Goal: Task Accomplishment & Management: Manage account settings

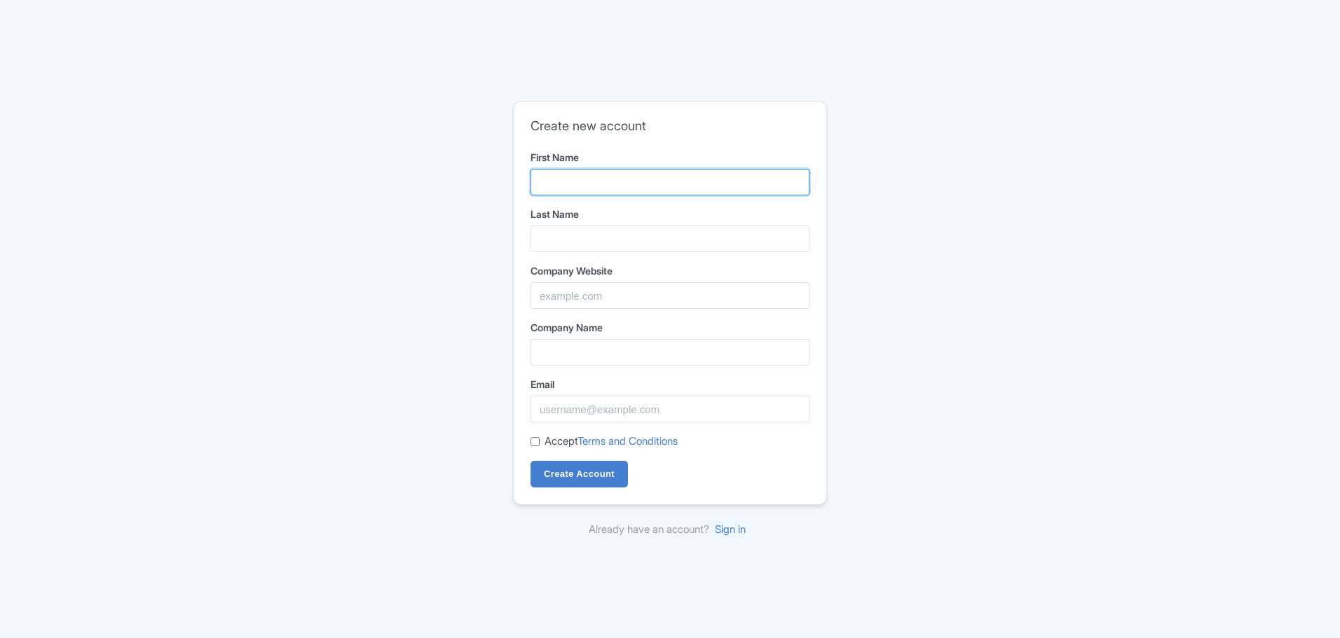
click at [657, 189] on input "First Name" at bounding box center [670, 182] width 279 height 27
type input "Vimanam"
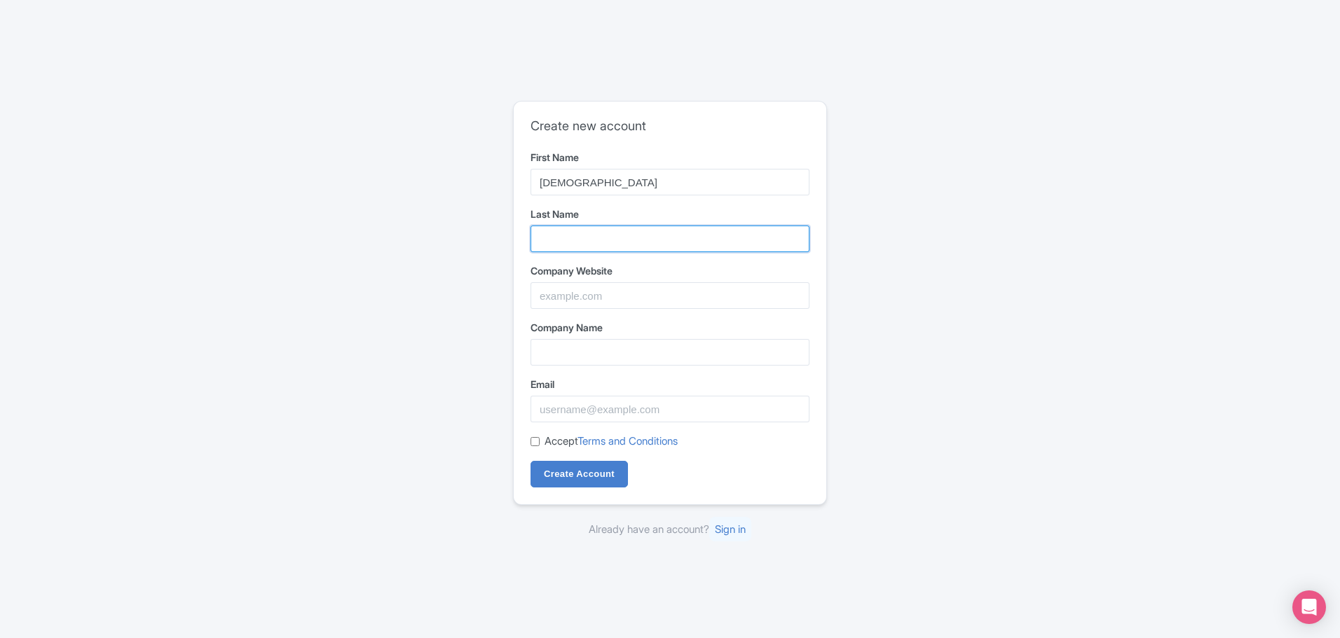
click at [573, 248] on input "Last Name" at bounding box center [670, 239] width 279 height 27
type input "DMC"
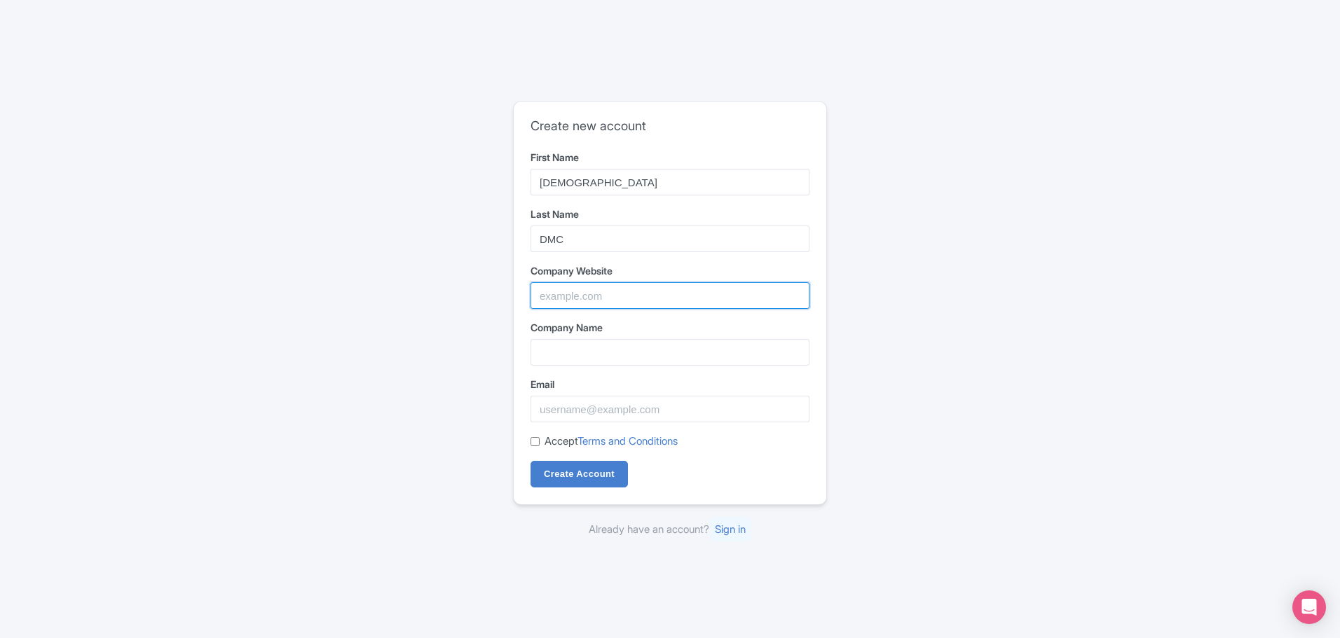
type input "Vimanam DMC"
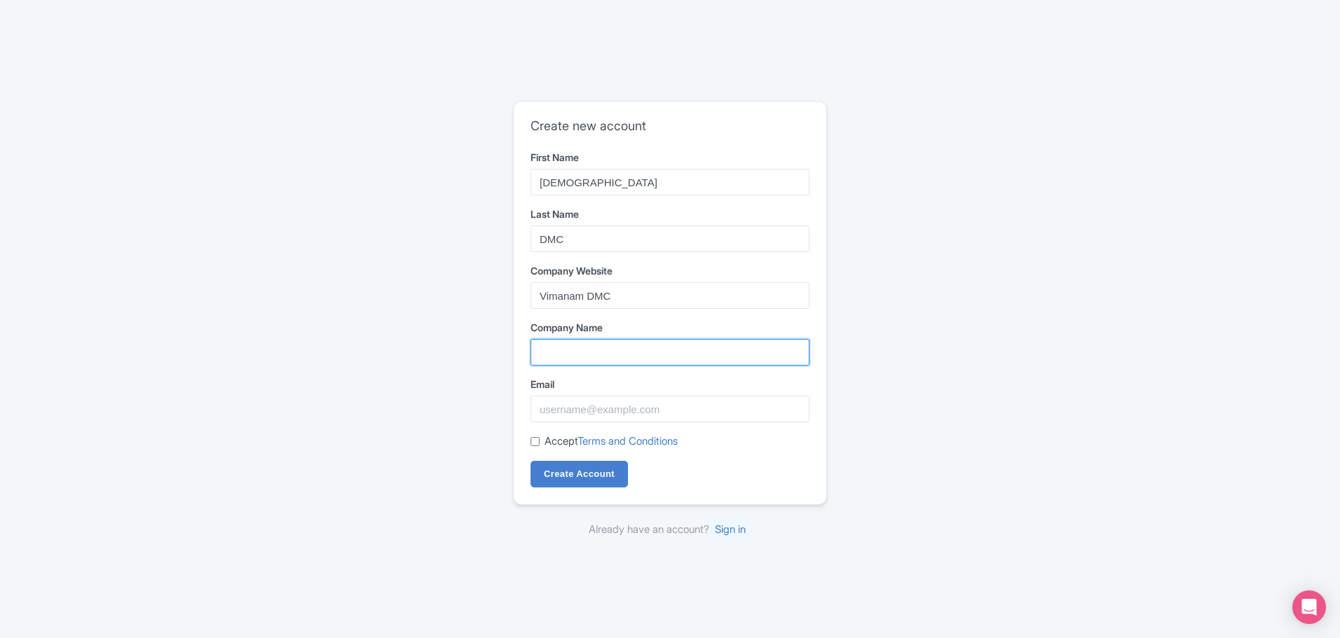
type input "Vimanam DMC"
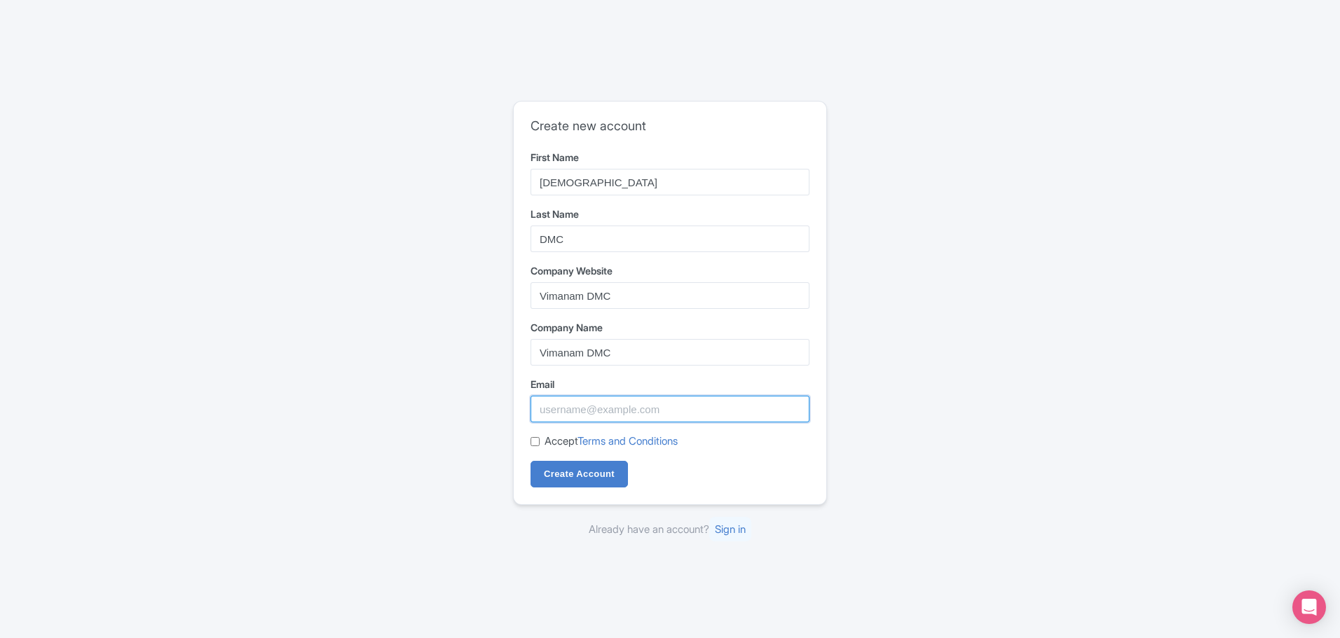
type input "holiday@vimanamdmc.com"
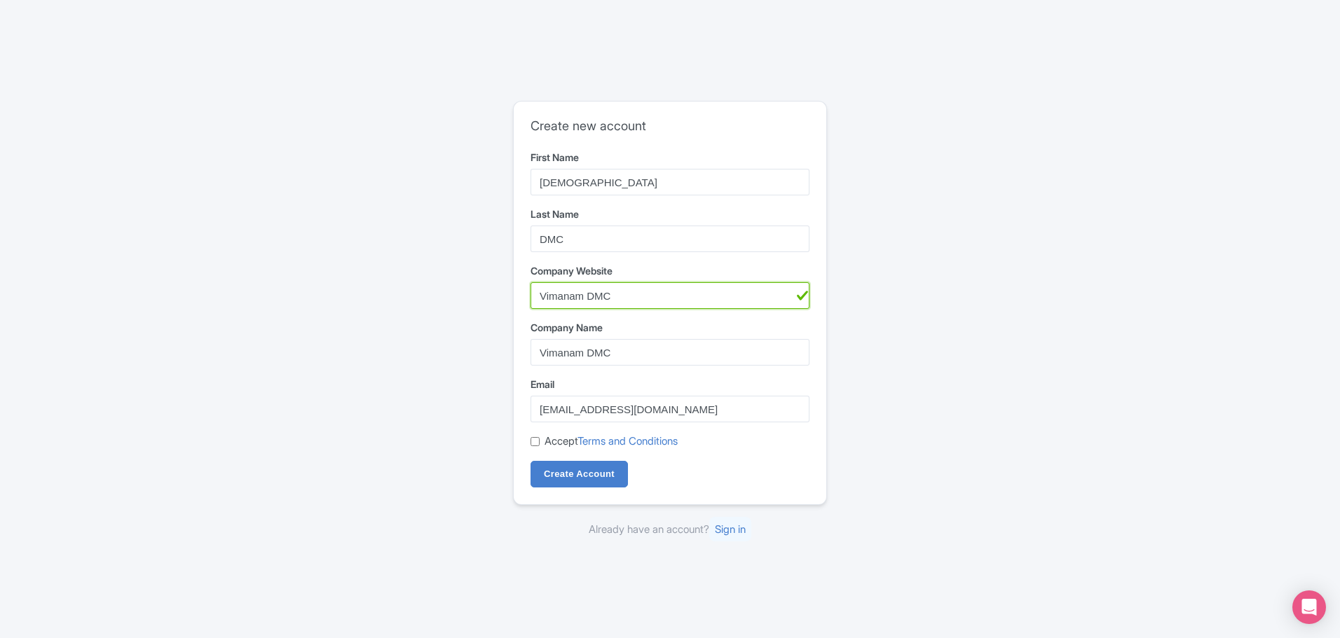
click at [599, 301] on input "Vimanam DMC" at bounding box center [670, 295] width 279 height 27
click at [760, 296] on input "Company Website" at bounding box center [670, 295] width 279 height 27
paste input "https://www.vimanamdmc.com/"
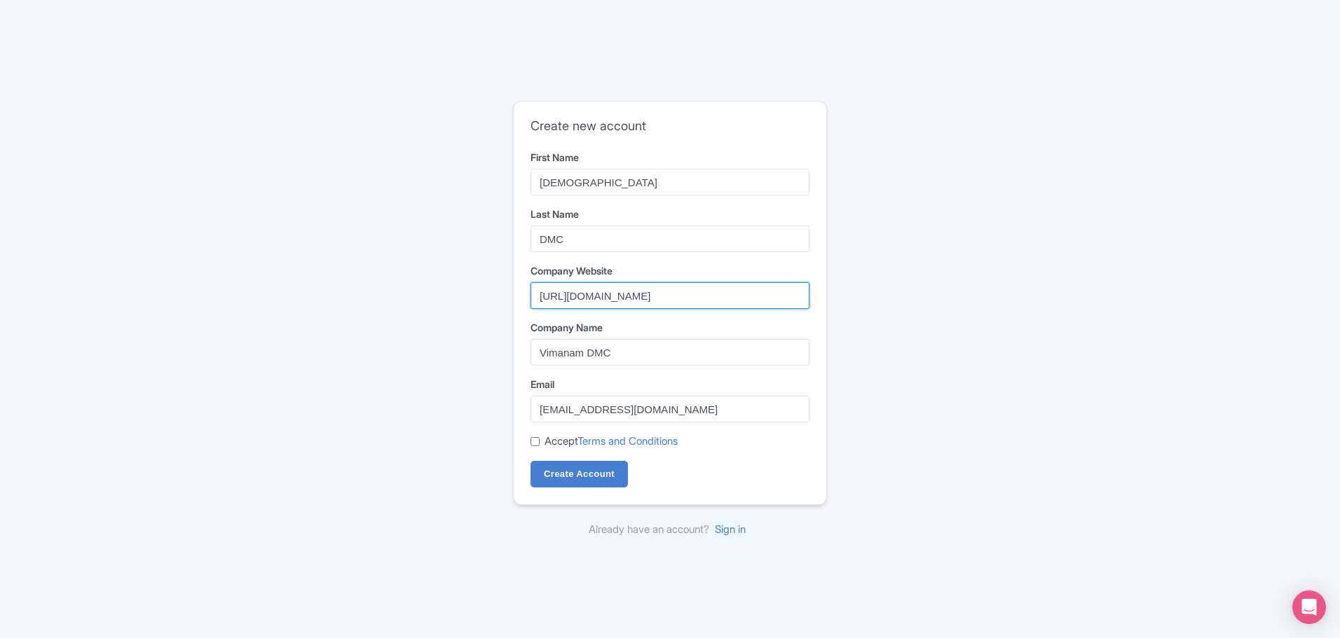
type input "https://www.vimanamdmc.com/"
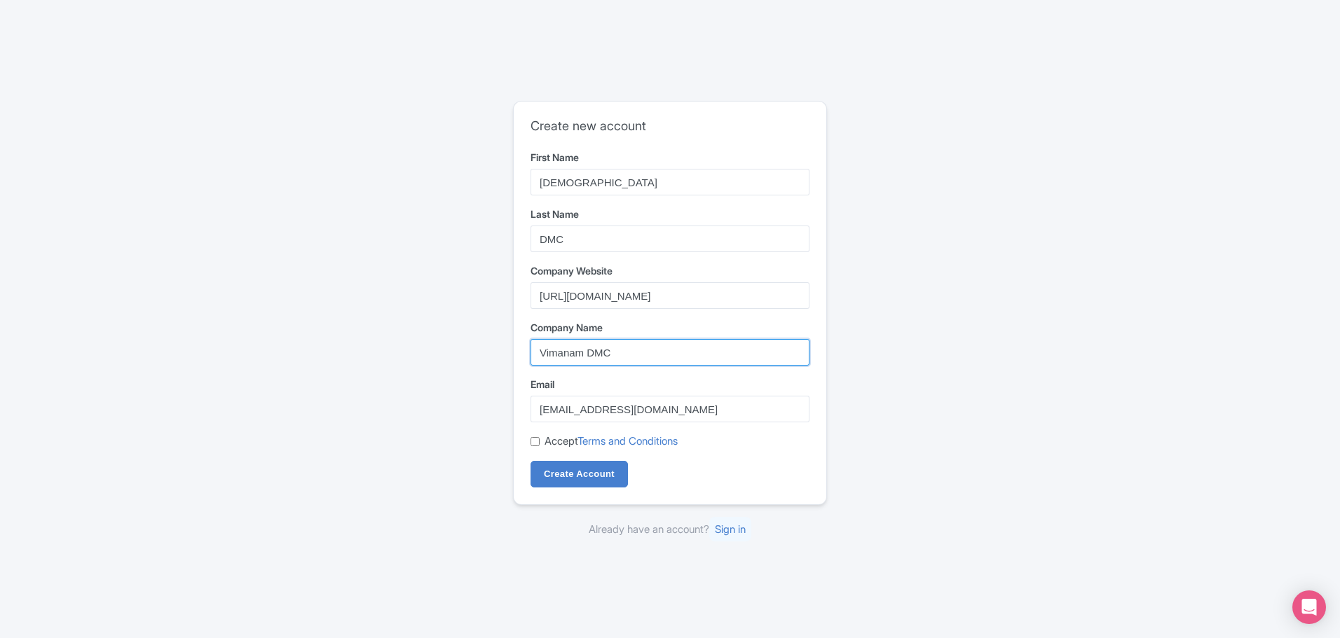
click at [611, 346] on input "Vimanam DMC" at bounding box center [670, 352] width 279 height 27
click at [601, 360] on input "Vimanam DMC" at bounding box center [670, 352] width 279 height 27
click at [601, 356] on input "Vimanam DMC" at bounding box center [670, 352] width 279 height 27
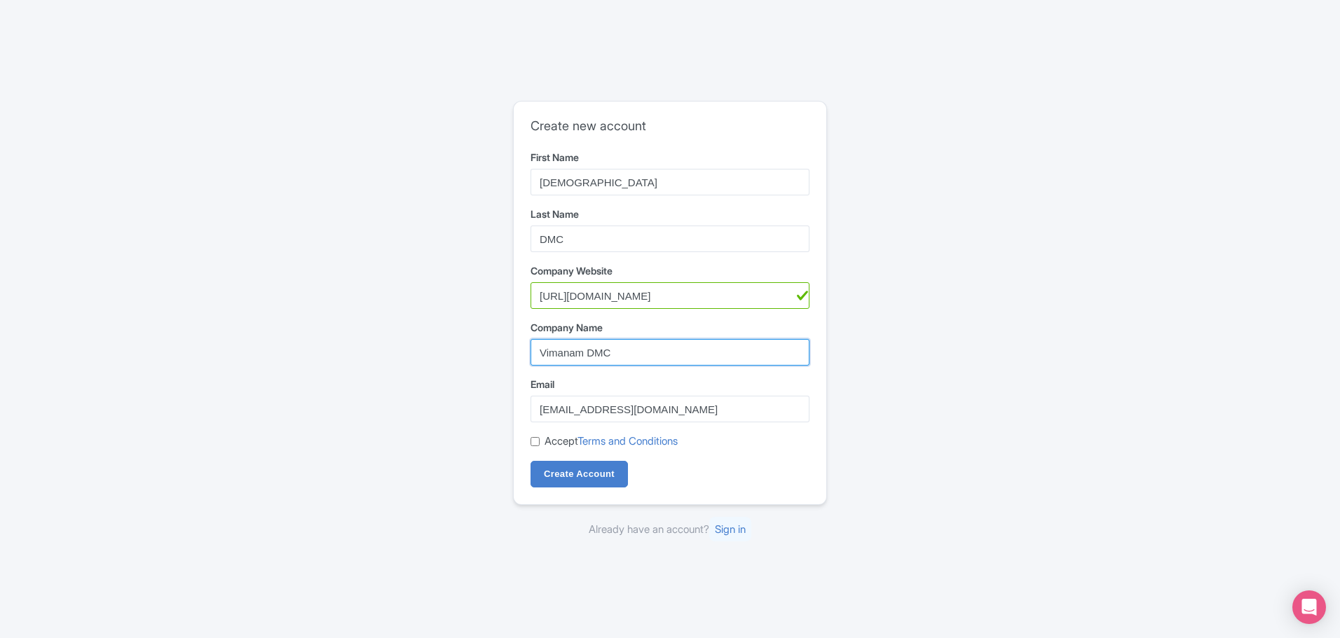
click at [601, 356] on input "Vimanam DMC" at bounding box center [670, 352] width 279 height 27
type input "Vimanam DMC"
click at [868, 418] on div "Create new account First Name Vimanam Last Name DMC Company Website https://www…" at bounding box center [669, 319] width 897 height 449
click at [532, 445] on input "Accept Terms and Conditions" at bounding box center [535, 441] width 9 height 9
checkbox input "true"
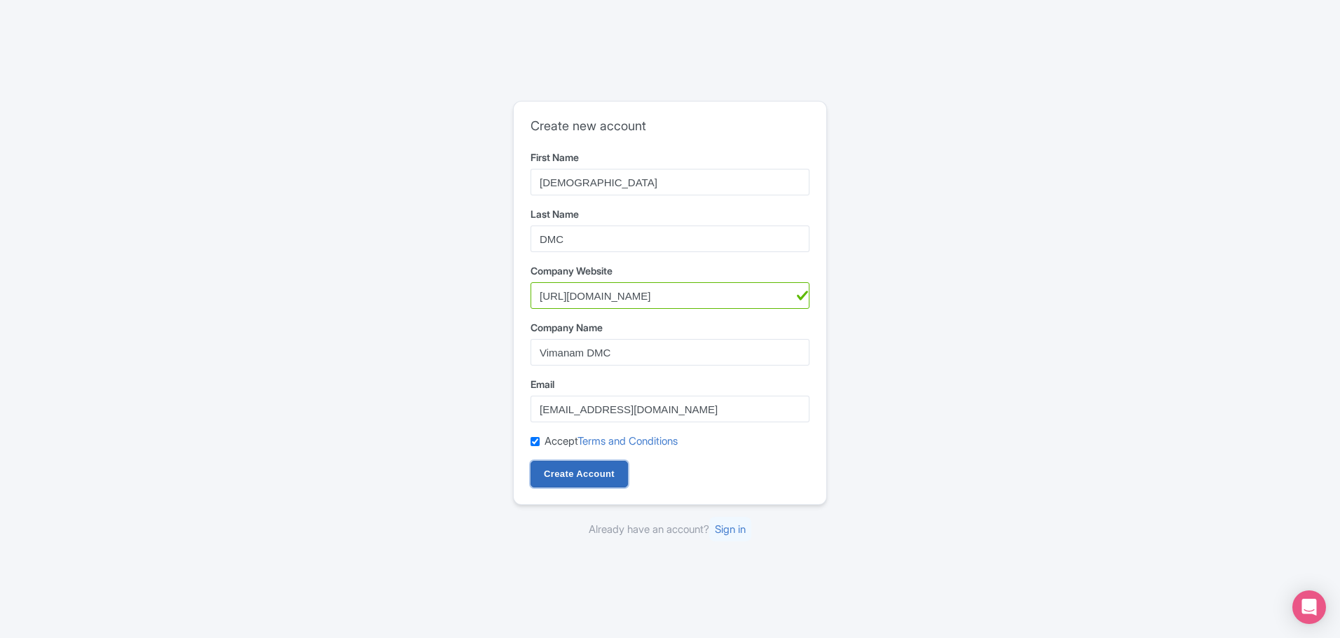
click at [558, 466] on input "Create Account" at bounding box center [579, 474] width 97 height 27
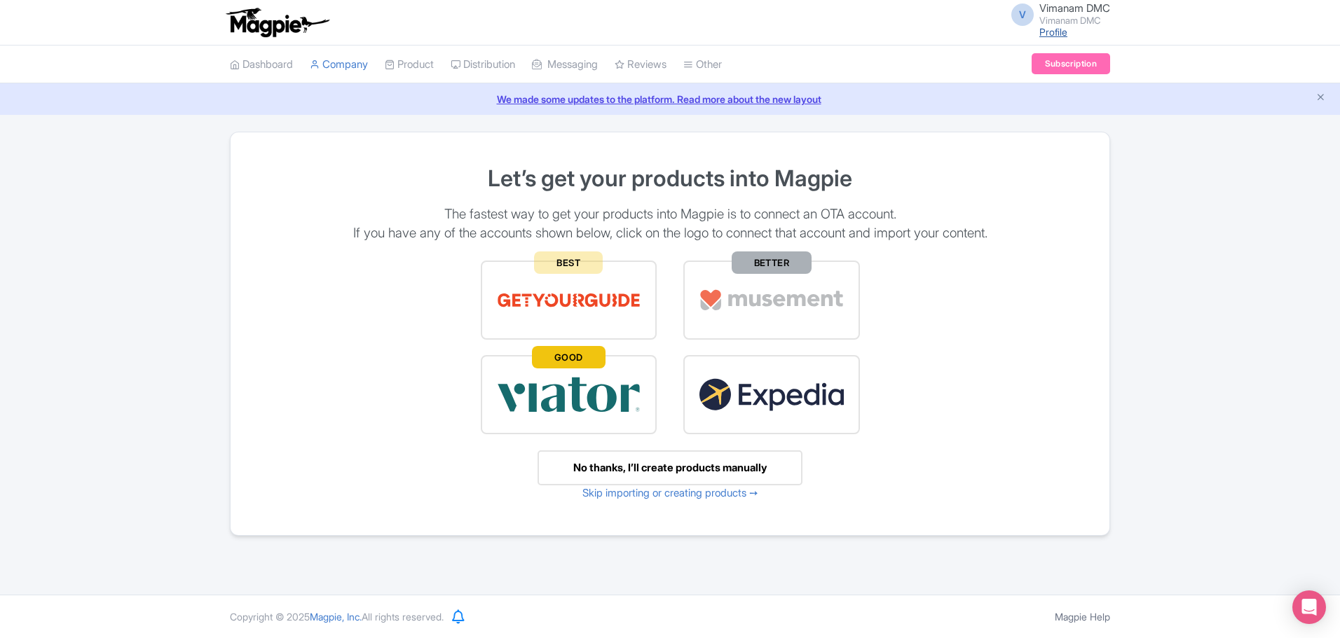
click at [1060, 31] on link "Profile" at bounding box center [1053, 32] width 28 height 12
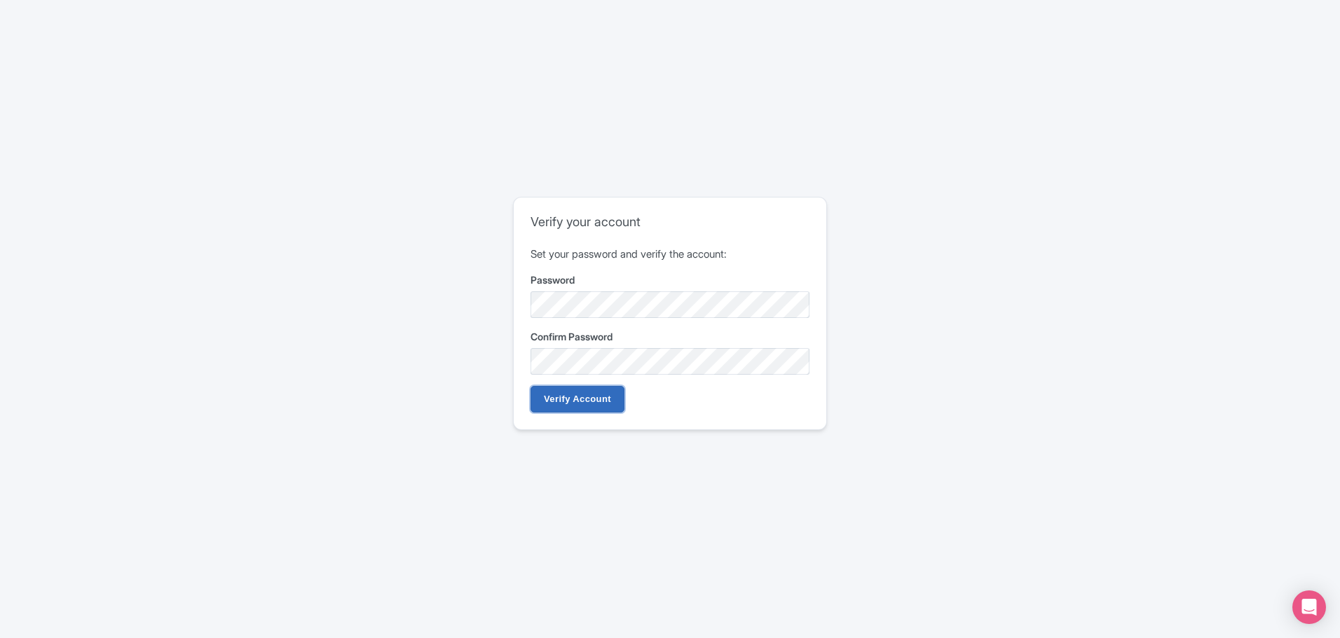
click at [586, 397] on input "Verify Account" at bounding box center [578, 399] width 94 height 27
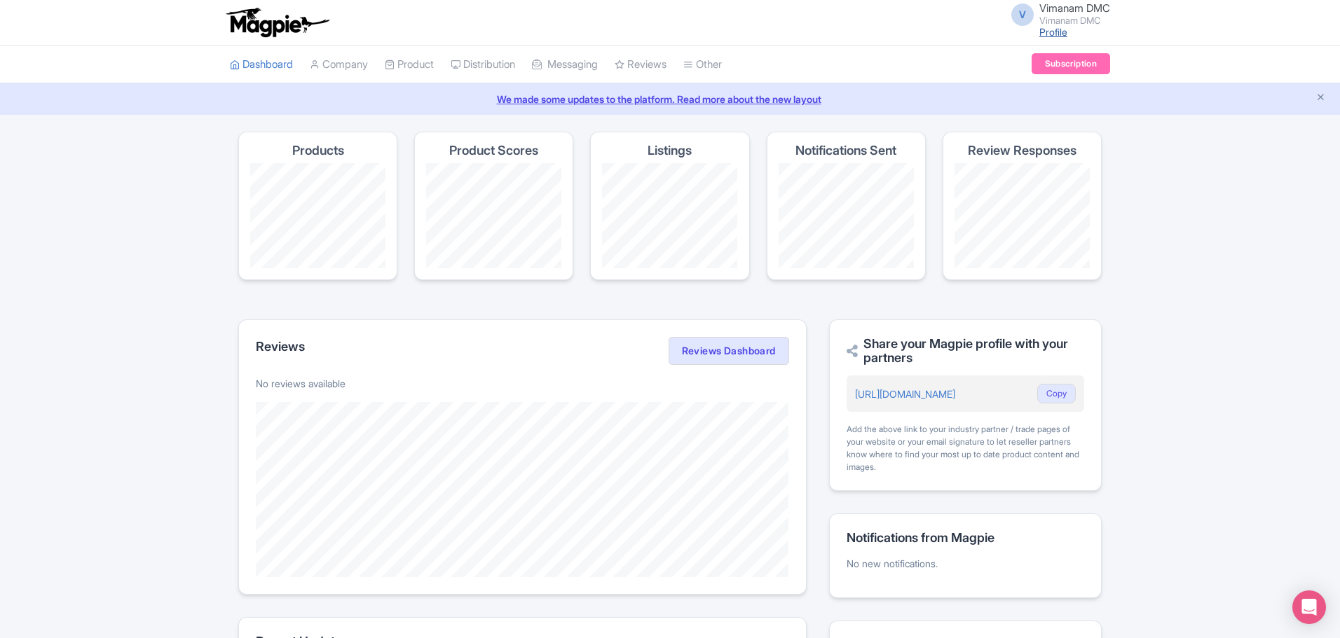
click at [1051, 34] on link "Profile" at bounding box center [1053, 32] width 28 height 12
click at [345, 60] on link "Company" at bounding box center [339, 65] width 58 height 39
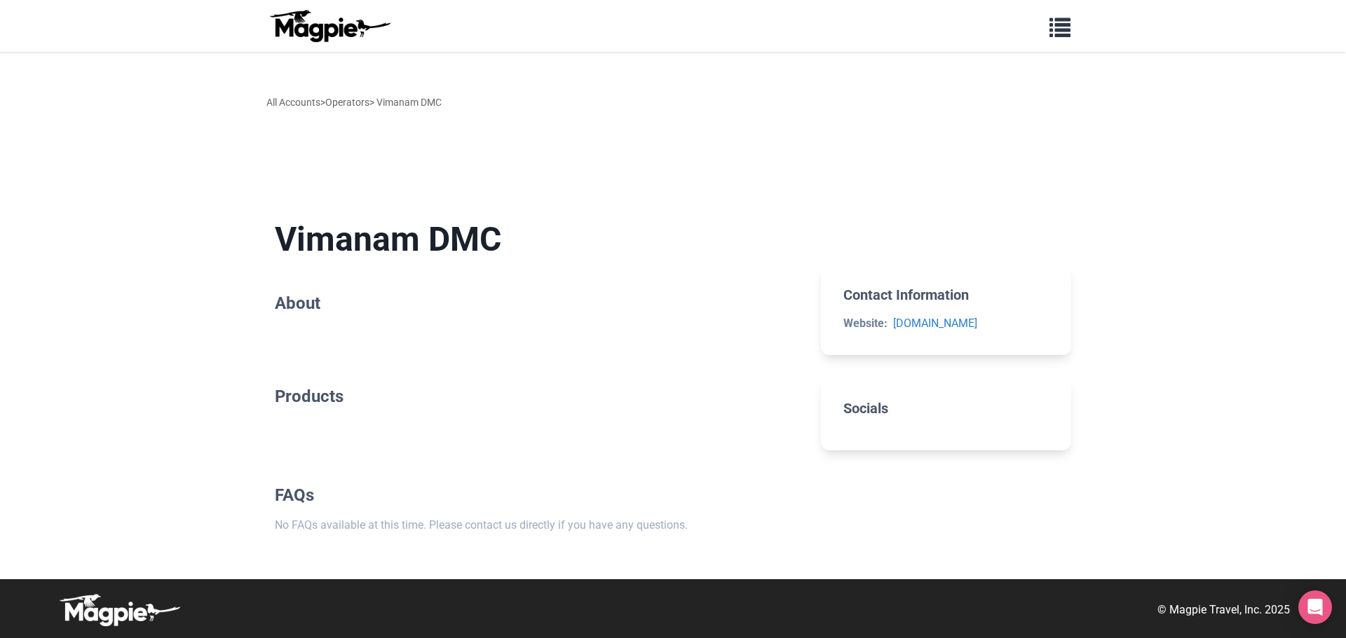
click at [861, 411] on h2 "Socials" at bounding box center [945, 408] width 205 height 17
click at [1065, 35] on span "button" at bounding box center [1059, 24] width 21 height 21
click at [623, 97] on link "Products" at bounding box center [810, 91] width 470 height 27
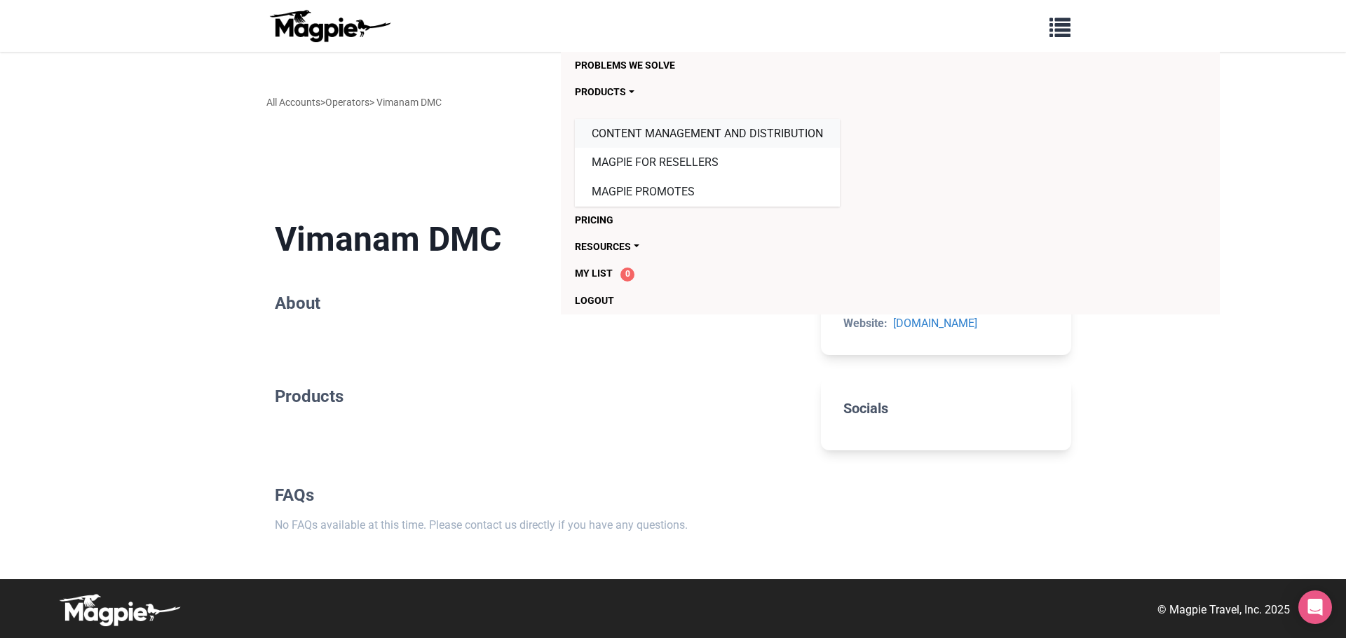
click at [629, 132] on link "Content Management and Distribution" at bounding box center [707, 133] width 265 height 29
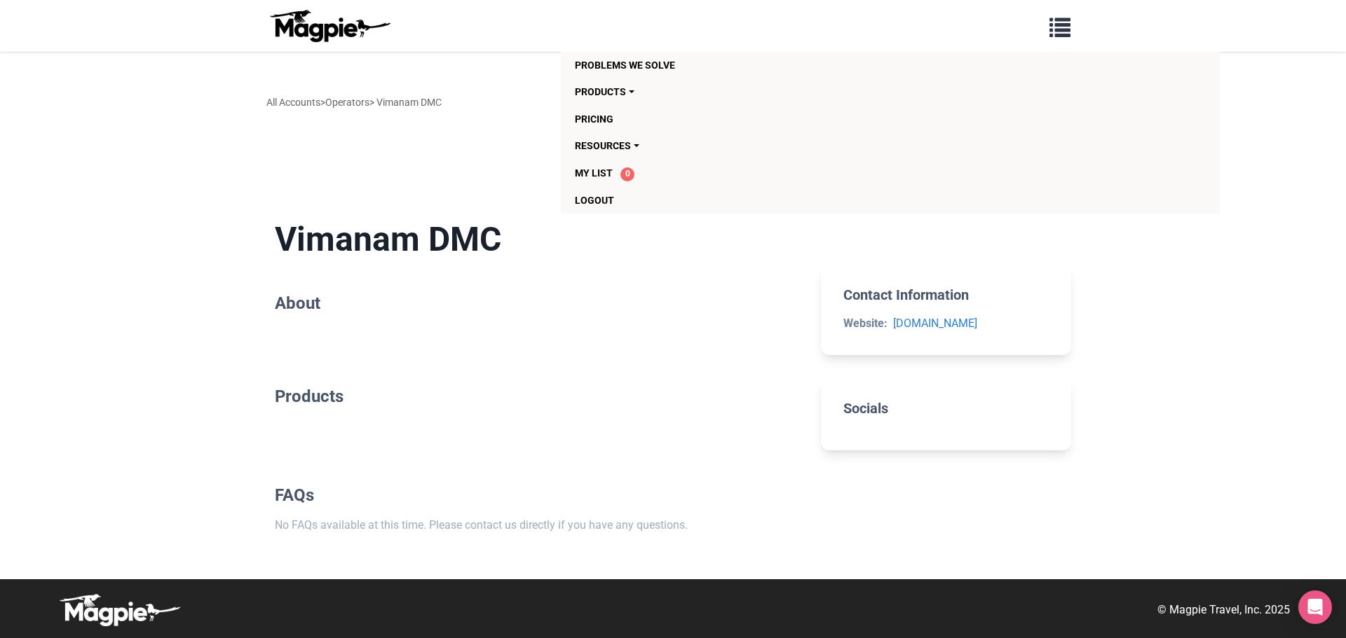
click at [327, 25] on img at bounding box center [329, 26] width 126 height 34
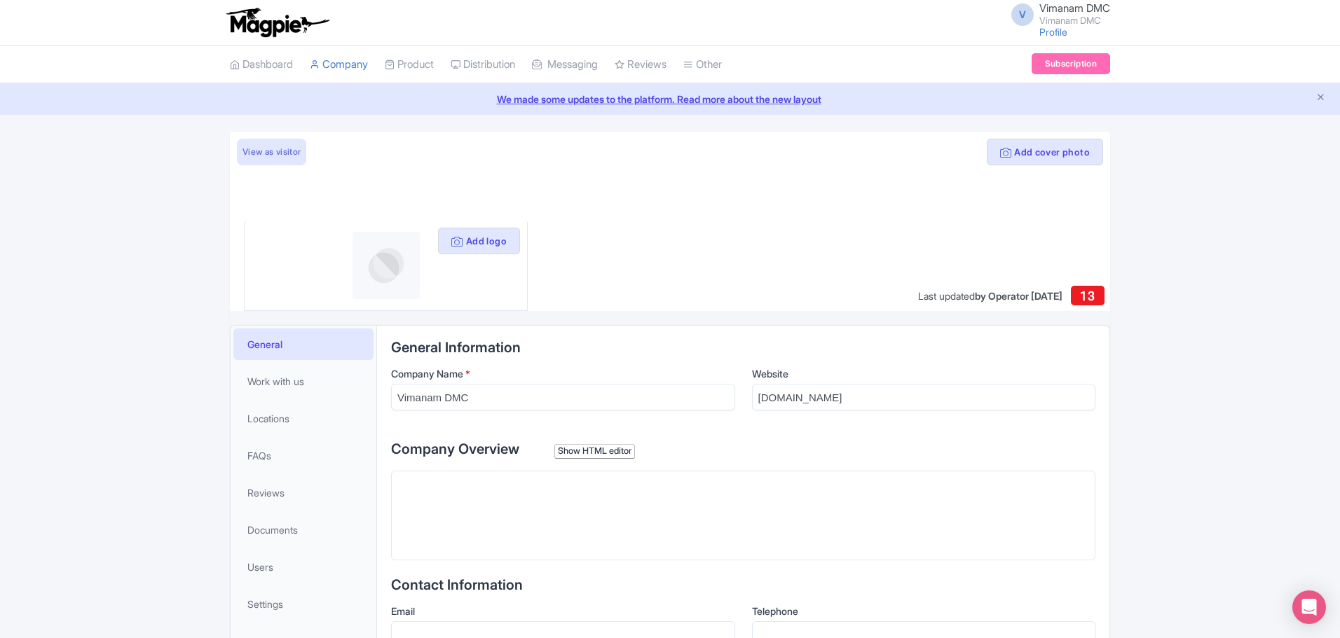
click at [528, 512] on trix-editor at bounding box center [743, 516] width 704 height 90
click at [568, 498] on trix-editor at bounding box center [743, 516] width 704 height 90
paste trix-editor "<div>We have 20 years of experience in the travel and tourism industry and are …"
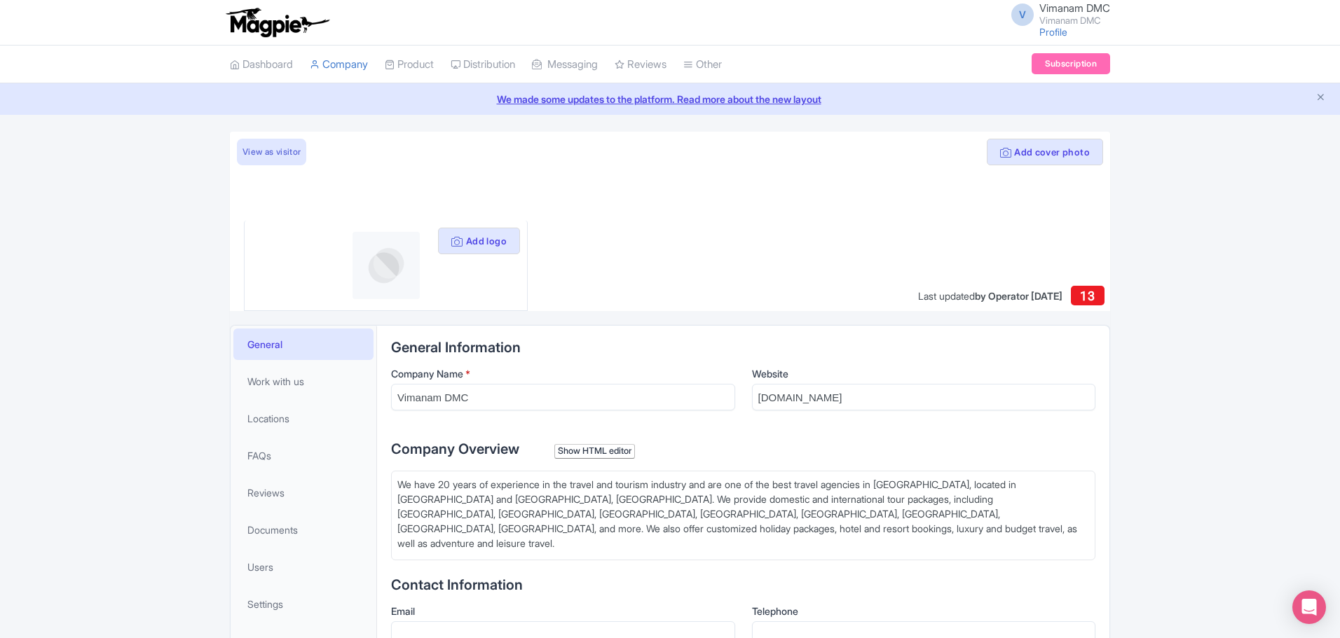
type trix-editor "<div>We have 20 years of experience in the travel and tourism industry and are …"
click at [605, 454] on div "Show HTML editor" at bounding box center [594, 451] width 81 height 15
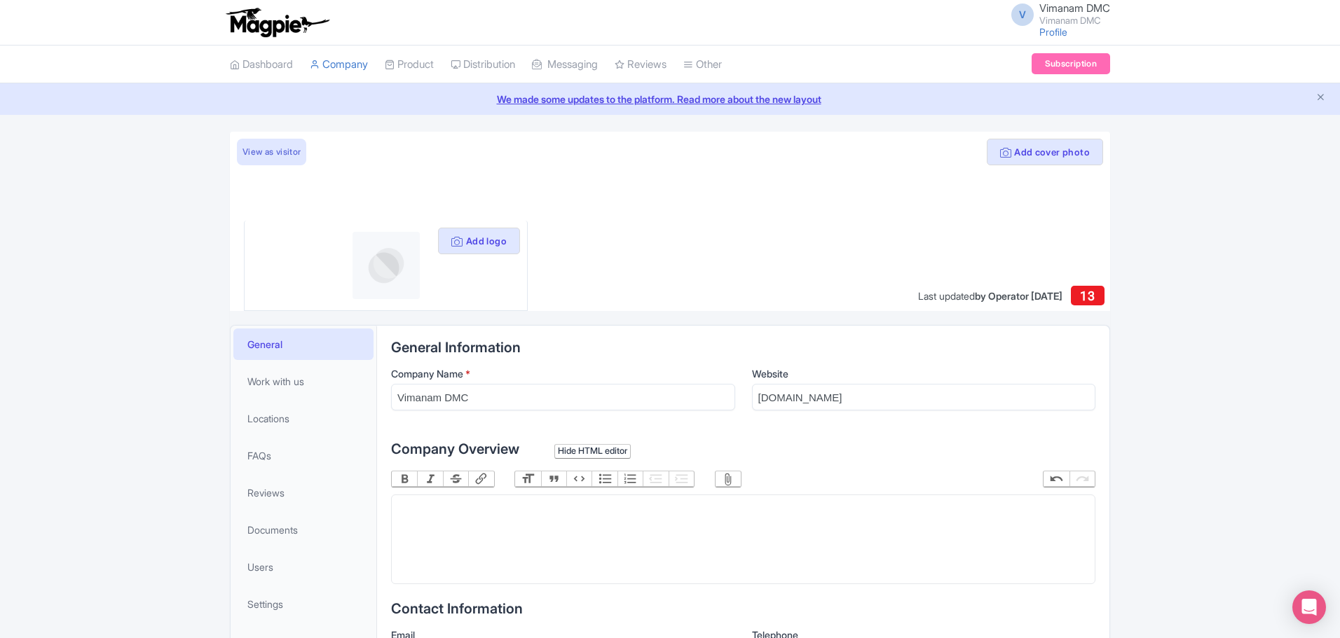
drag, startPoint x: 474, startPoint y: 496, endPoint x: 472, endPoint y: 505, distance: 9.4
click at [474, 497] on trix-editor at bounding box center [743, 540] width 704 height 90
click at [472, 505] on trix-editor at bounding box center [743, 540] width 704 height 90
paste trix-editor "<div>We have 20 years of experience in the travel and tourism industry and are …"
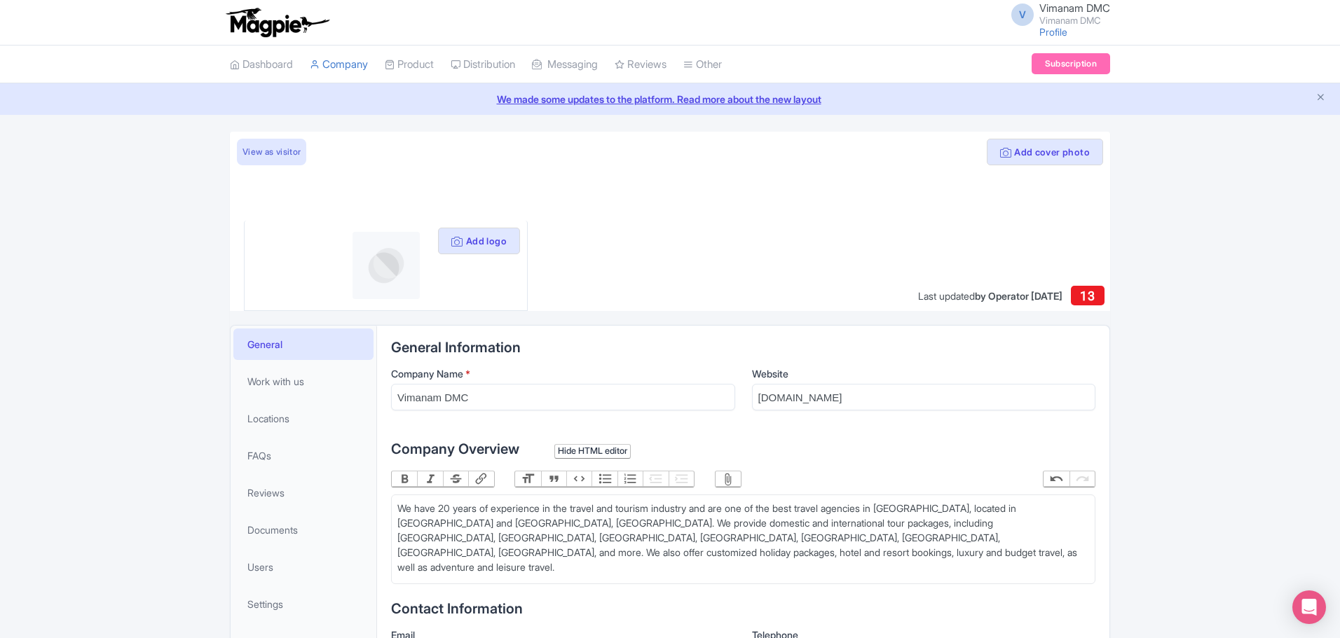
type trix-editor "<div>We have 20 years of experience in the travel and tourism industry and are …"
click at [479, 481] on button "Link" at bounding box center [480, 479] width 25 height 15
click at [890, 522] on div "We have 20 years of experience in the travel and tourism industry and are one o…" at bounding box center [743, 538] width 692 height 74
drag, startPoint x: 1077, startPoint y: 524, endPoint x: 424, endPoint y: 536, distance: 653.3
click at [424, 536] on div "We have 20 years of experience in the travel and tourism industry and are one o…" at bounding box center [743, 538] width 692 height 74
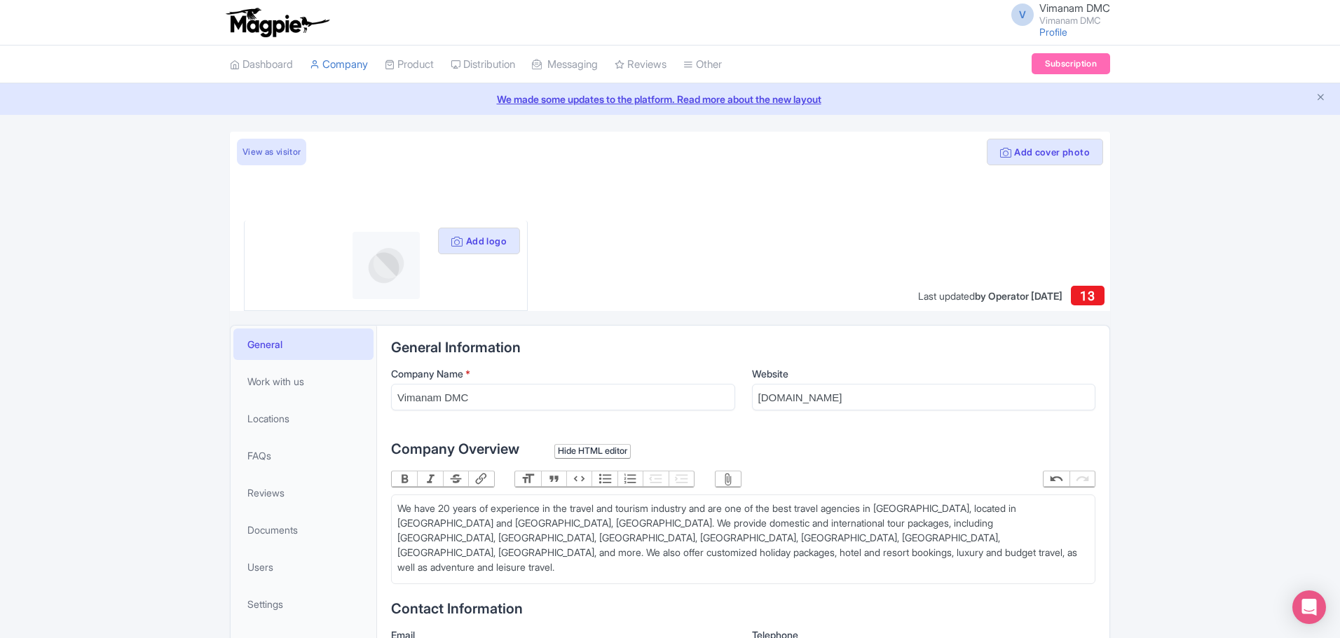
click at [470, 483] on button "Link" at bounding box center [480, 479] width 25 height 15
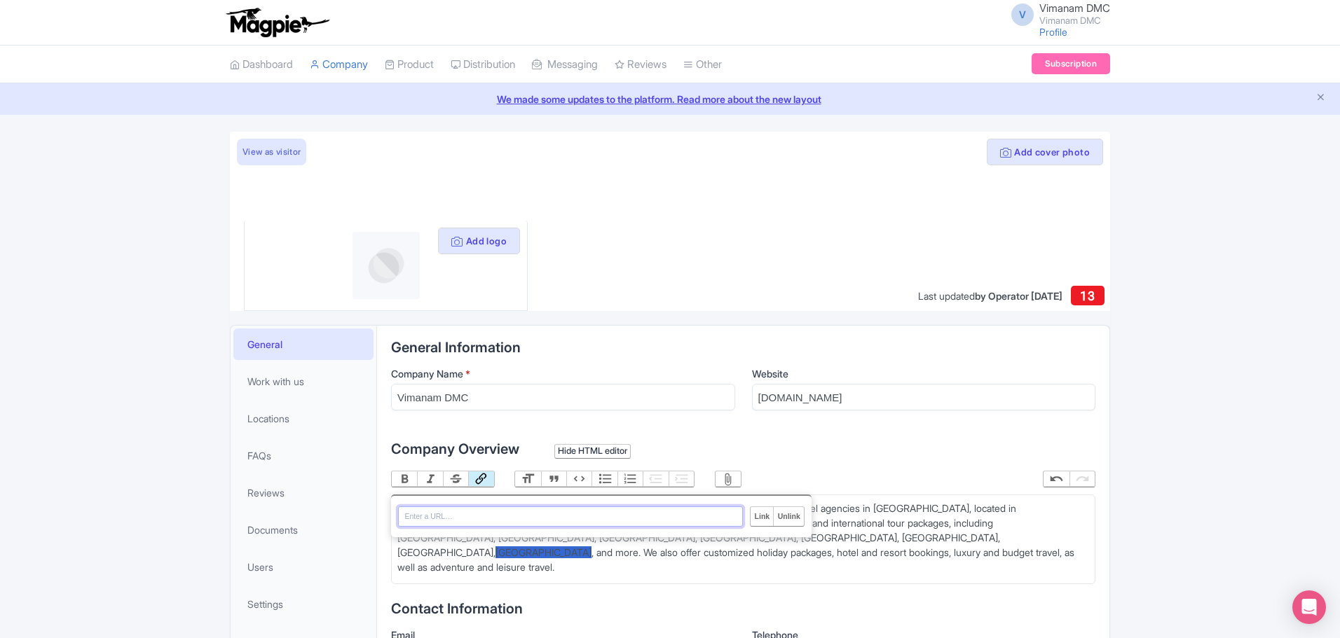
paste input "https://vimanamdmc.com/tour/4-days-sri-lanka-tour-package/"
type input "https://vimanamdmc.com/tour/4-days-sri-lanka-tour-package/"
click at [766, 517] on input "Link" at bounding box center [762, 516] width 22 height 18
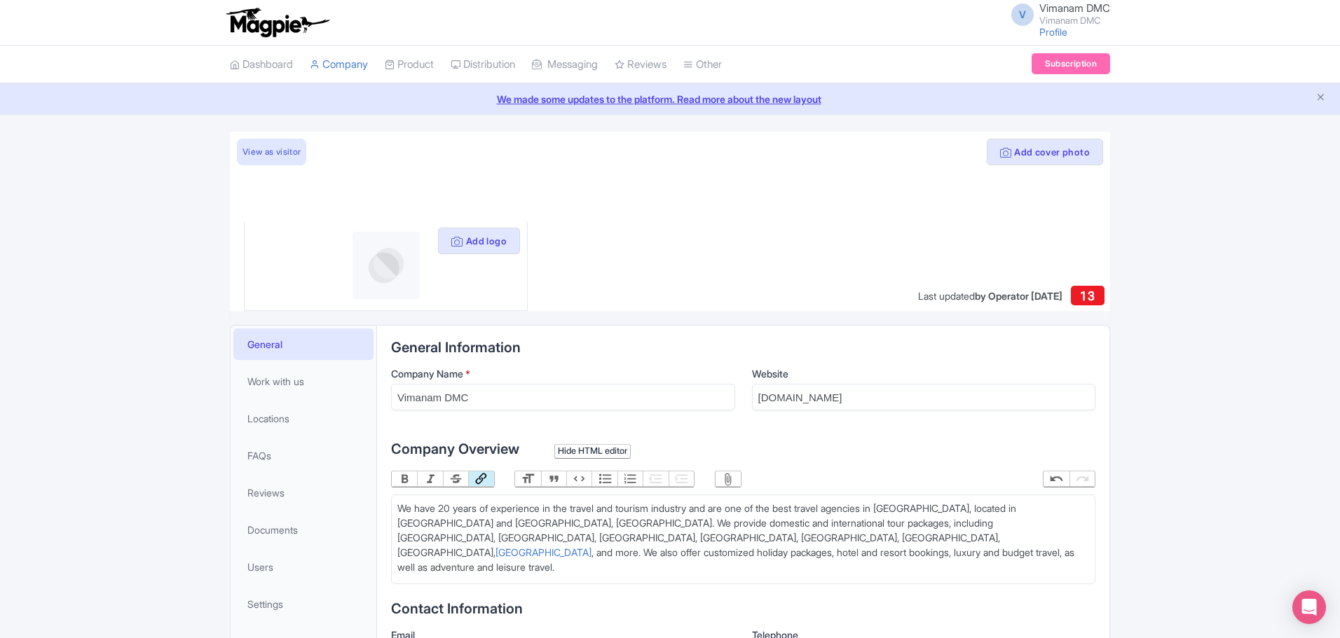
click at [771, 540] on div "We have 20 years of experience in the travel and tourism industry and are one o…" at bounding box center [743, 538] width 692 height 74
click at [964, 526] on div "We have 20 years of experience in the travel and tourism industry and are one o…" at bounding box center [743, 538] width 692 height 74
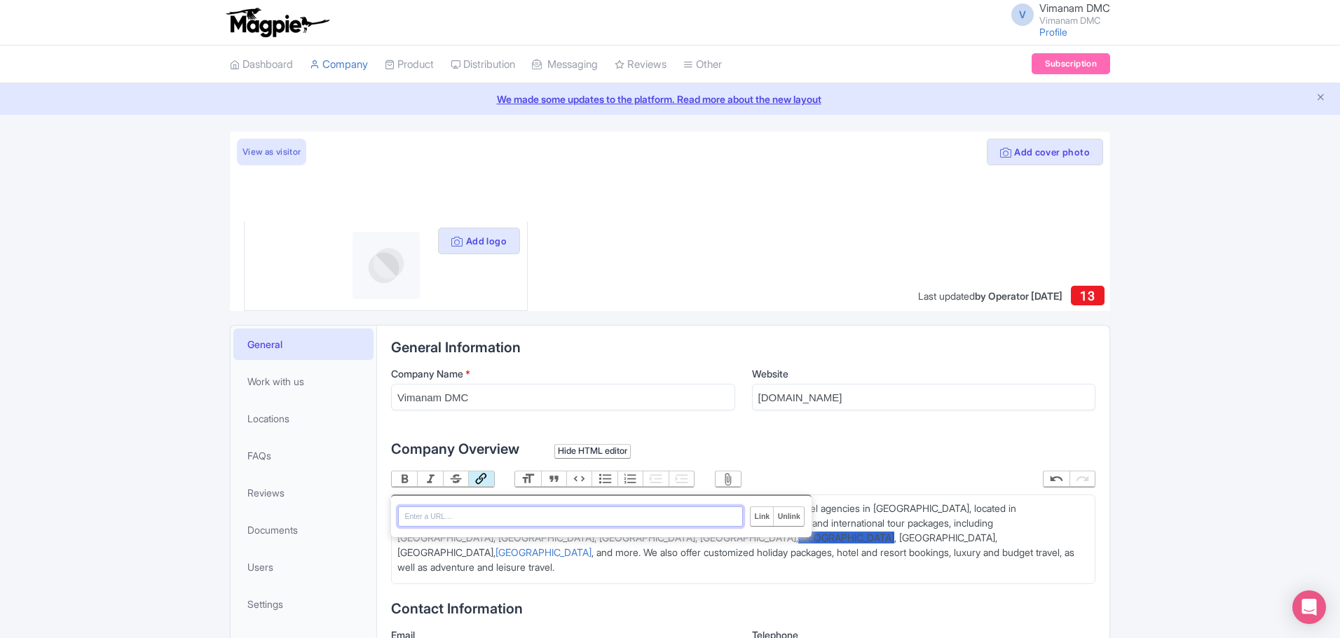
click at [477, 478] on button "Link" at bounding box center [480, 479] width 25 height 15
paste input "https://vimanamdmc.com/tour/6-days-bali-tour-package/"
type input "https://vimanamdmc.com/tour/6-days-bali-tour-package/"
click at [759, 518] on input "Link" at bounding box center [762, 516] width 22 height 18
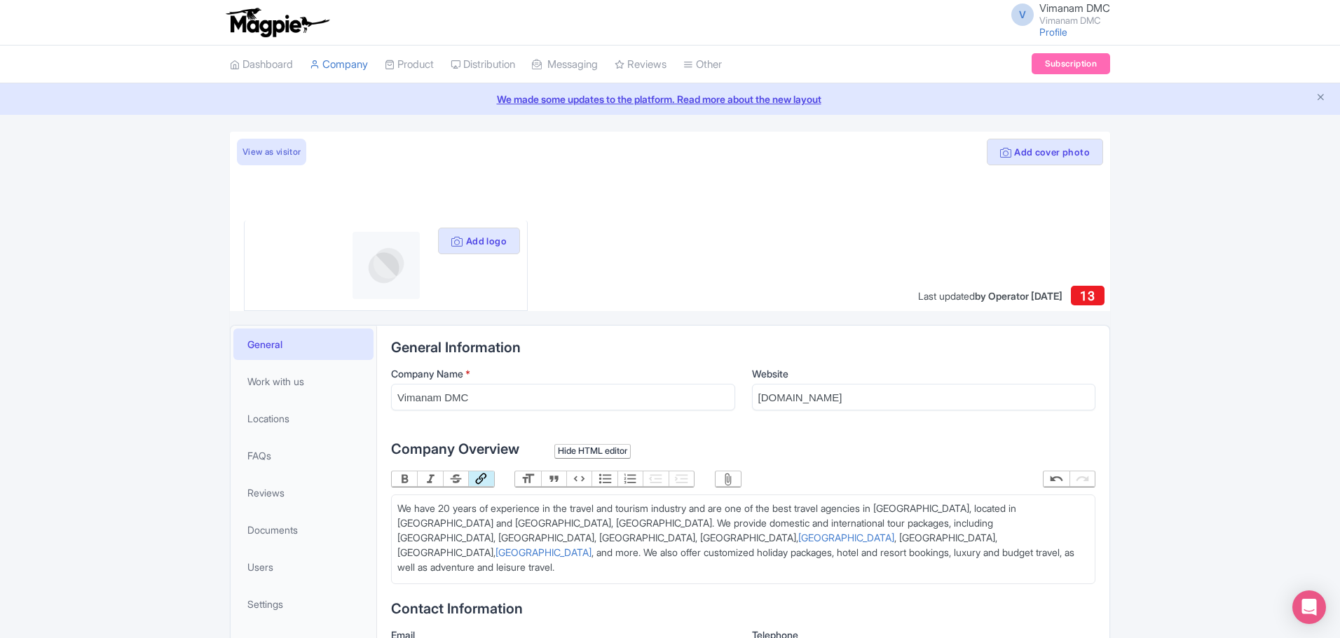
click at [867, 533] on div "We have 20 years of experience in the travel and tourism industry and are one o…" at bounding box center [743, 538] width 692 height 74
click at [926, 524] on div "We have 20 years of experience in the travel and tourism industry and are one o…" at bounding box center [743, 538] width 692 height 74
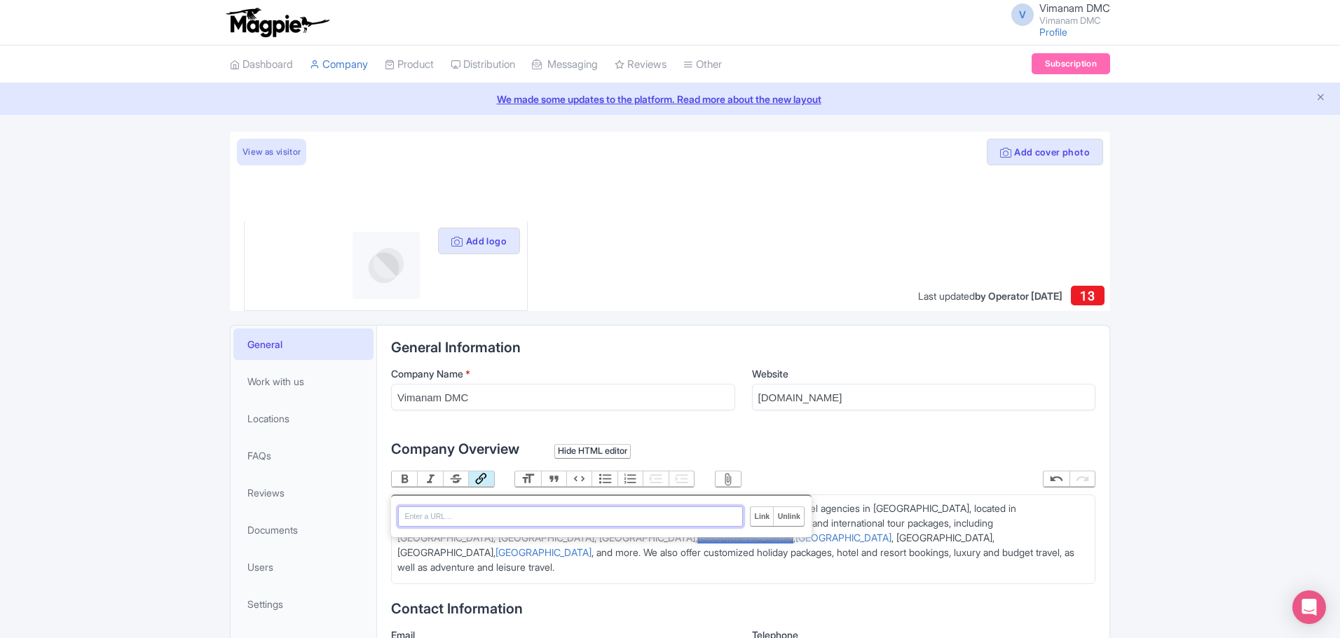
click at [482, 474] on button "Link" at bounding box center [480, 479] width 25 height 15
paste input "https://vimanamdmc.com/tour/5-days-dubai-tour-package/"
type input "https://vimanamdmc.com/tour/5-days-dubai-tour-package/"
click at [760, 515] on input "Link" at bounding box center [762, 516] width 22 height 18
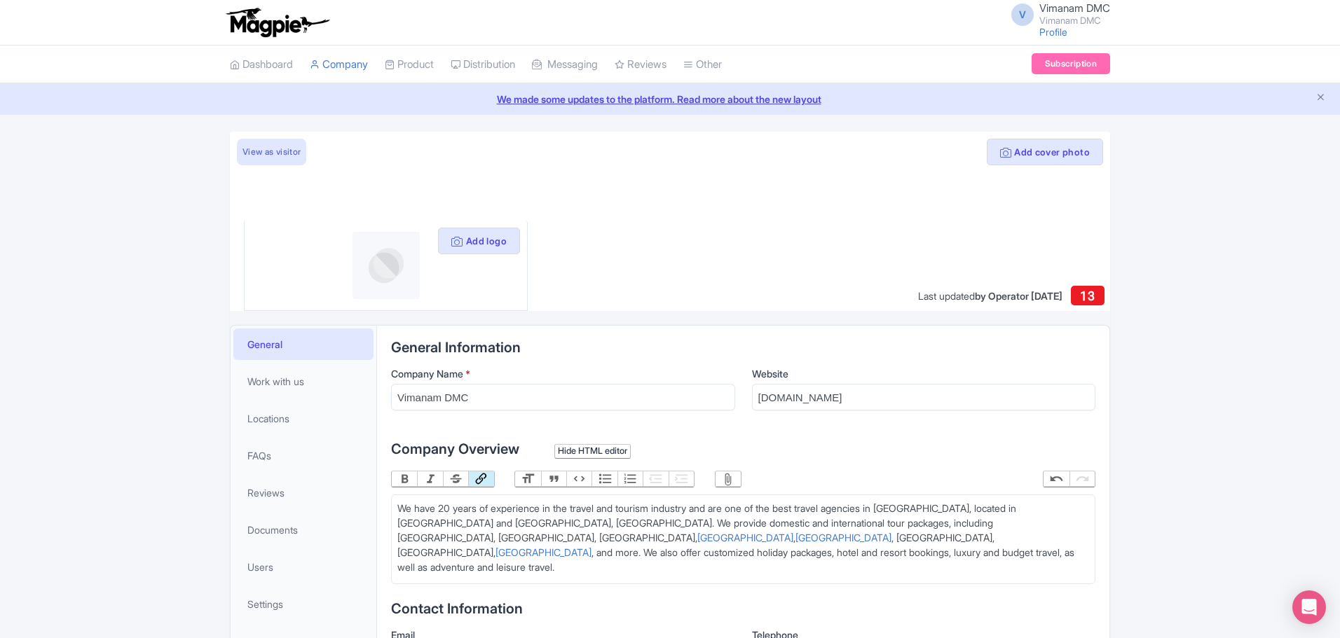
click at [840, 543] on div "We have 20 years of experience in the travel and tourism industry and are one o…" at bounding box center [743, 538] width 692 height 74
click at [882, 528] on div "We have 20 years of experience in the travel and tourism industry and are one o…" at bounding box center [743, 538] width 692 height 74
click at [484, 474] on button "Link" at bounding box center [480, 479] width 25 height 15
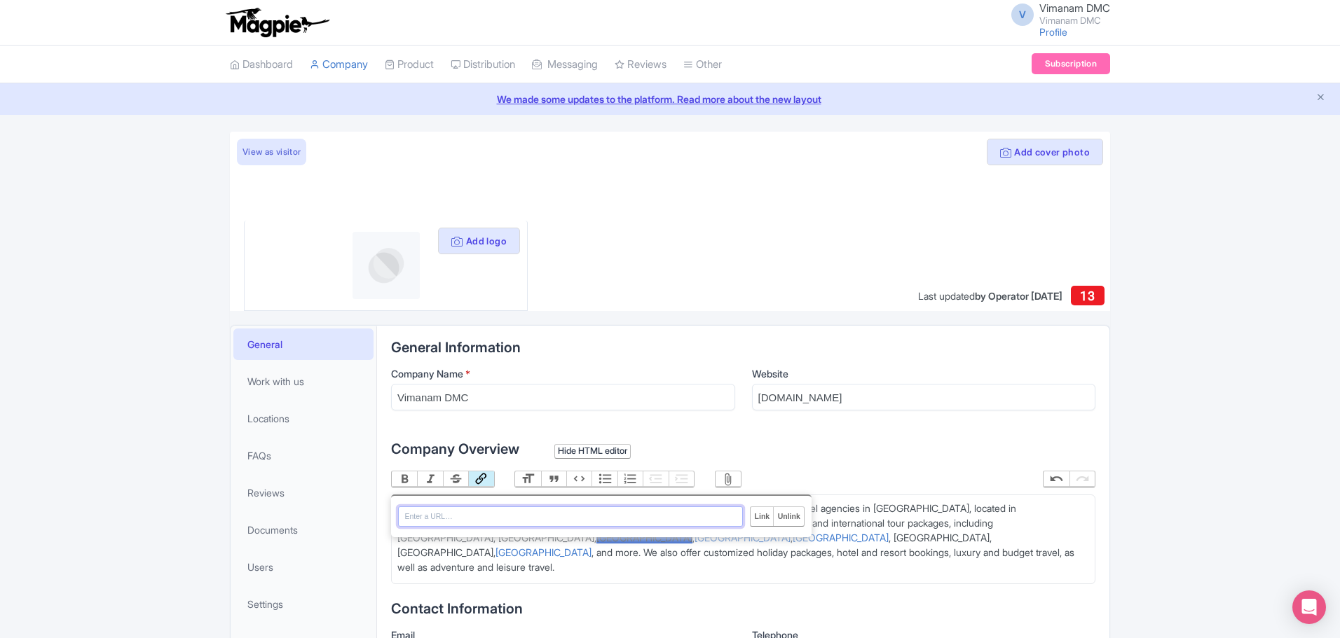
paste input "https://vimanamdmc.com/tour/4-days-malaysia-tour-packages/"
type input "https://vimanamdmc.com/tour/4-days-malaysia-tour-packages/"
click at [771, 517] on input "Link" at bounding box center [762, 516] width 22 height 18
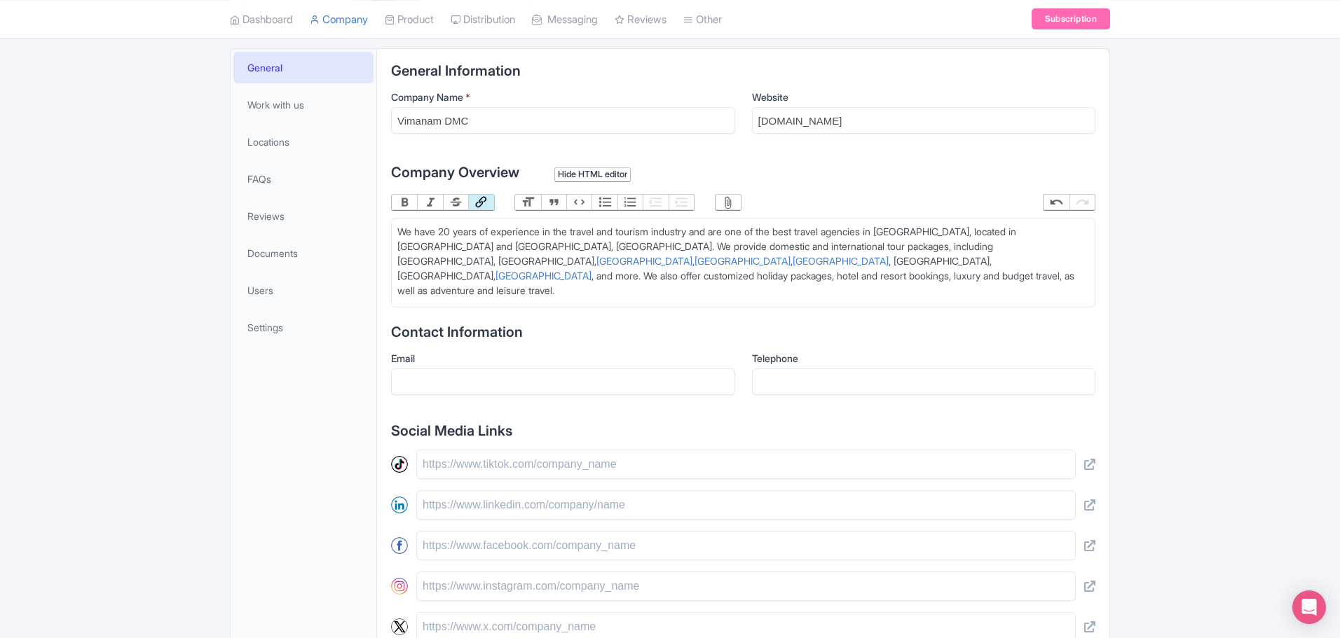
scroll to position [280, 0]
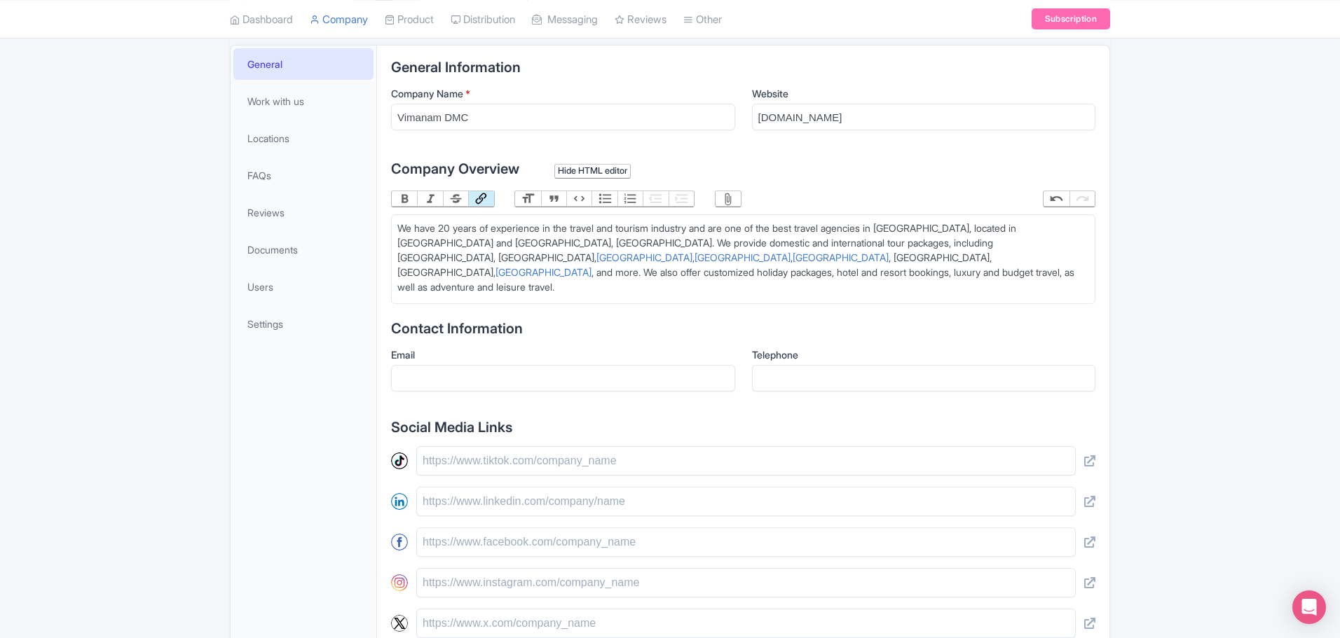
click at [823, 259] on div "We have 20 years of experience in the travel and tourism industry and are one o…" at bounding box center [743, 258] width 692 height 74
click at [847, 247] on div "We have 20 years of experience in the travel and tourism industry and are one o…" at bounding box center [743, 258] width 692 height 74
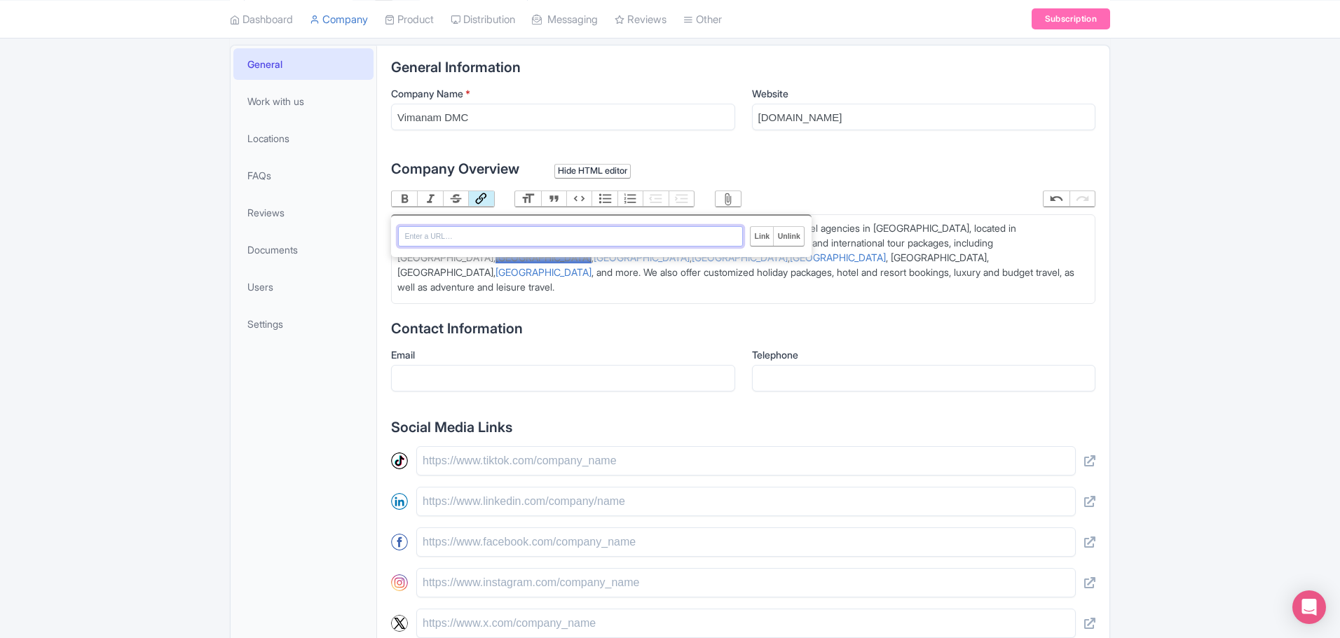
click at [485, 202] on button "Link" at bounding box center [480, 198] width 25 height 15
click at [488, 238] on input "URL" at bounding box center [570, 236] width 345 height 20
paste input "https://vimanamdmc.com/tour/7-days-thailand-tour-package/"
type input "https://vimanamdmc.com/tour/7-days-thailand-tour-package/"
click at [762, 235] on input "Link" at bounding box center [762, 236] width 22 height 18
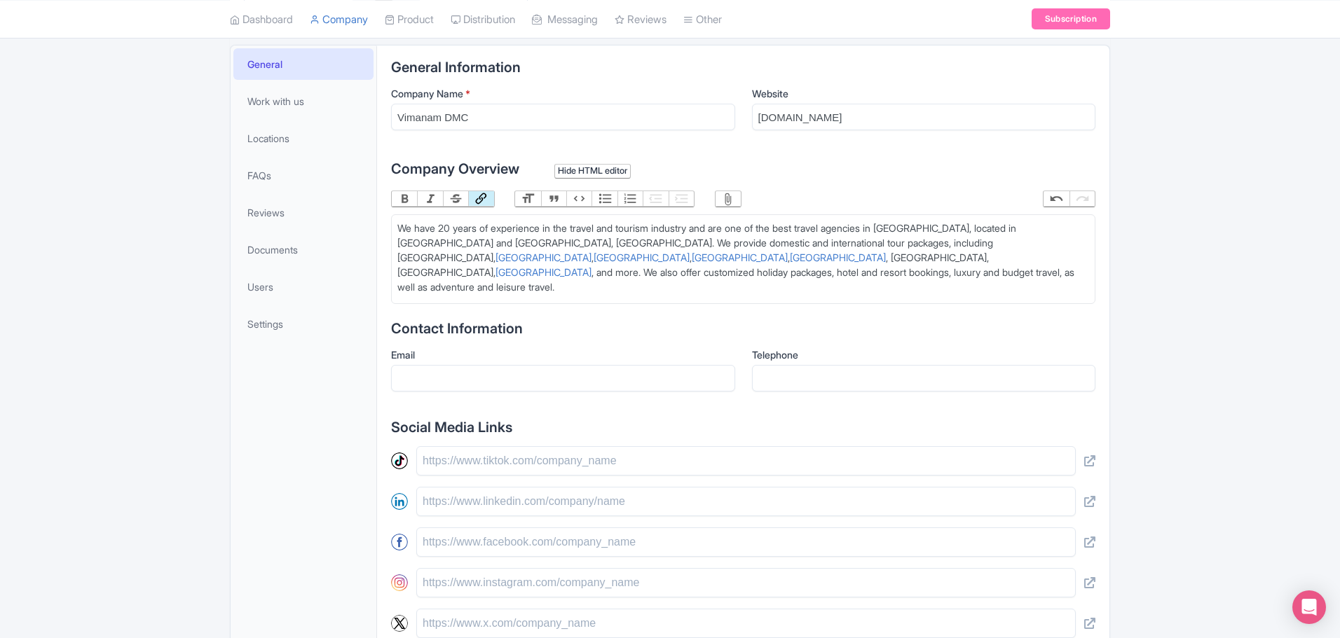
click at [770, 258] on div "We have 20 years of experience in the travel and tourism industry and are one o…" at bounding box center [743, 258] width 692 height 74
click at [592, 252] on link "Thailand" at bounding box center [544, 258] width 96 height 12
click at [783, 236] on div "We have 20 years of experience in the travel and tourism industry and are one o…" at bounding box center [743, 258] width 692 height 74
click at [795, 240] on div "We have 20 years of experience in the travel and tourism industry and are one o…" at bounding box center [743, 258] width 692 height 74
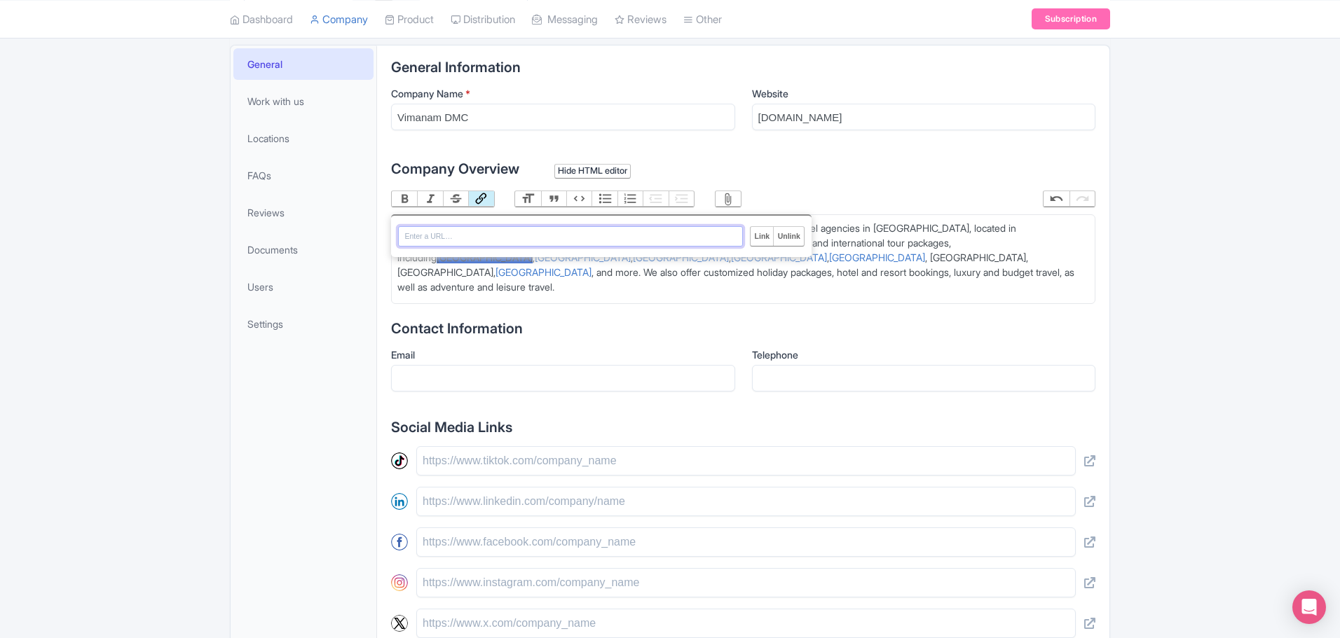
click at [485, 198] on button "Link" at bounding box center [480, 198] width 25 height 15
paste input "https://vimanamdmc.com/tour/5-days-dubai-tour-package/"
type input "https://vimanamdmc.com/tour/5-days-dubai-tour-package/"
click at [761, 238] on input "Link" at bounding box center [762, 236] width 22 height 18
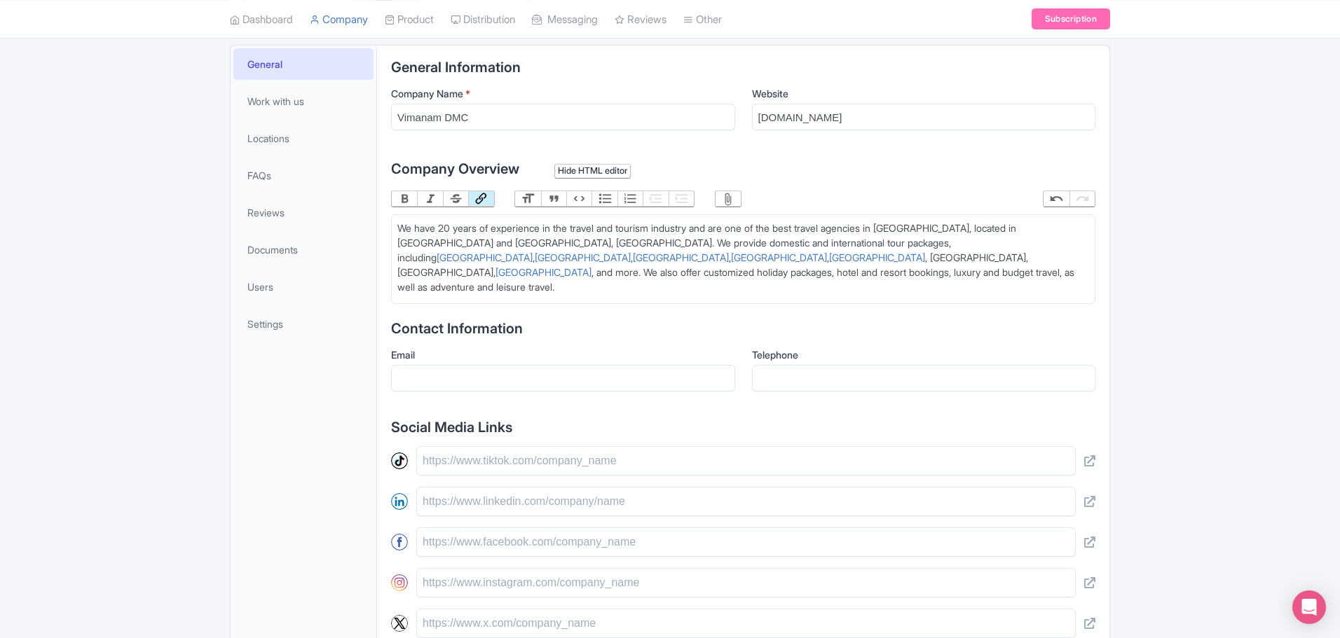
click at [764, 266] on div "We have 20 years of experience in the travel and tourism industry and are one o…" at bounding box center [743, 258] width 692 height 74
click at [1019, 242] on div "We have 20 years of experience in the travel and tourism industry and are one o…" at bounding box center [743, 258] width 692 height 74
click at [486, 191] on button "Link" at bounding box center [480, 198] width 25 height 15
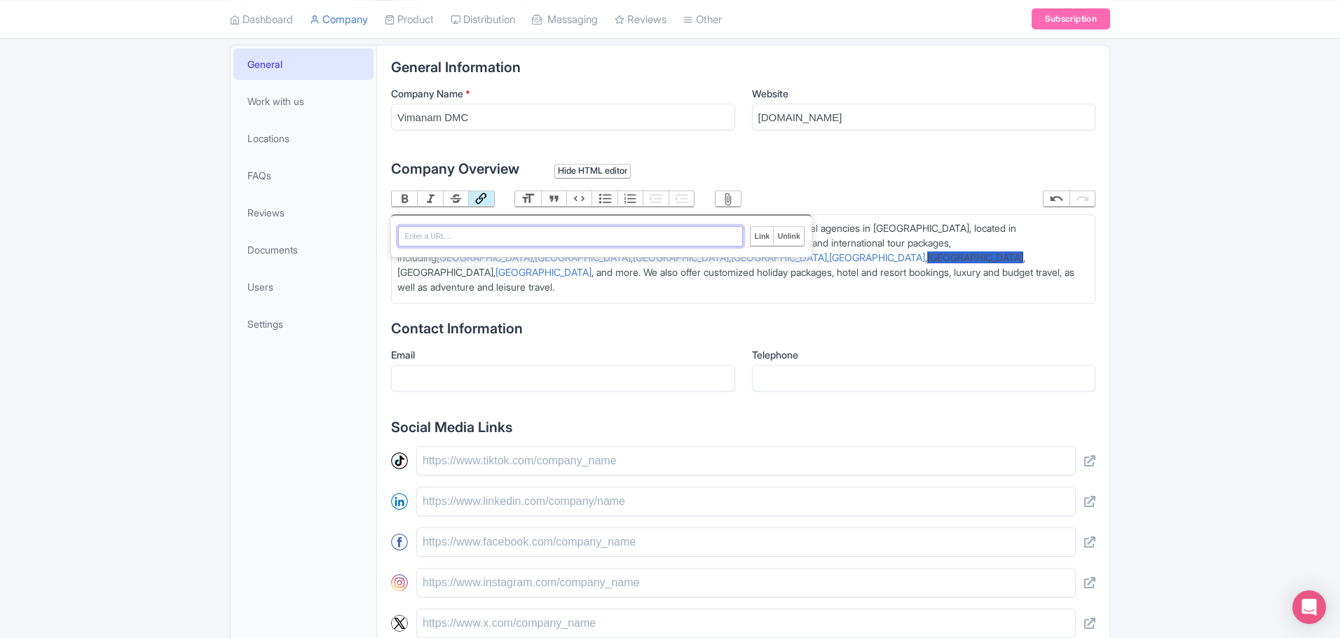
paste input "https://vimanamdmc.com/tour/9-days-himachal-tour-package/"
type input "https://vimanamdmc.com/tour/9-days-himachal-tour-package/"
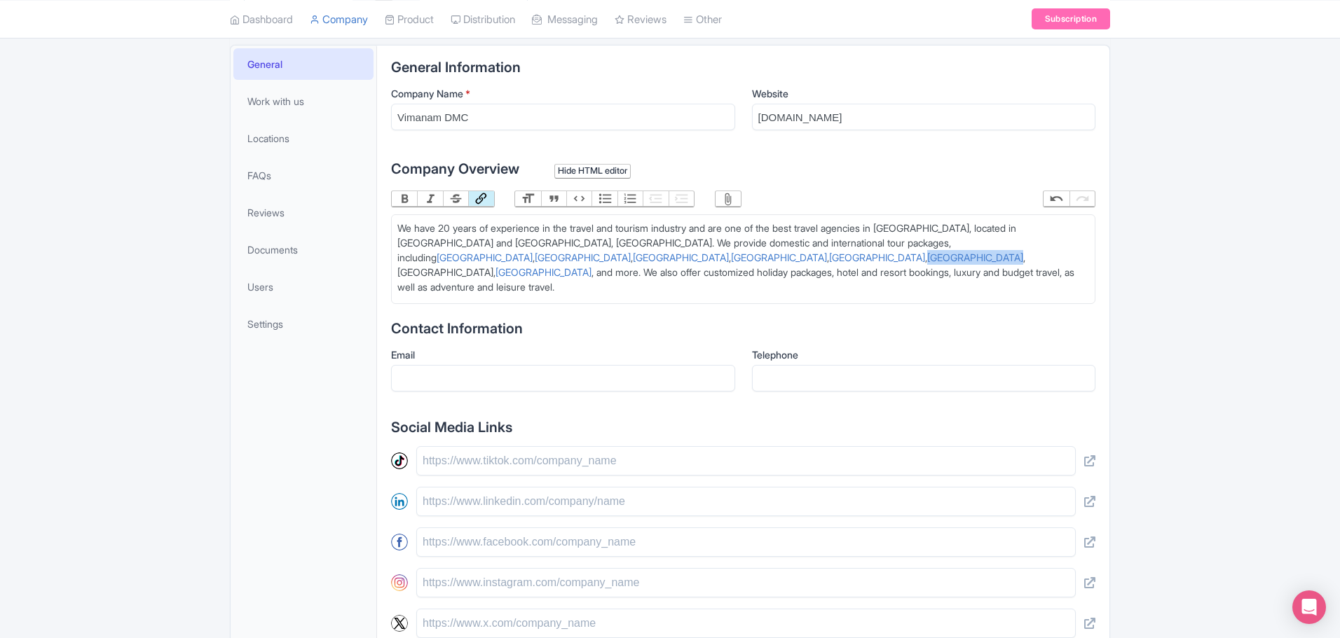
type trix-editor "<div>We have 20 years of experience in the travel and tourism industry and are …"
click at [1044, 240] on div "We have 20 years of experience in the travel and tourism industry and are one o…" at bounding box center [743, 258] width 692 height 74
click at [487, 203] on button "Link" at bounding box center [480, 198] width 25 height 15
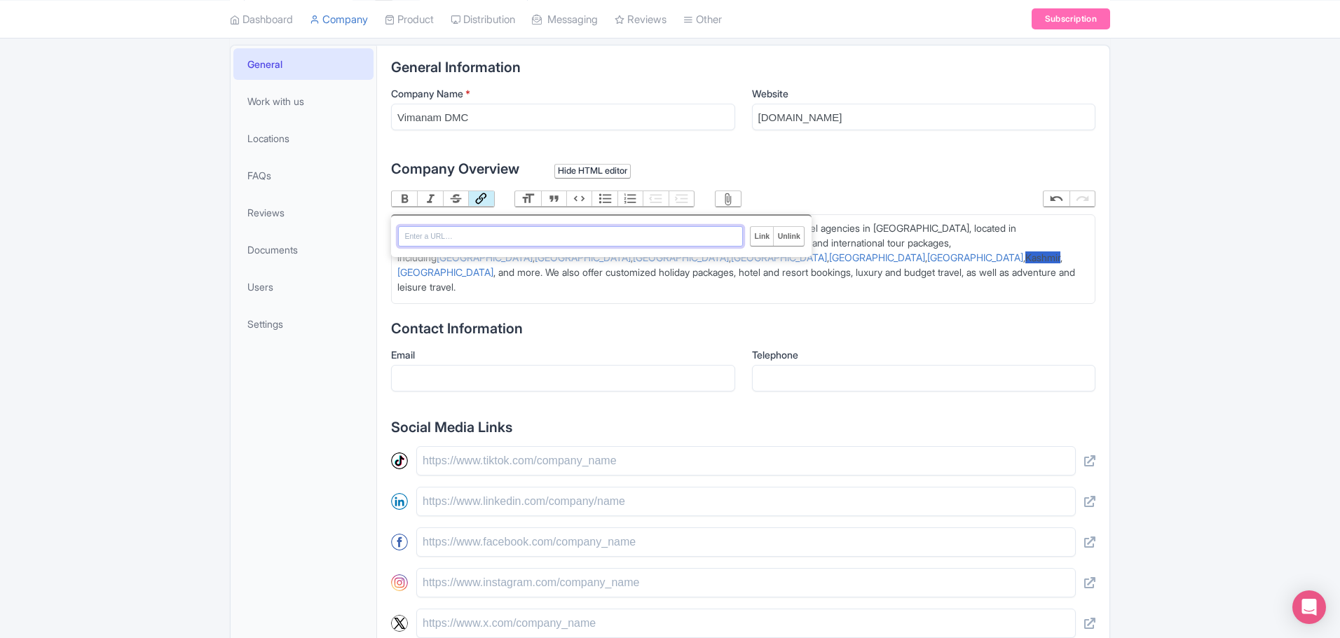
paste input "https://vimanamdmc.com/tour/4-days-kashmir-tour-package/"
type input "https://vimanamdmc.com/tour/4-days-kashmir-tour-package/"
click at [756, 237] on input "Link" at bounding box center [762, 236] width 22 height 18
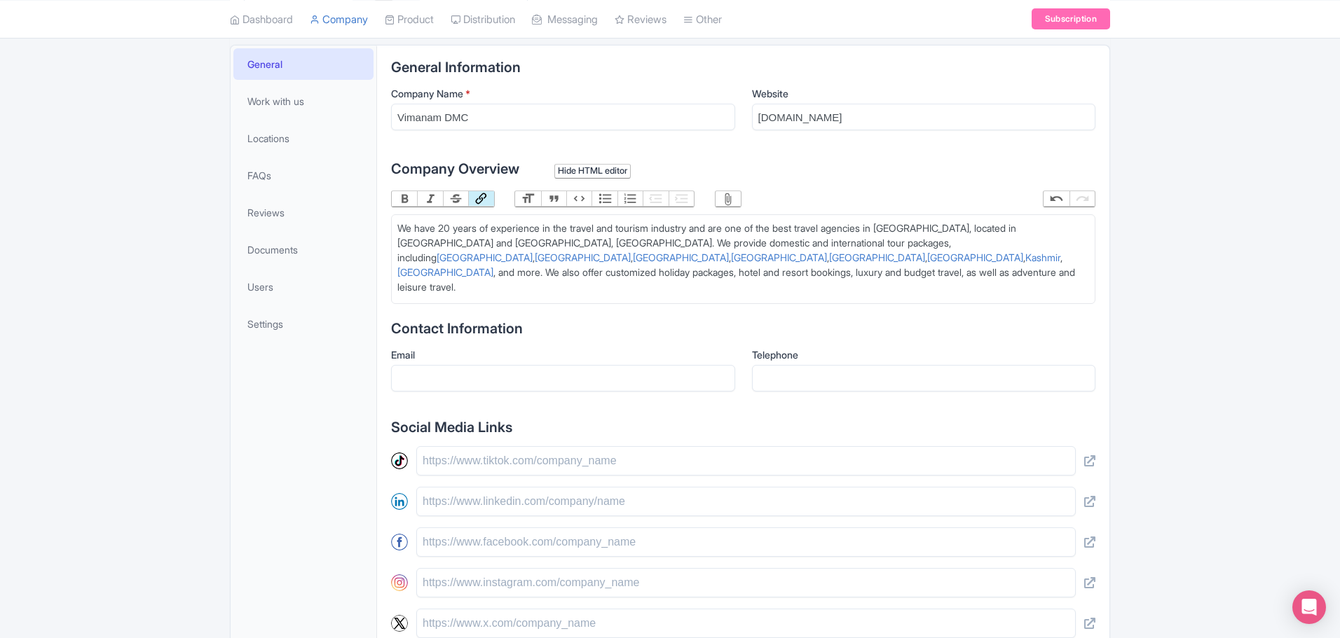
click at [875, 271] on div "We have 20 years of experience in the travel and tourism industry and are one o…" at bounding box center [743, 258] width 692 height 74
drag, startPoint x: 793, startPoint y: 228, endPoint x: 949, endPoint y: 221, distance: 156.4
click at [949, 221] on div "We have 20 years of experience in the travel and tourism industry and are one o…" at bounding box center [743, 258] width 692 height 74
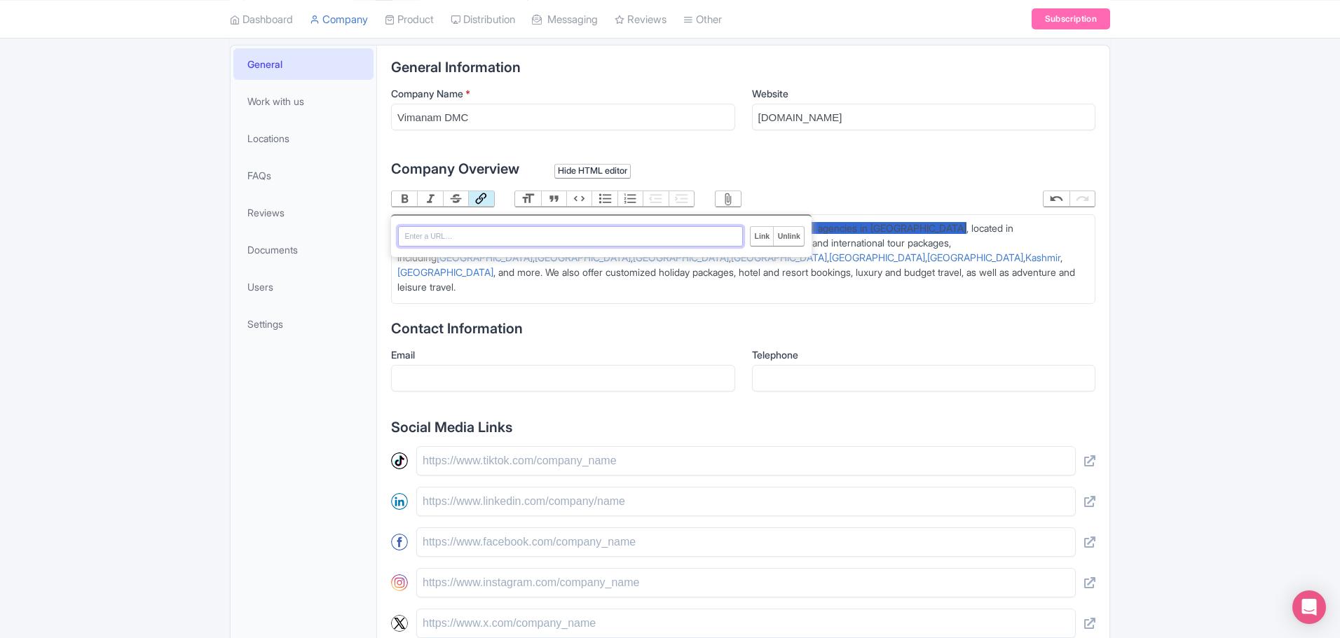
click at [482, 196] on button "Link" at bounding box center [480, 198] width 25 height 15
paste input "https://vimanamdmc.com/"
type input "https://vimanamdmc.com/"
click at [763, 238] on input "Link" at bounding box center [762, 236] width 22 height 18
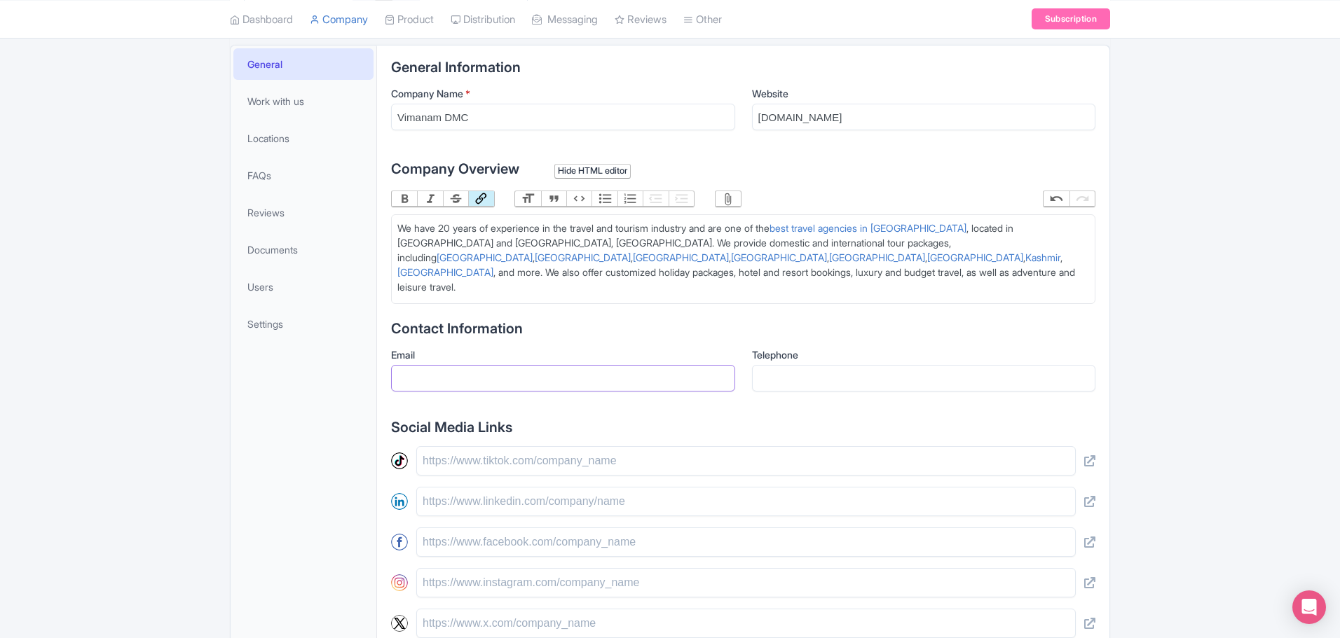
click at [547, 381] on input "Email" at bounding box center [563, 378] width 344 height 27
type input "[EMAIL_ADDRESS][DOMAIN_NAME]"
type input "09962150169"
click at [801, 379] on input "09962150169" at bounding box center [924, 378] width 344 height 27
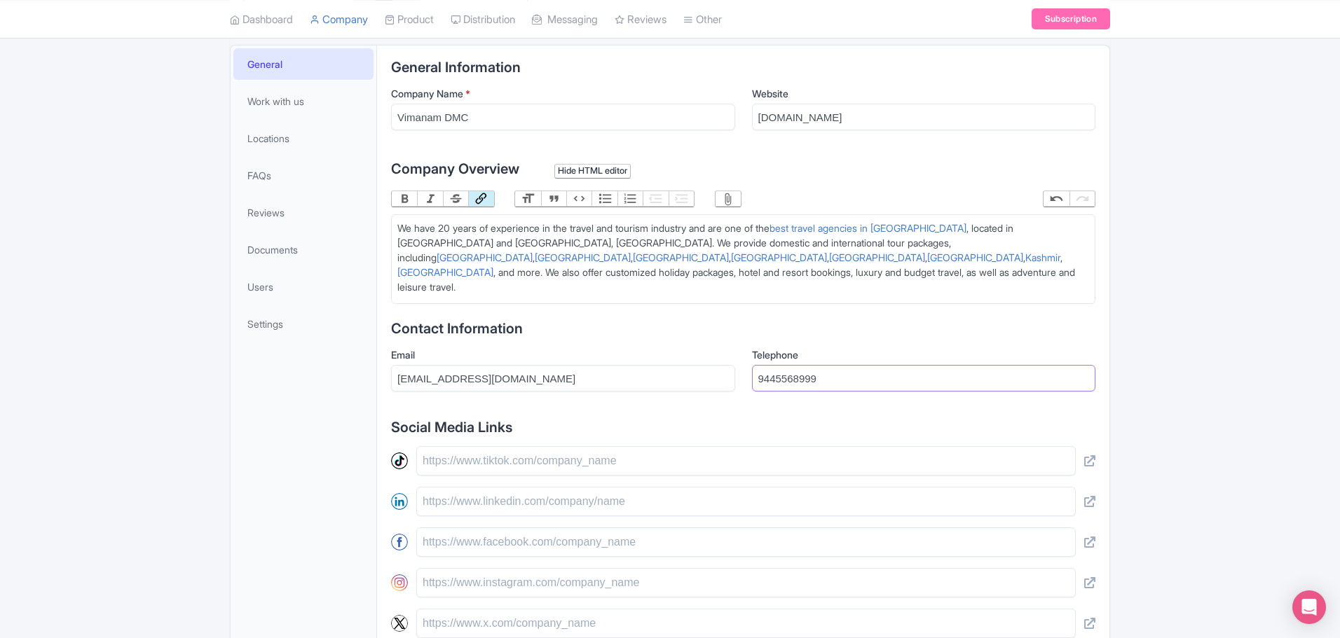
type input "9445568999"
click at [613, 458] on input "text" at bounding box center [746, 460] width 660 height 29
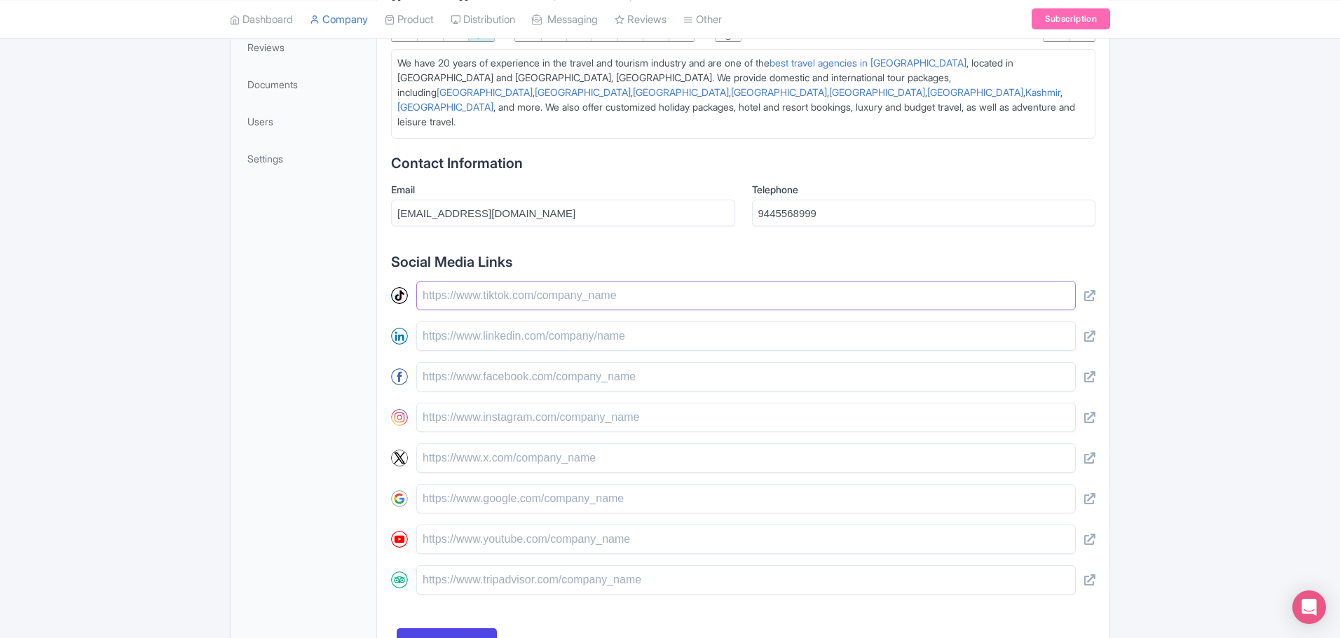
scroll to position [491, 0]
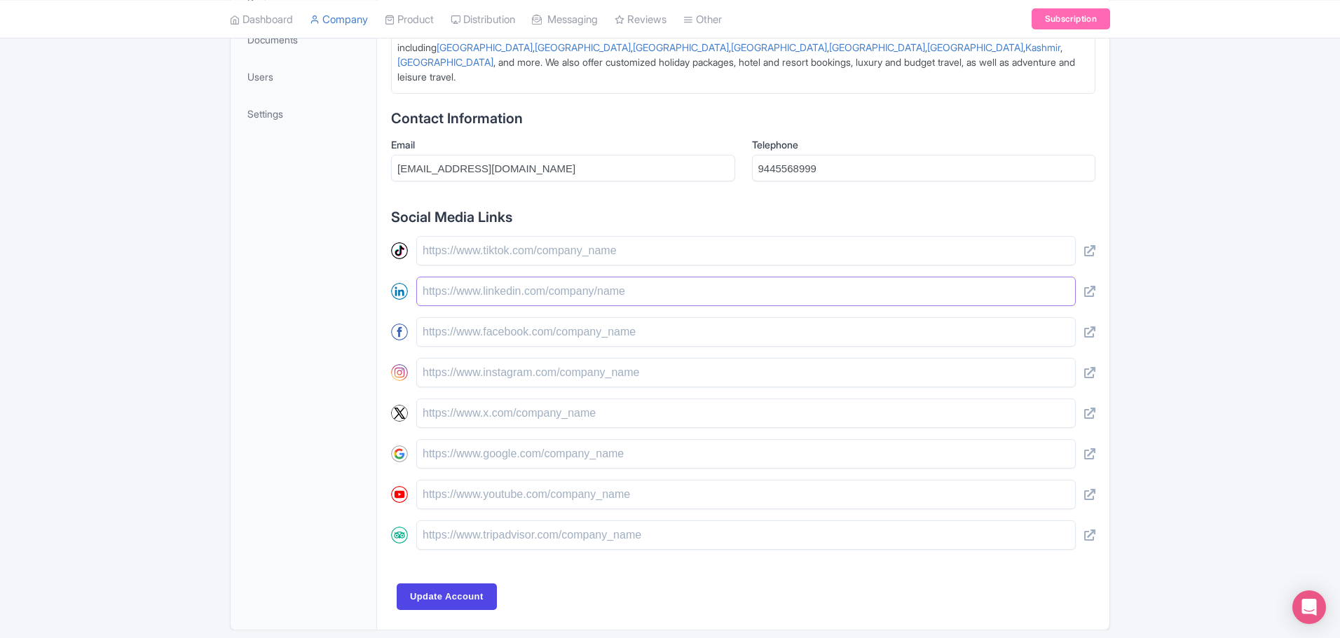
click at [493, 293] on input "text" at bounding box center [746, 291] width 660 height 29
paste input "https://www.linkedin.com/company/105907166/"
type input "https://www.linkedin.com/company/105907166/"
click at [490, 334] on input "text" at bounding box center [746, 331] width 660 height 29
paste input "https://www.facebook.com/profile.php?id=61572949744945"
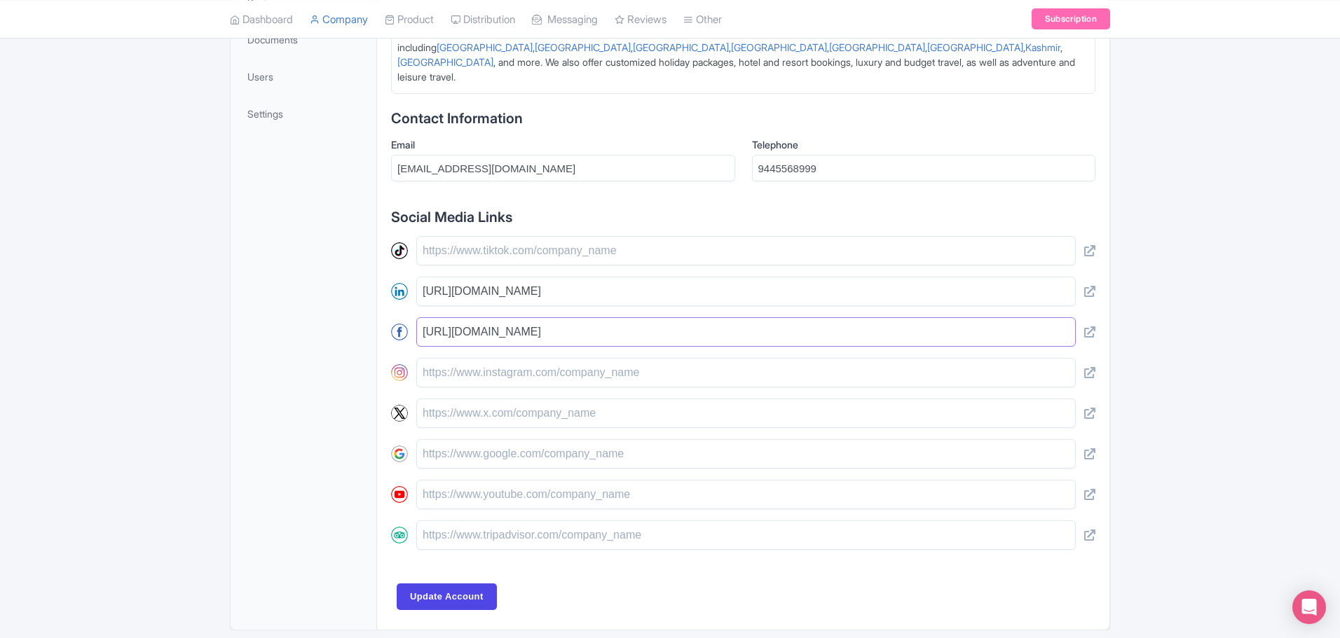
type input "https://www.facebook.com/profile.php?id=61572949744945"
click at [528, 373] on input "text" at bounding box center [746, 372] width 660 height 29
paste input "https://www.instagram.com/vimanam_dmc/"
type input "https://www.instagram.com/vimanam_dmc/"
click at [526, 455] on input "text" at bounding box center [746, 453] width 660 height 29
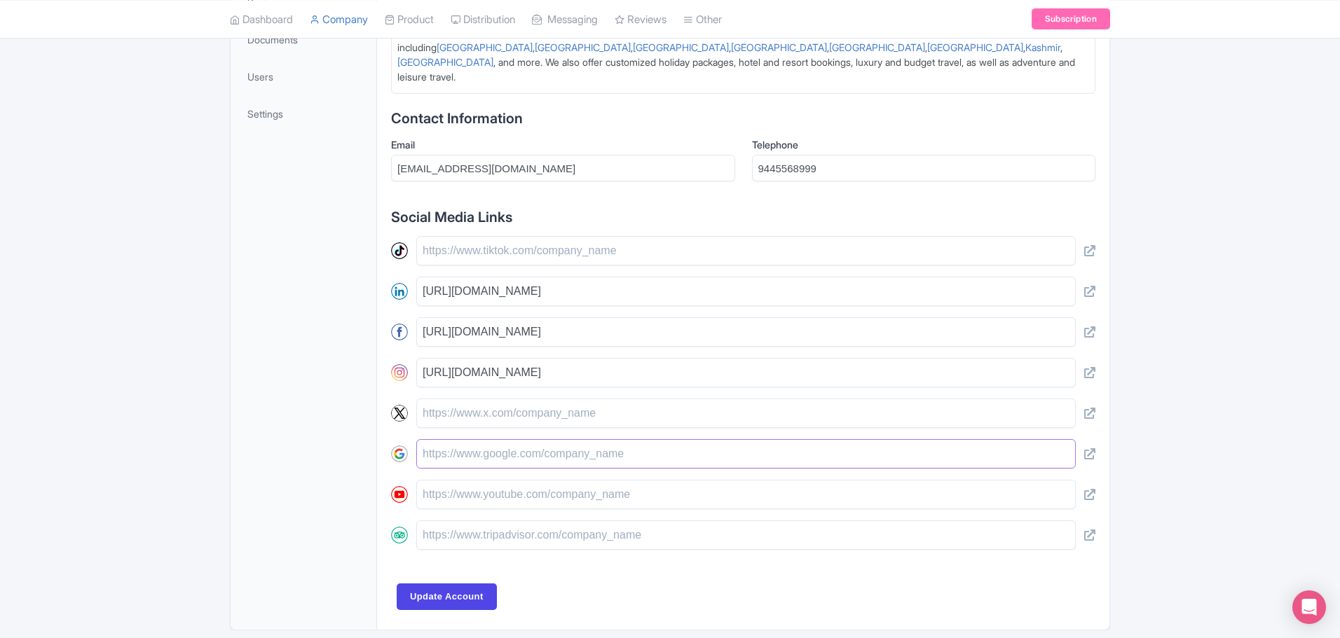
paste input "https://share.google/ngReSUN5D8q8yIDZC"
type input "https://share.google/ngReSUN5D8q8yIDZC"
click at [538, 538] on input "text" at bounding box center [746, 535] width 660 height 29
paste input "https://www.tripadvisor.in/Profile/Maps36052244730"
type input "https://www.tripadvisor.in/Profile/Maps36052244730"
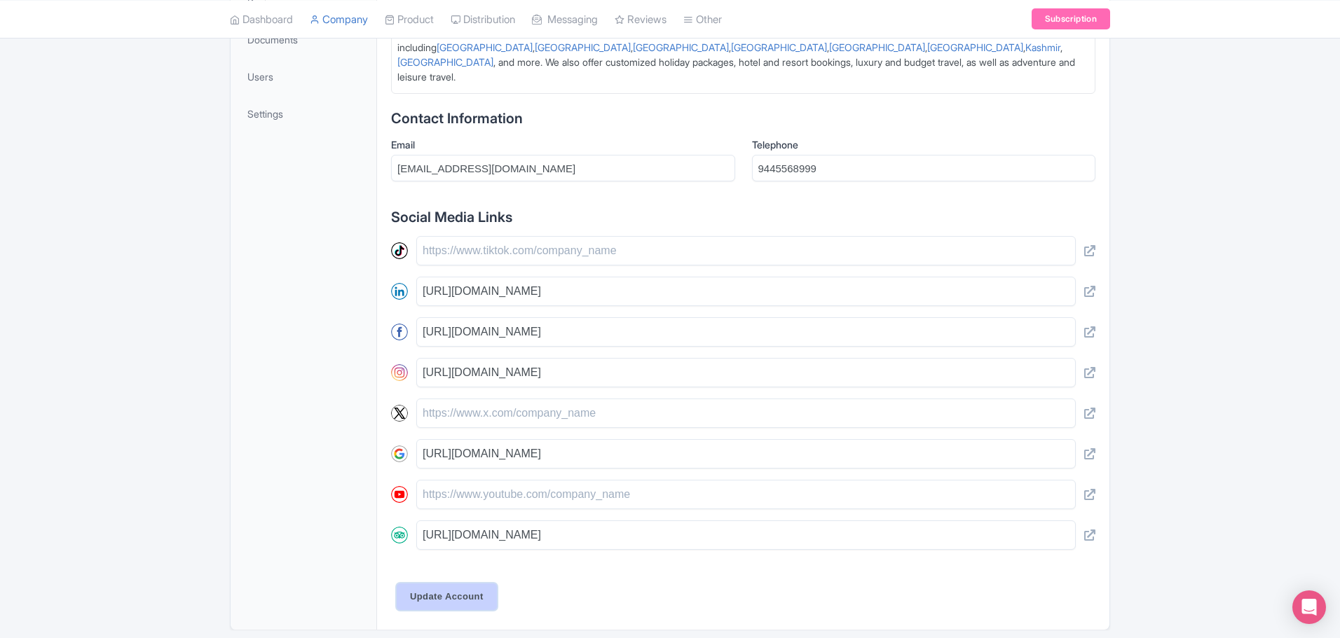
click at [469, 605] on input "Update Account" at bounding box center [447, 597] width 100 height 27
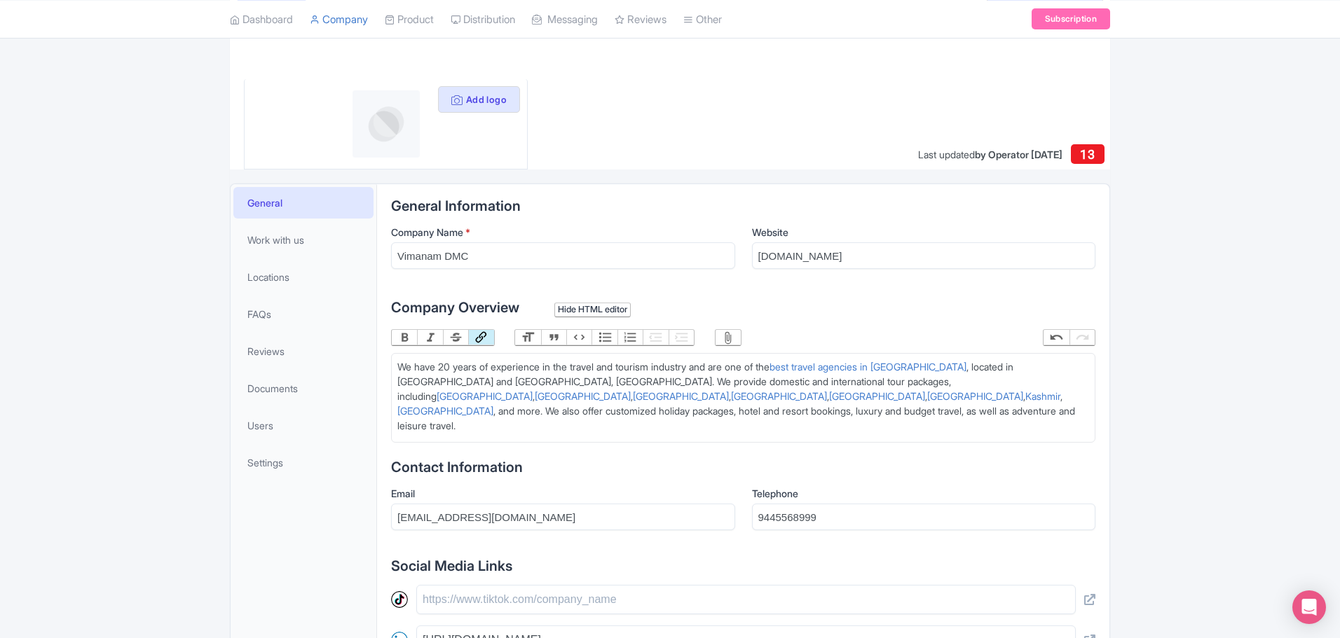
scroll to position [140, 0]
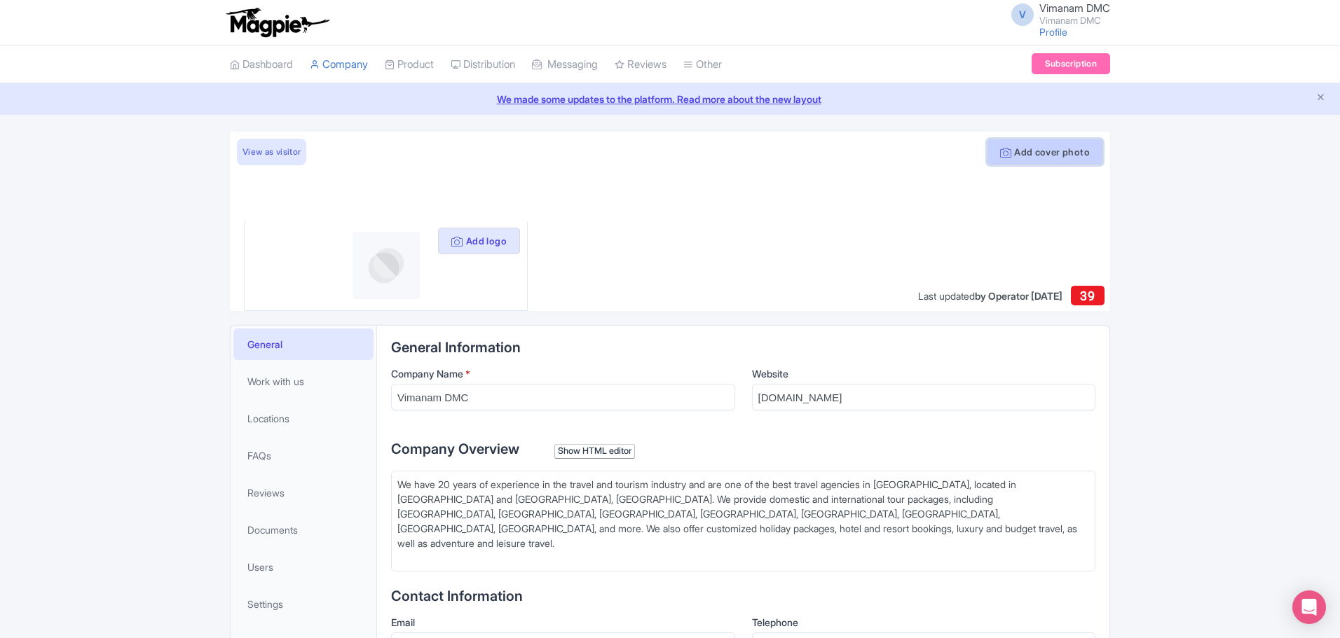
click at [1042, 153] on button "Add cover photo" at bounding box center [1045, 152] width 116 height 27
click at [1048, 143] on button "Add cover photo" at bounding box center [1045, 152] width 116 height 27
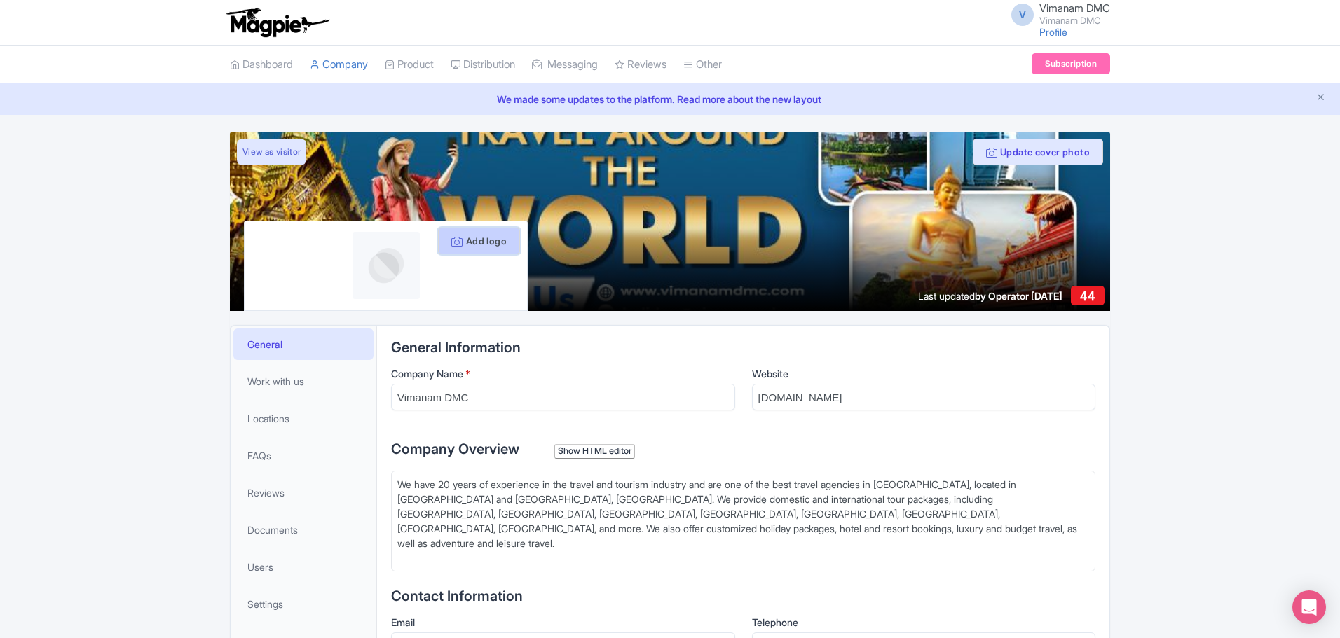
click at [483, 247] on button "Add logo" at bounding box center [479, 241] width 82 height 27
click at [470, 245] on button "Add logo" at bounding box center [479, 241] width 82 height 27
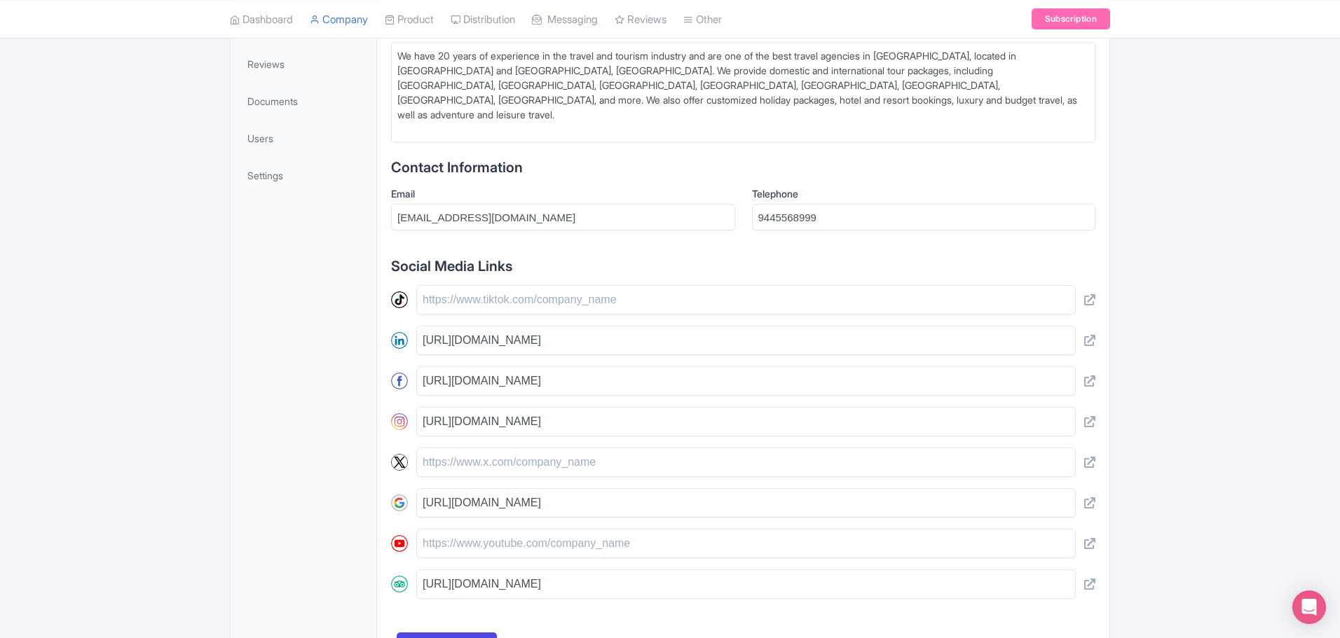
scroll to position [519, 0]
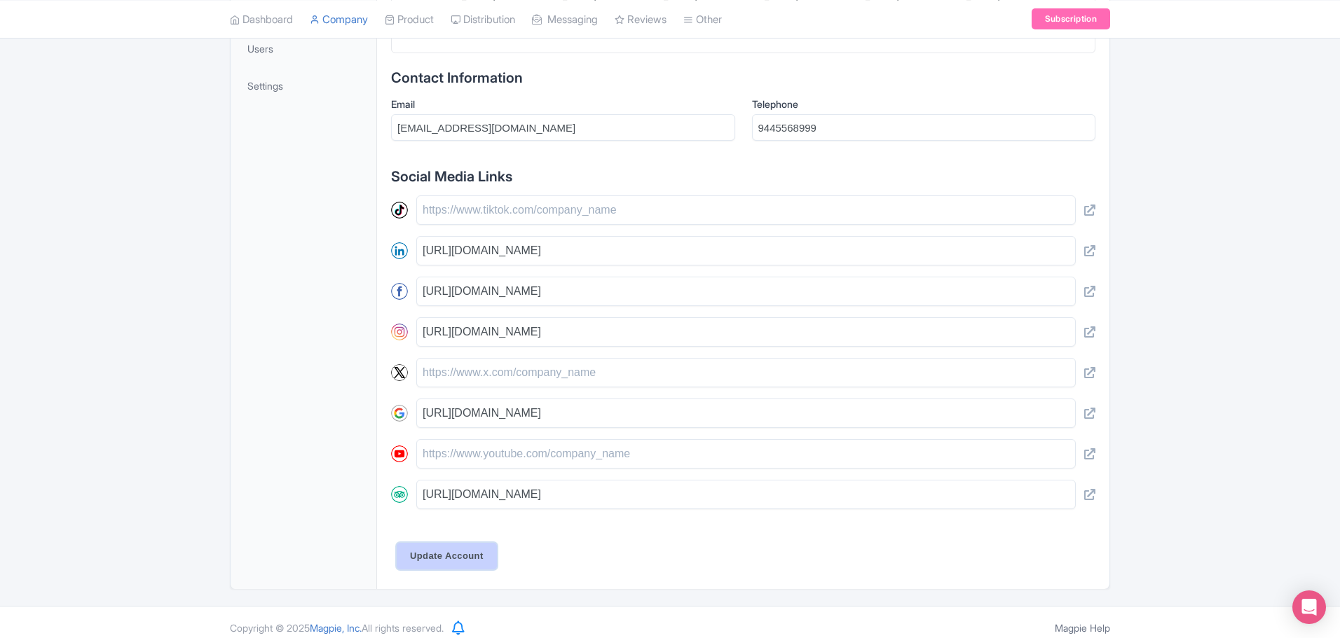
click at [436, 554] on input "Update Account" at bounding box center [447, 556] width 100 height 27
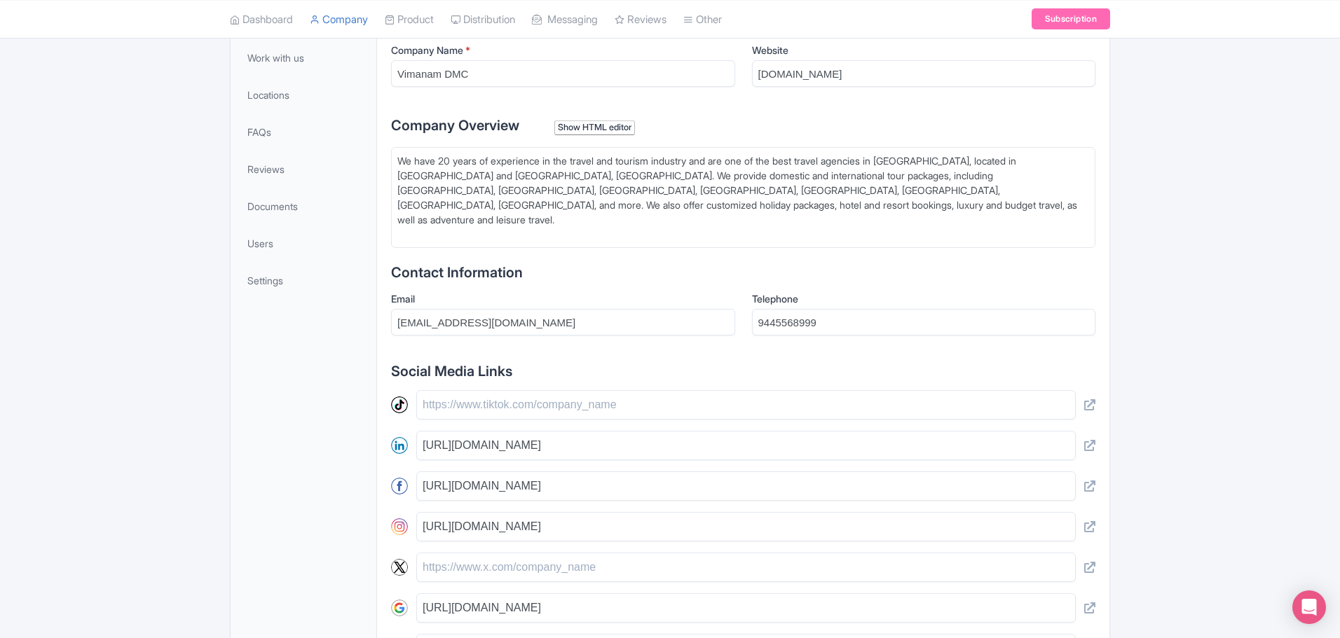
scroll to position [308, 0]
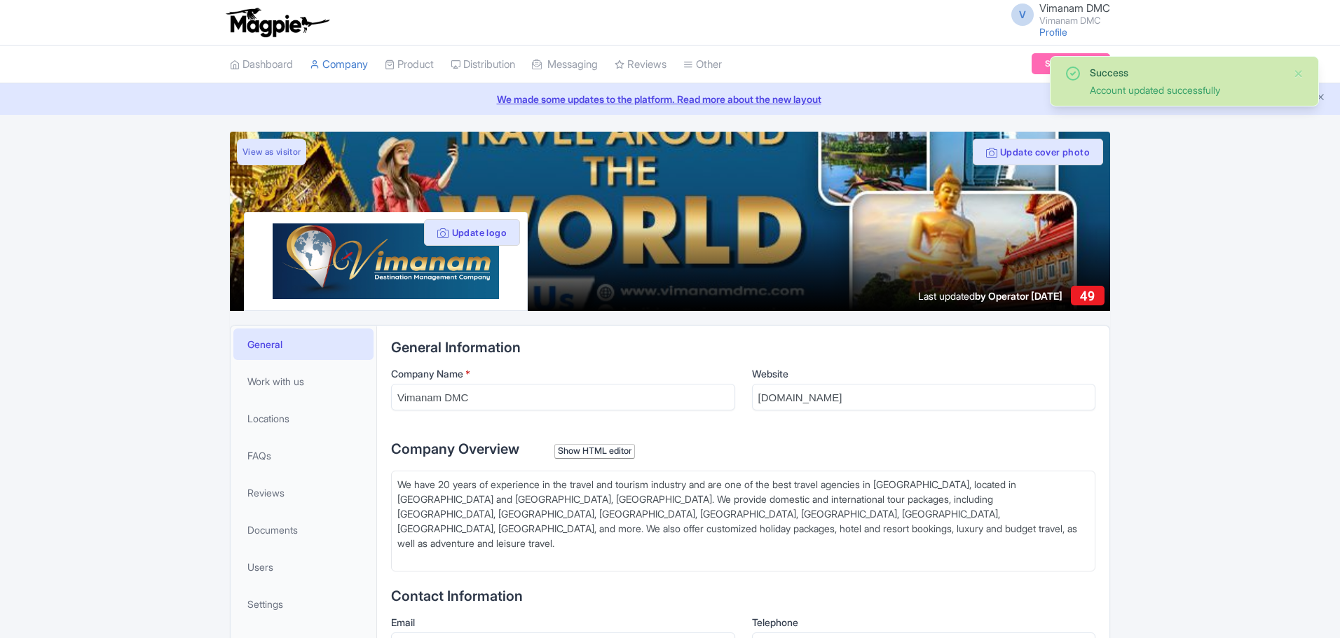
scroll to position [200, 0]
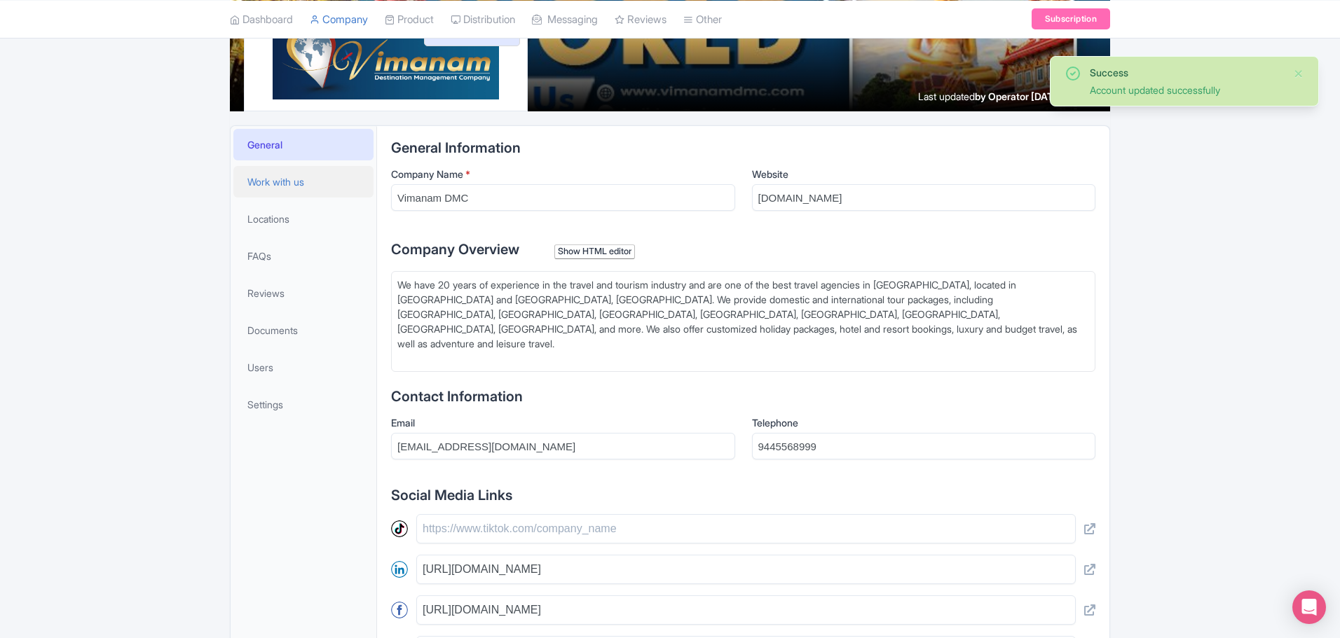
click at [282, 172] on link "Work with us" at bounding box center [303, 182] width 140 height 32
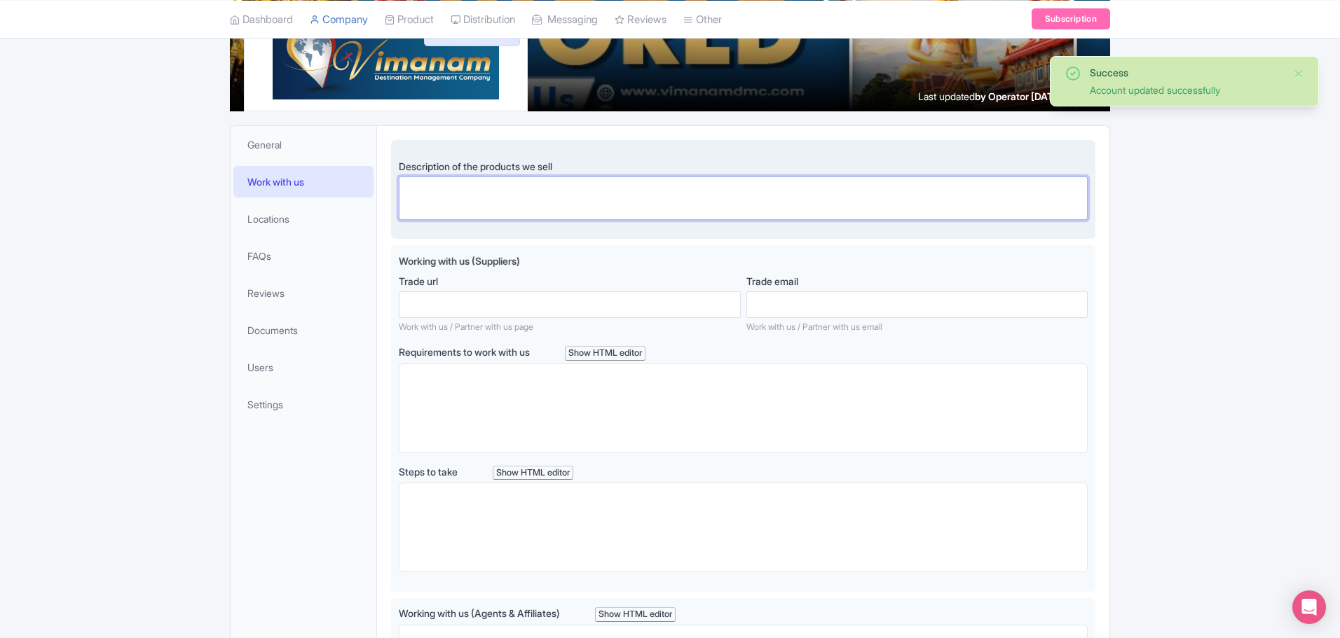
click at [470, 207] on textarea "Description of the products we sell" at bounding box center [743, 198] width 689 height 43
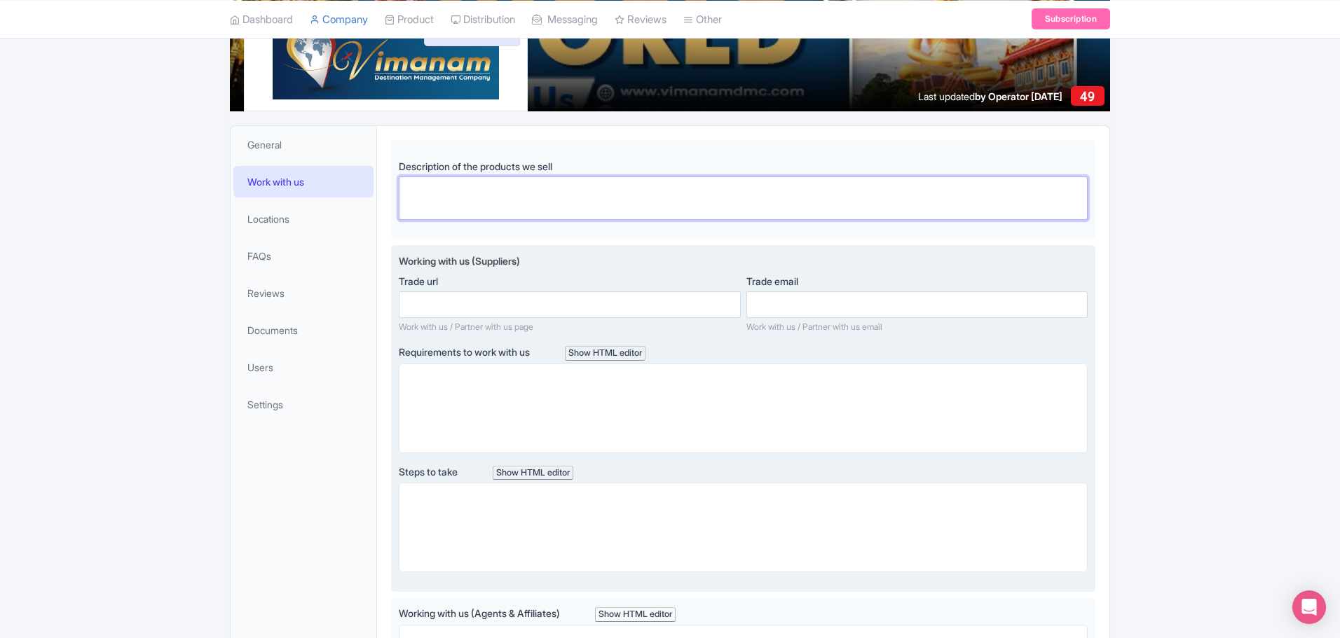
paste textarea "We have 20 years of experience in the travel and tourism industry and are one o…"
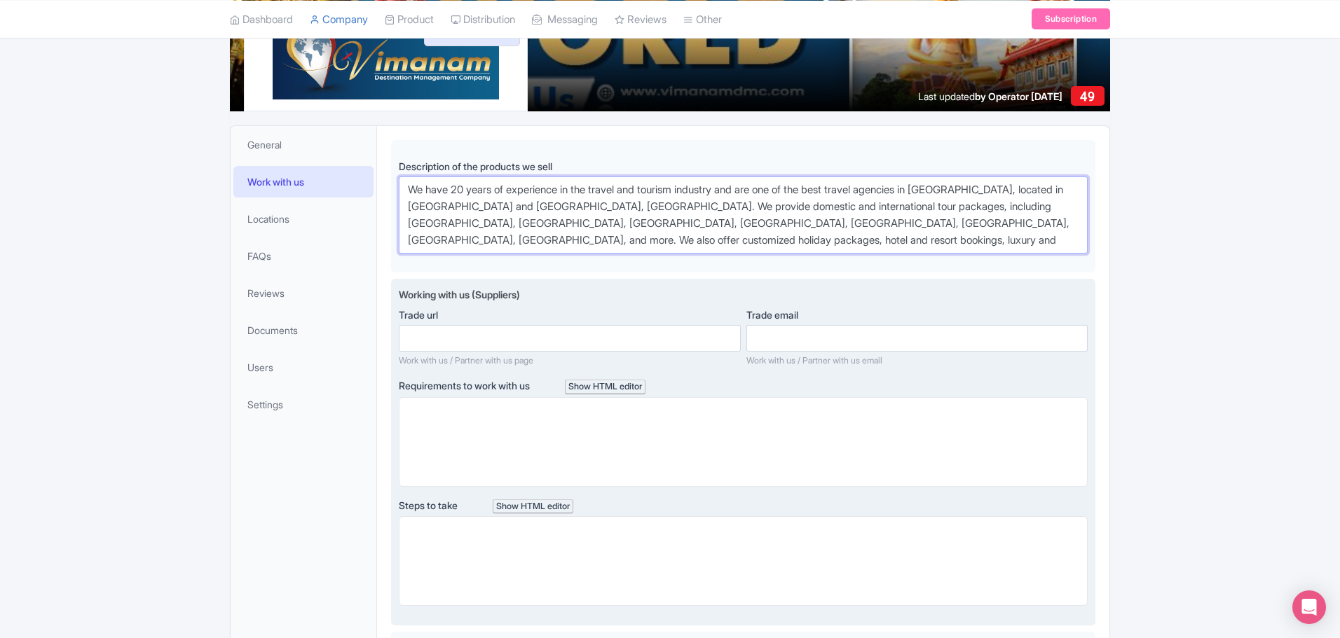
type textarea "We have 20 years of experience in the travel and tourism industry and are one o…"
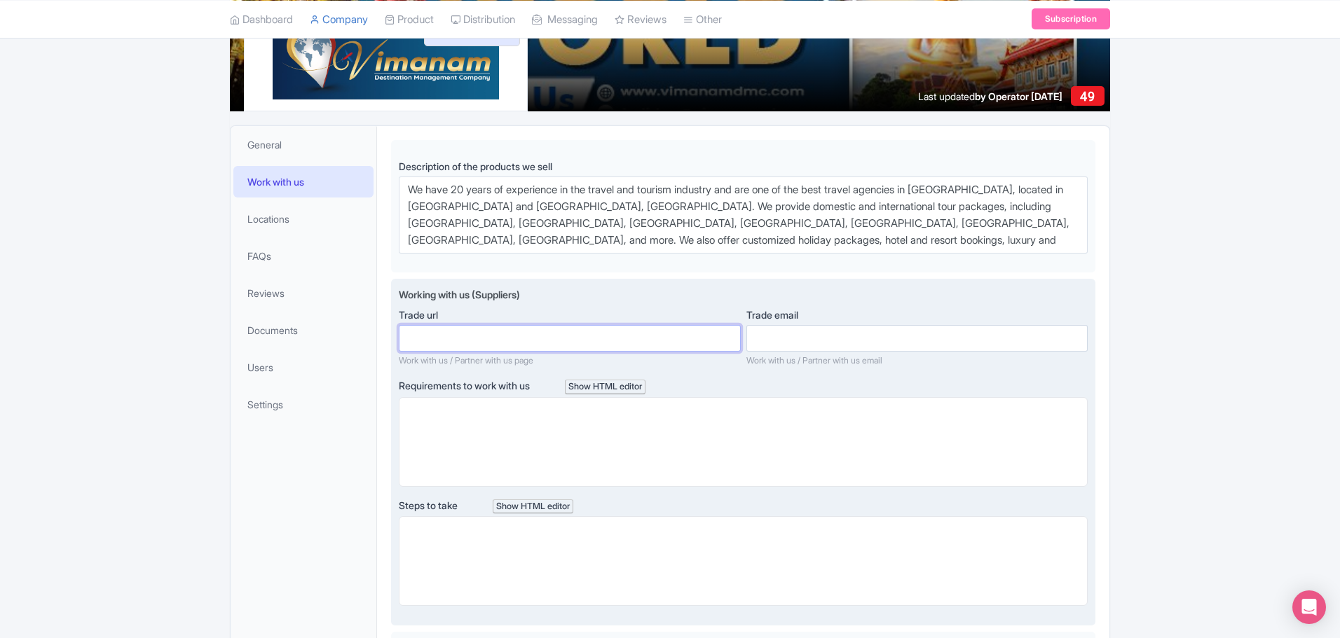
click at [545, 341] on input "Trade url" at bounding box center [569, 338] width 341 height 27
paste input "[URL][DOMAIN_NAME]"
type input "[URL][DOMAIN_NAME]"
click at [765, 341] on input "Trade email" at bounding box center [916, 338] width 341 height 27
type input "[EMAIL_ADDRESS][DOMAIN_NAME]"
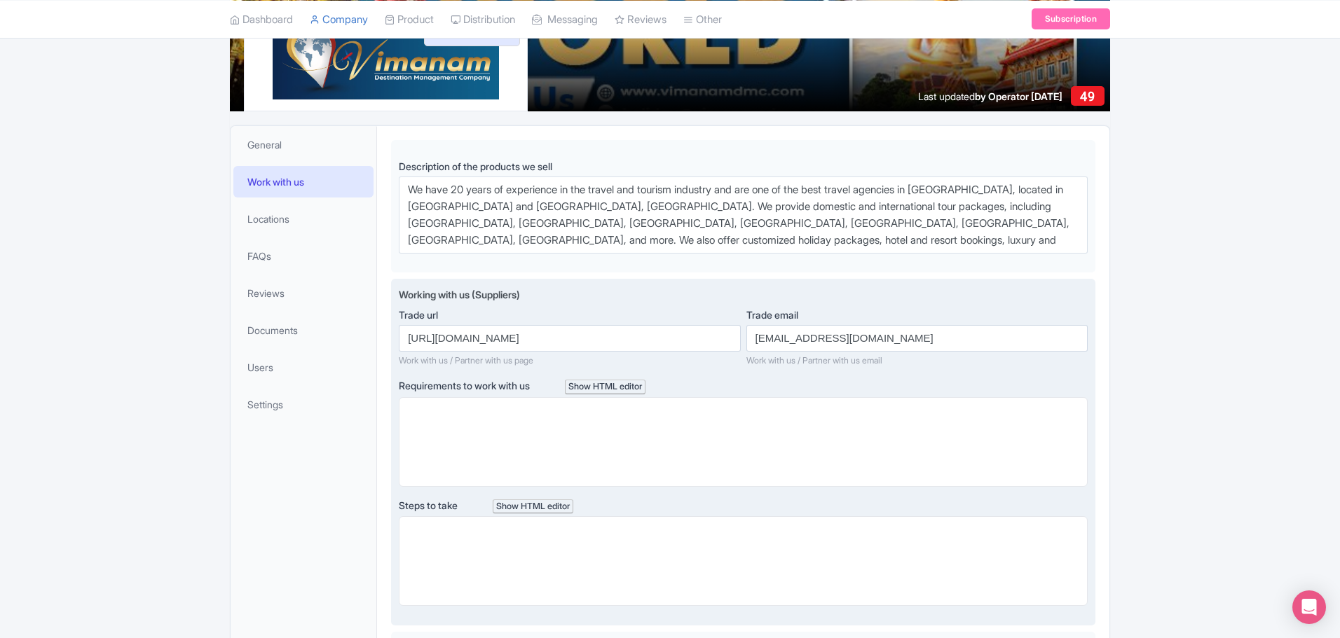
click at [604, 445] on trix-editor at bounding box center [743, 442] width 689 height 90
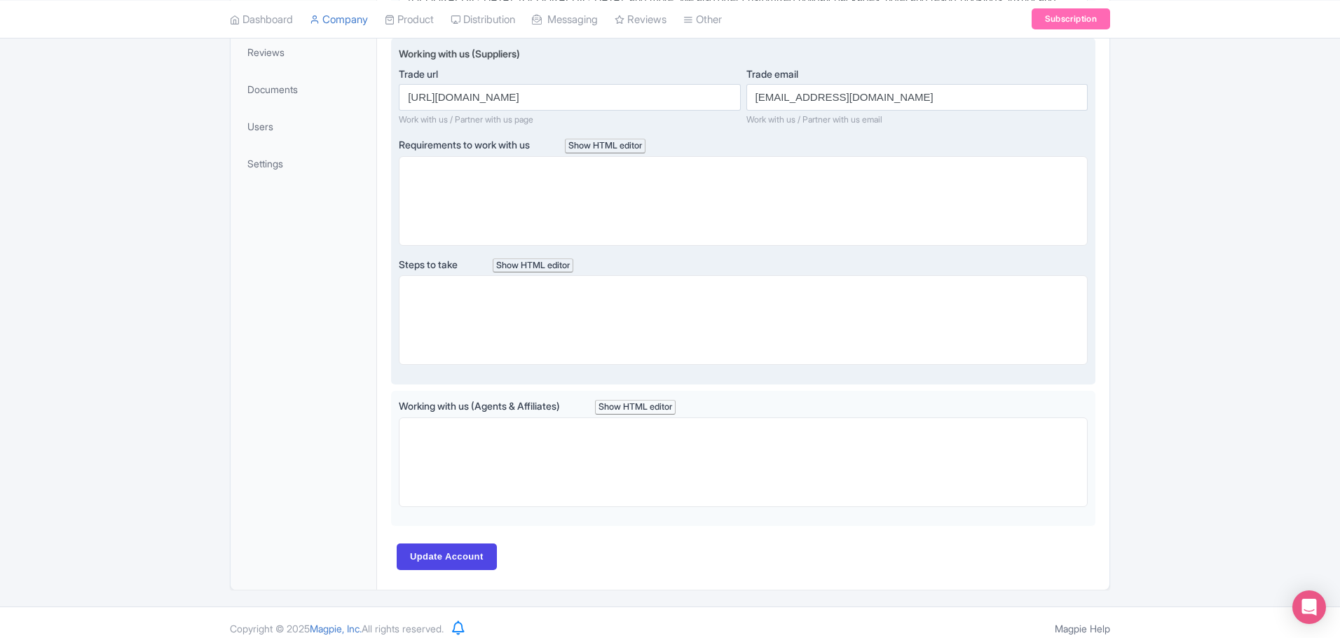
scroll to position [453, 0]
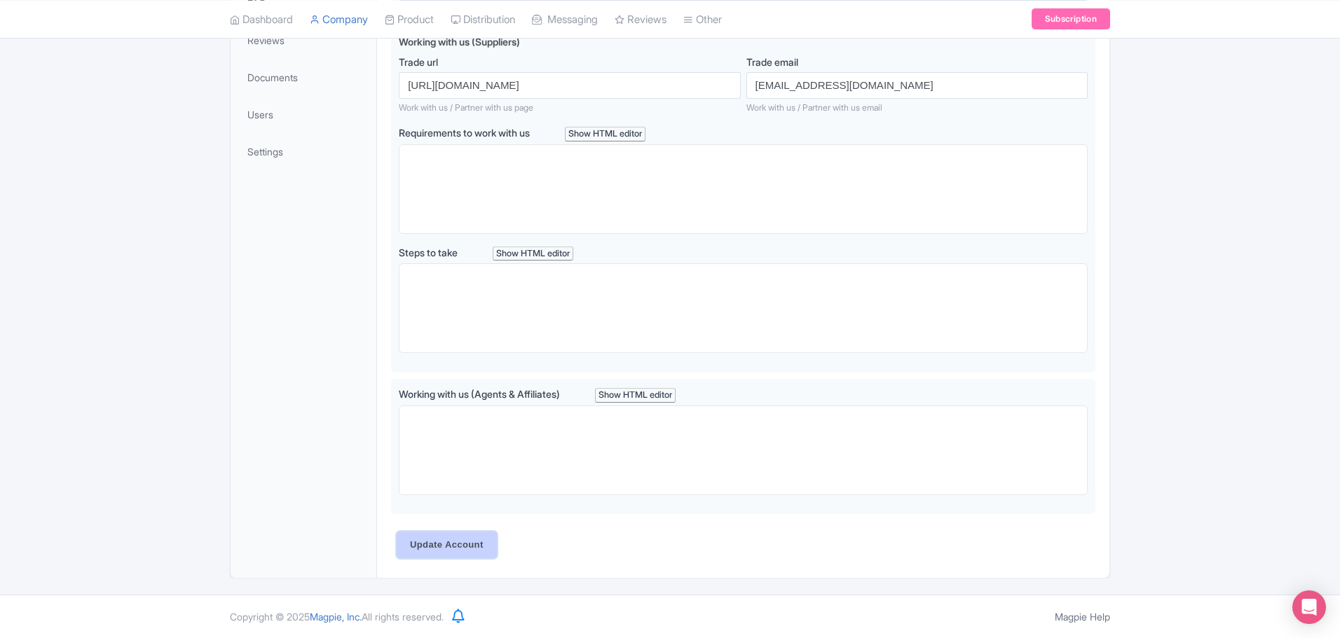
click at [471, 547] on input "Update Account" at bounding box center [447, 545] width 100 height 27
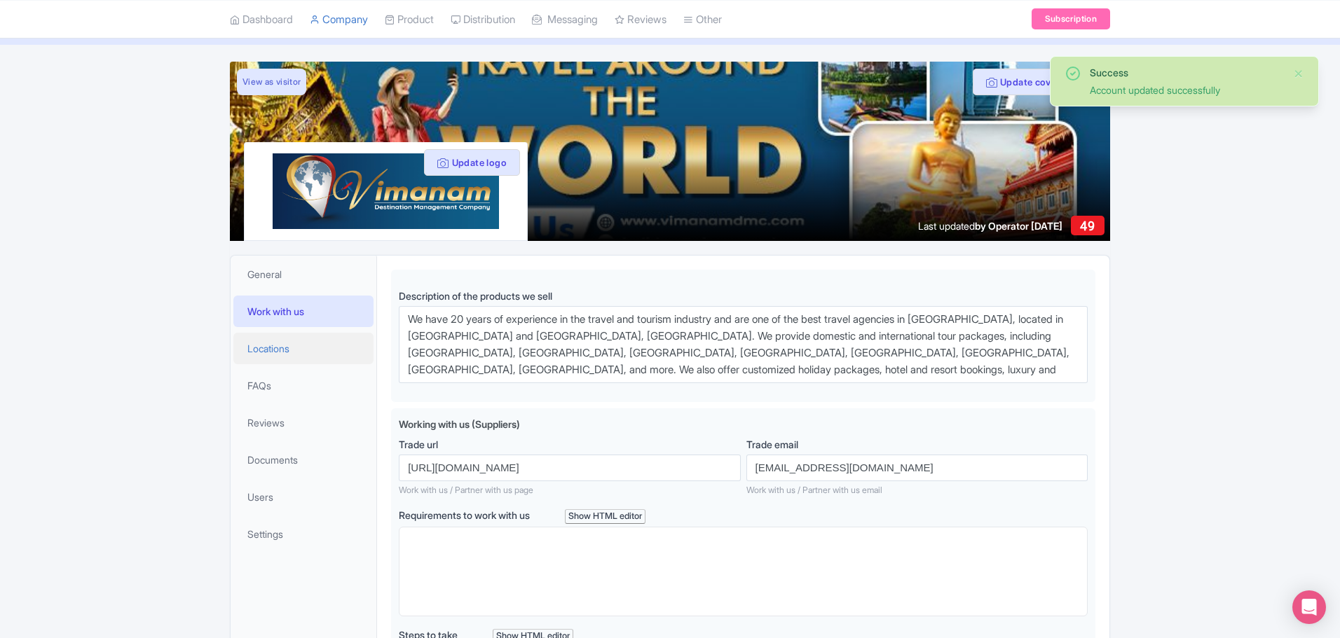
click at [319, 355] on link "Locations" at bounding box center [303, 349] width 140 height 32
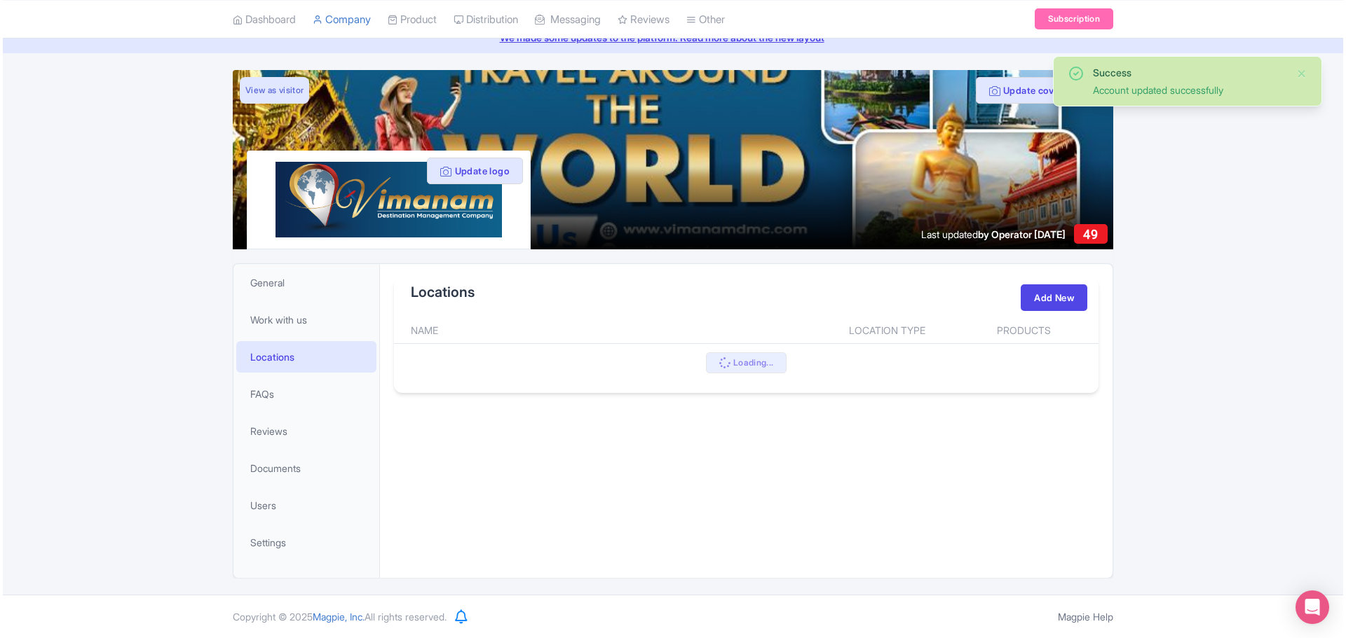
scroll to position [62, 0]
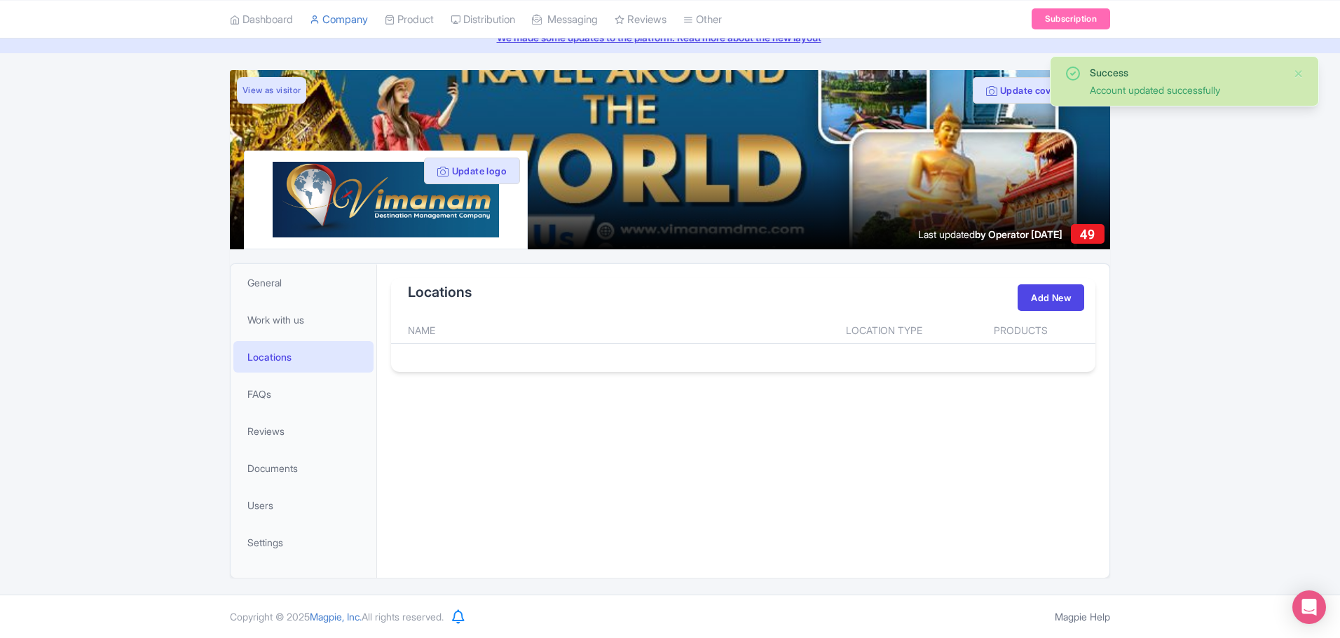
click at [893, 331] on th "Location Type" at bounding box center [884, 330] width 141 height 27
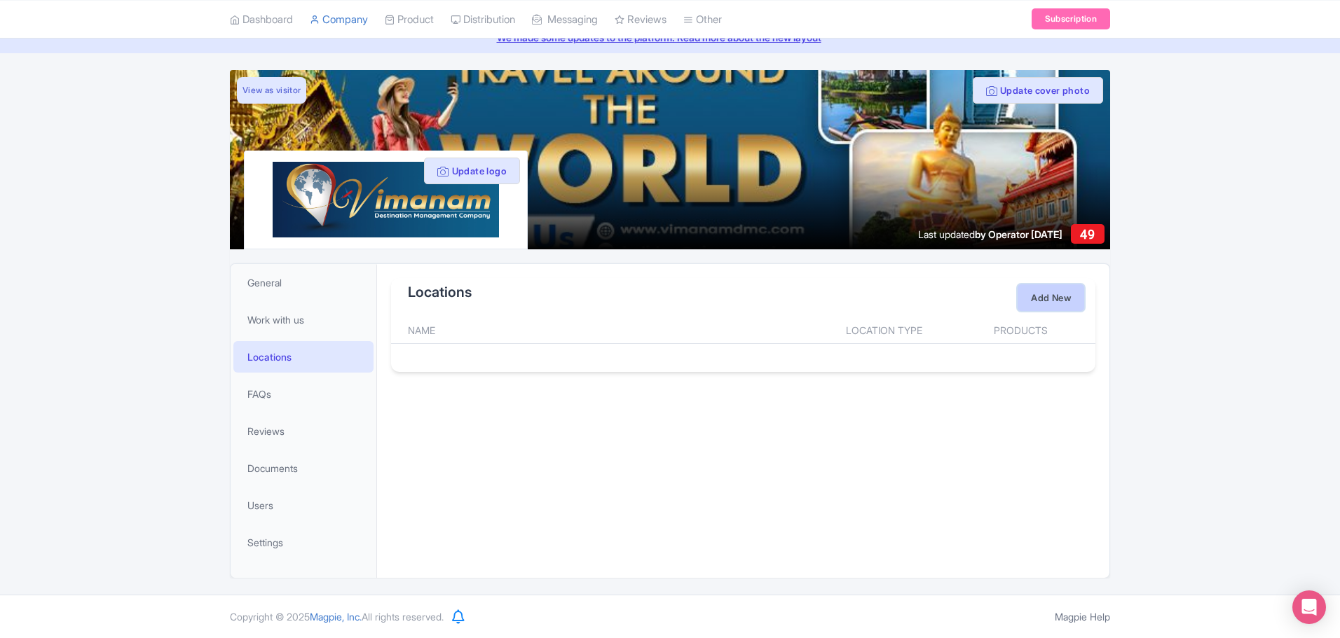
click at [1070, 308] on link "Add New" at bounding box center [1051, 298] width 67 height 27
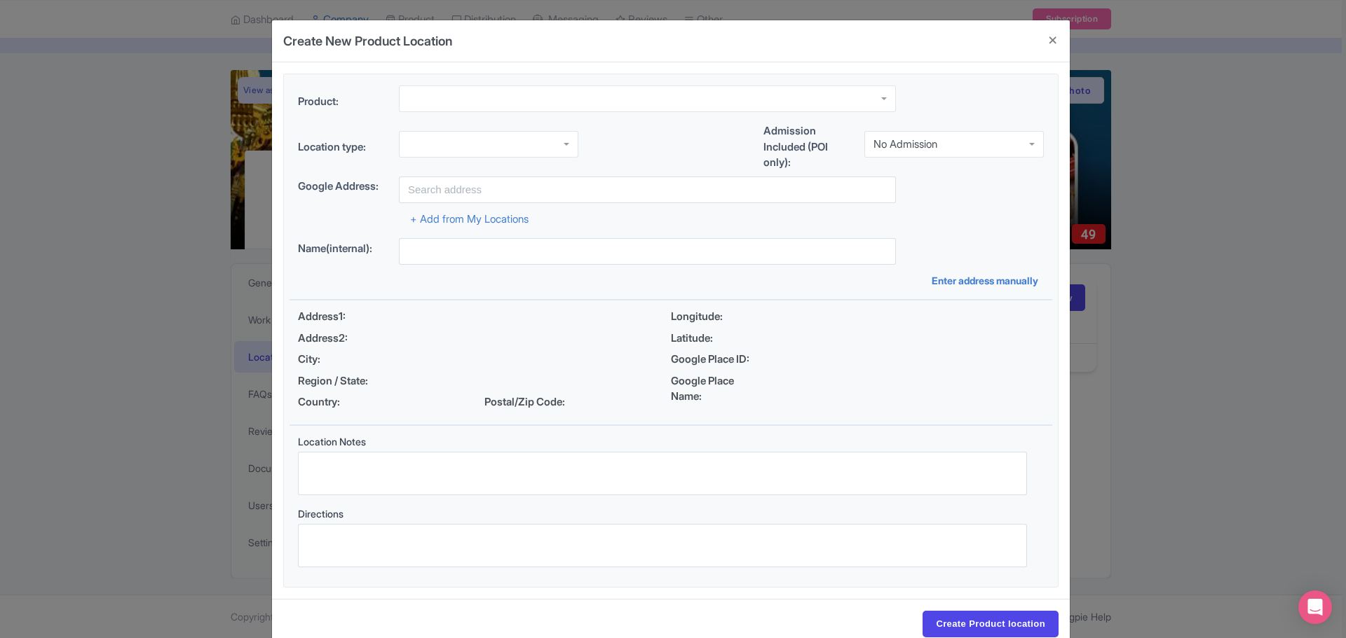
click at [460, 93] on div at bounding box center [647, 99] width 497 height 27
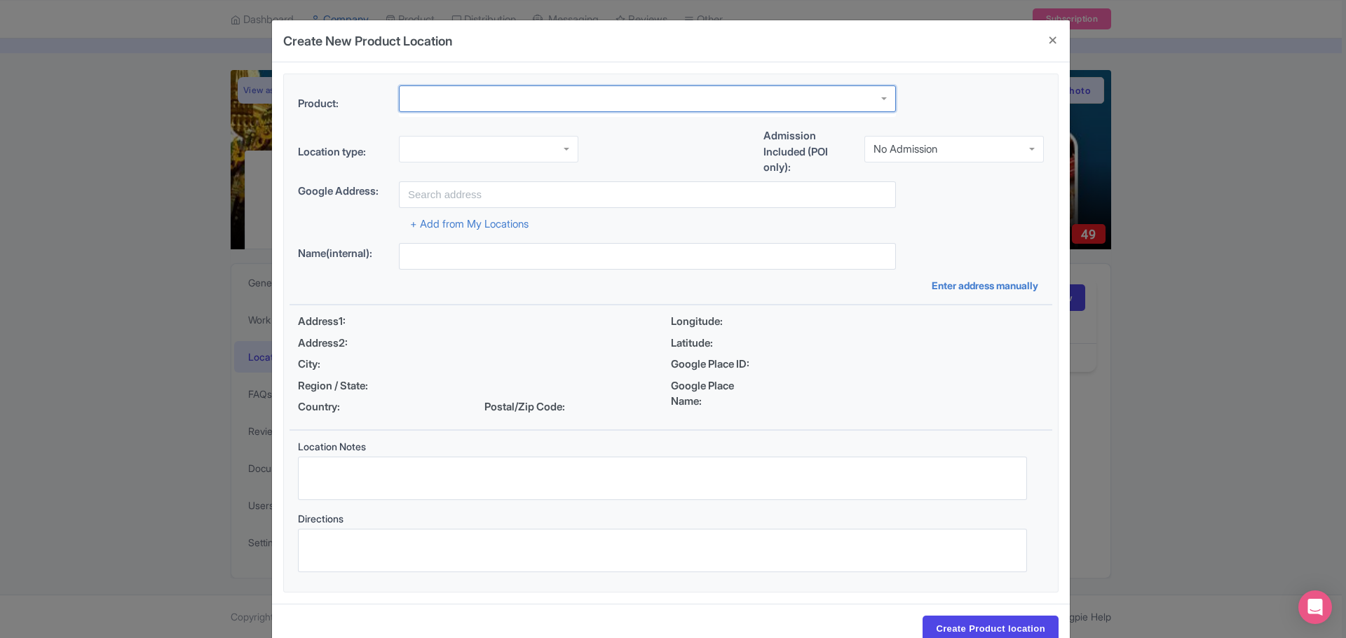
click at [882, 101] on div at bounding box center [647, 99] width 497 height 27
click at [743, 99] on div at bounding box center [647, 99] width 497 height 27
type input "t"
type input "Tour Packages"
click at [555, 157] on div at bounding box center [488, 149] width 179 height 27
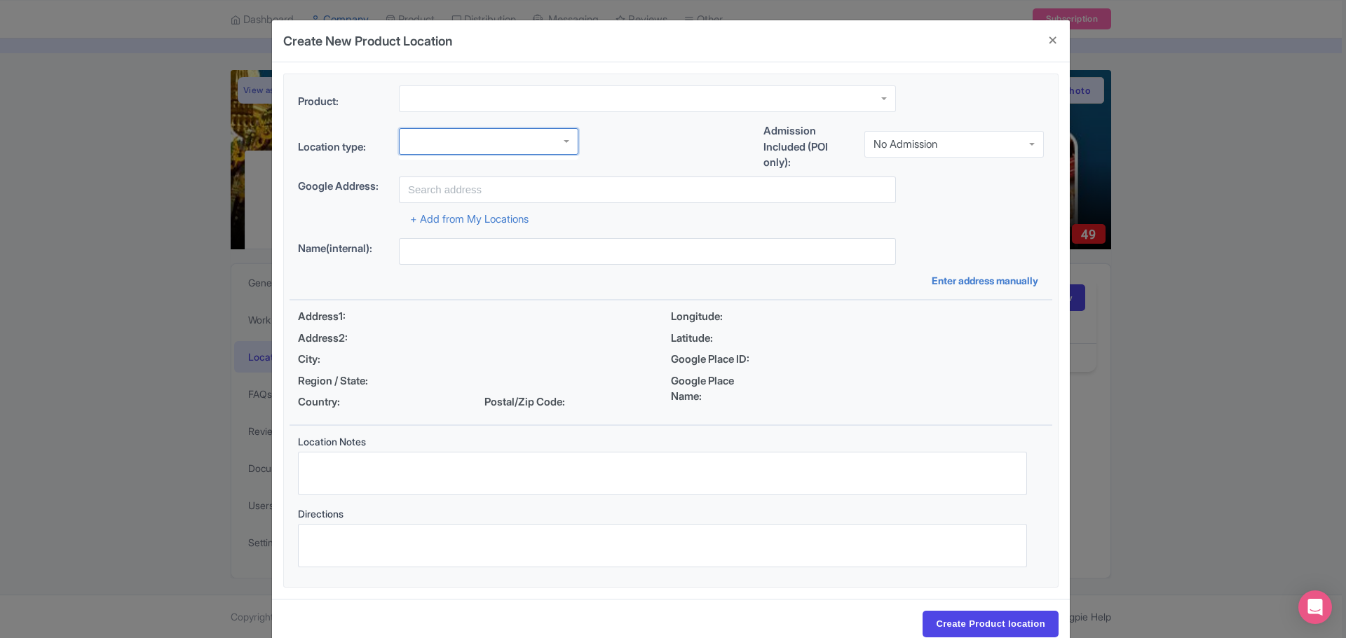
click at [552, 144] on div at bounding box center [488, 141] width 179 height 27
click at [897, 139] on div "No Admission" at bounding box center [905, 144] width 64 height 13
click at [893, 162] on div "Admission Included (POI only): No Admission No Admission No Admission Admission…" at bounding box center [903, 149] width 280 height 53
click at [678, 196] on input "text" at bounding box center [647, 190] width 497 height 27
type input "No 14. First Floor, Prakasam Street, T Nagar"
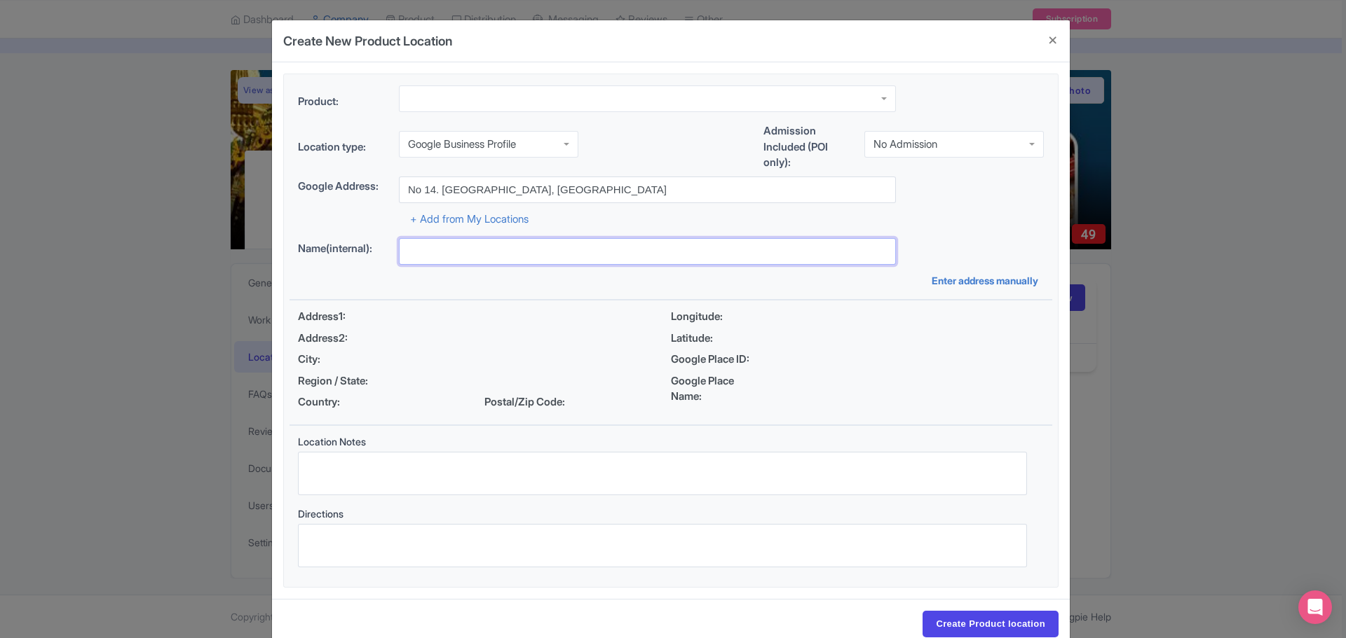
type input "Vimanam DMC"
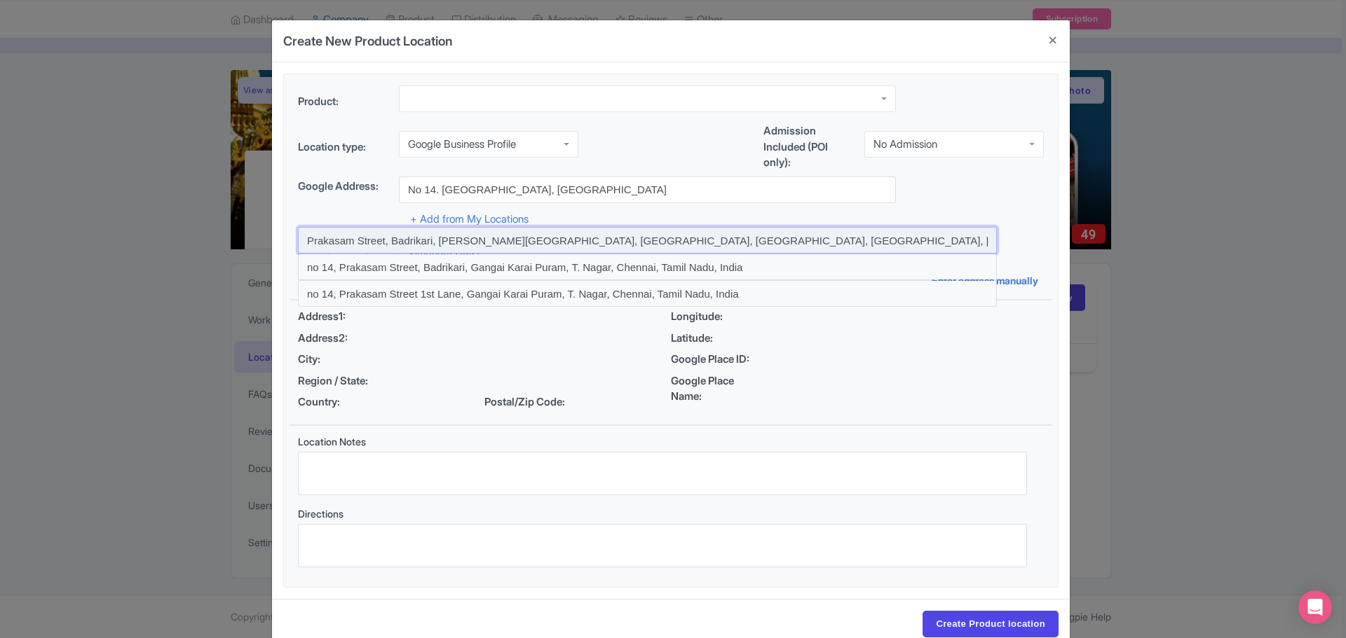
click at [511, 241] on input at bounding box center [647, 240] width 699 height 27
type input "Prakasam Street, Badrikari, Gangai Karai Puram, T. Nagar, Chennai, Tamil Nadu, …"
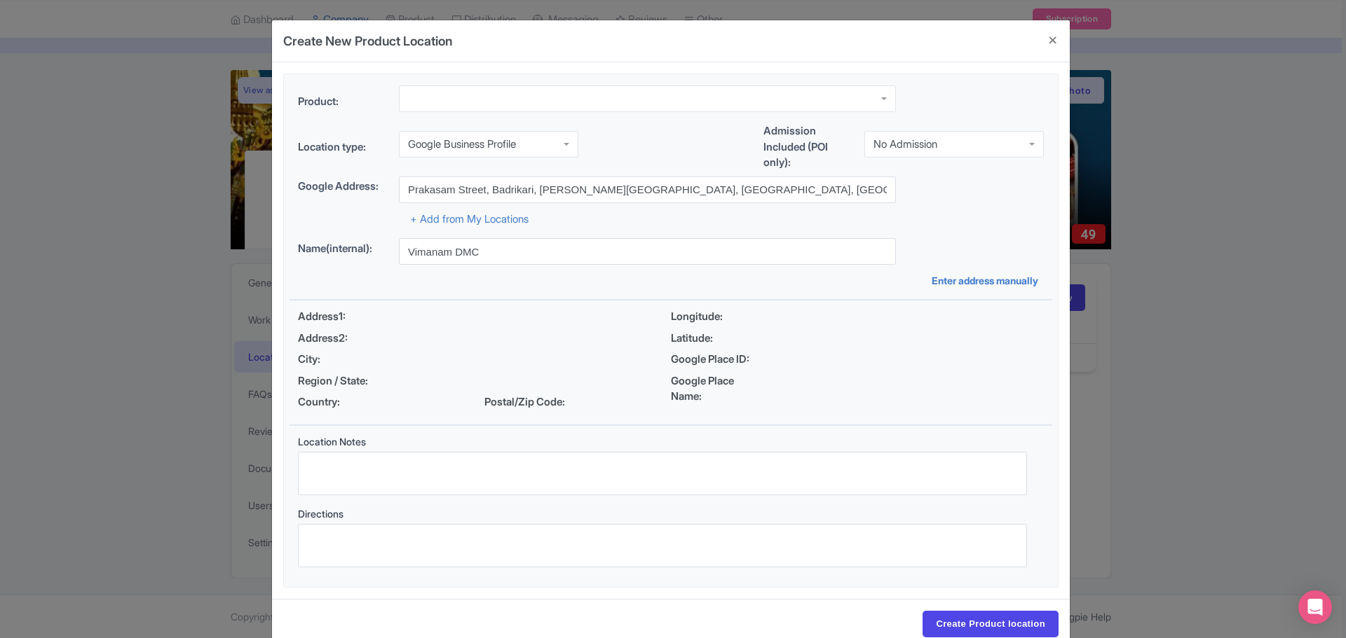
type input "Prakasam Street, Badrikari, Gangai Karai Puram, T. Nagar, Chennai, Tamil Nadu, …"
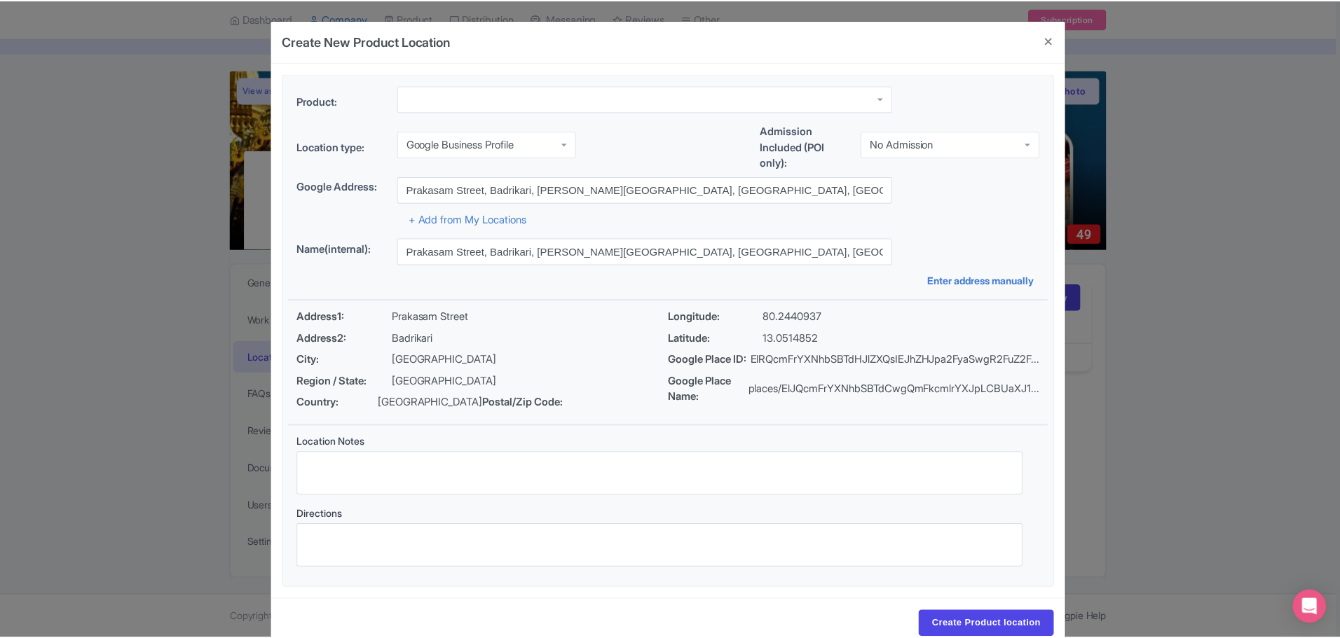
scroll to position [35, 0]
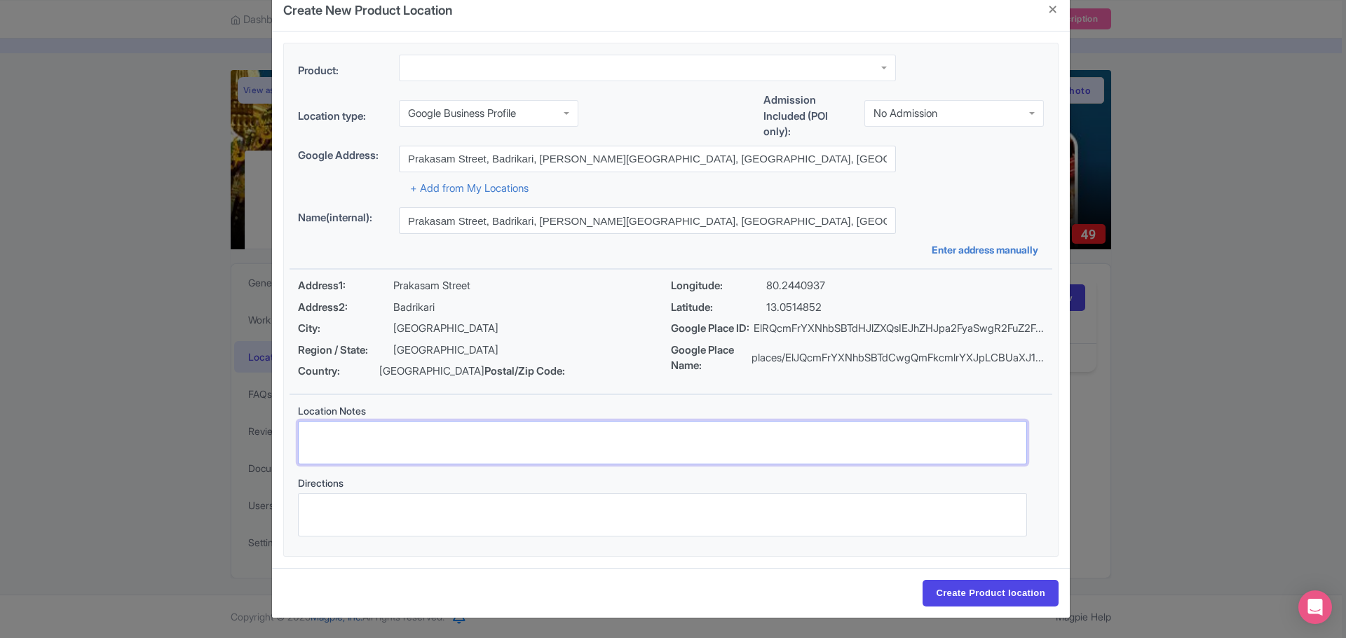
click at [412, 449] on textarea "Location Notes" at bounding box center [662, 442] width 729 height 43
click at [945, 593] on input "Create Product location" at bounding box center [990, 593] width 136 height 27
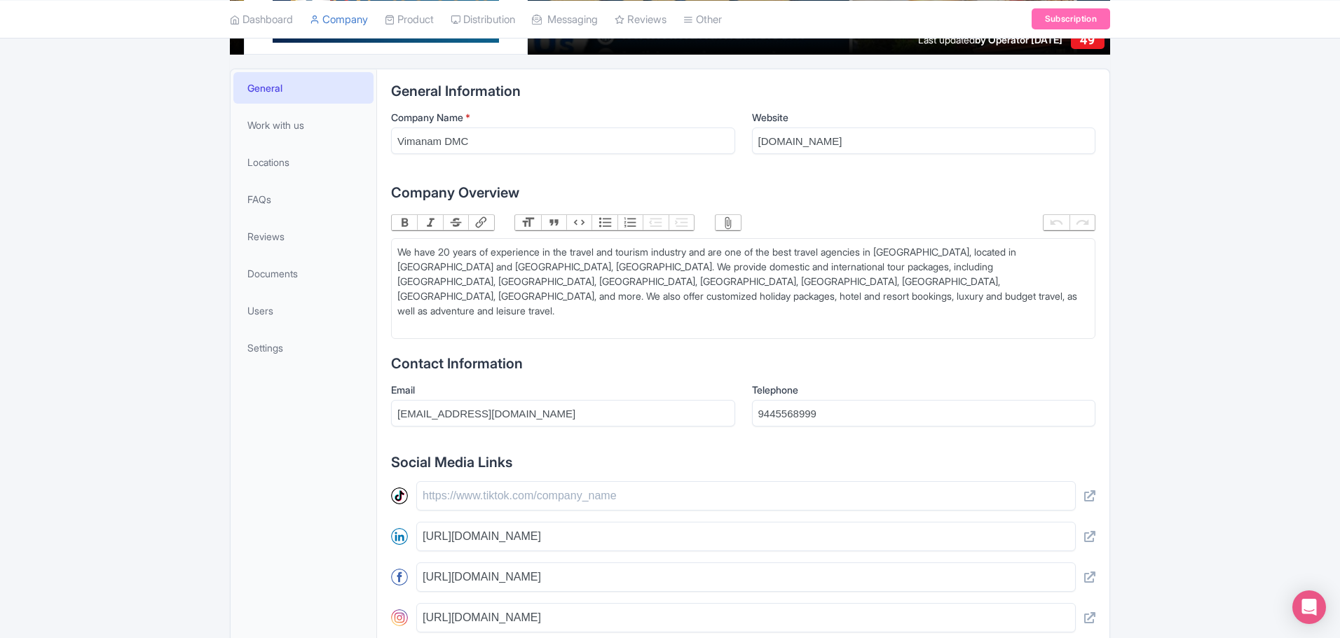
scroll to position [272, 0]
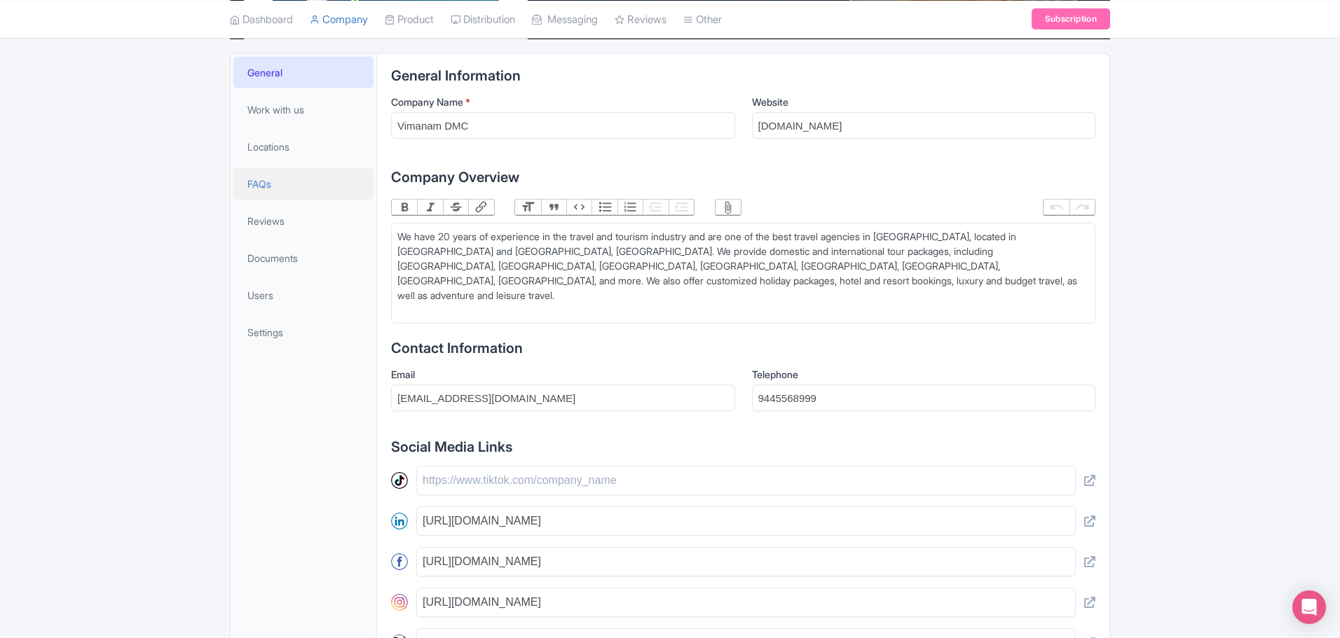
click at [292, 184] on link "FAQs" at bounding box center [303, 184] width 140 height 32
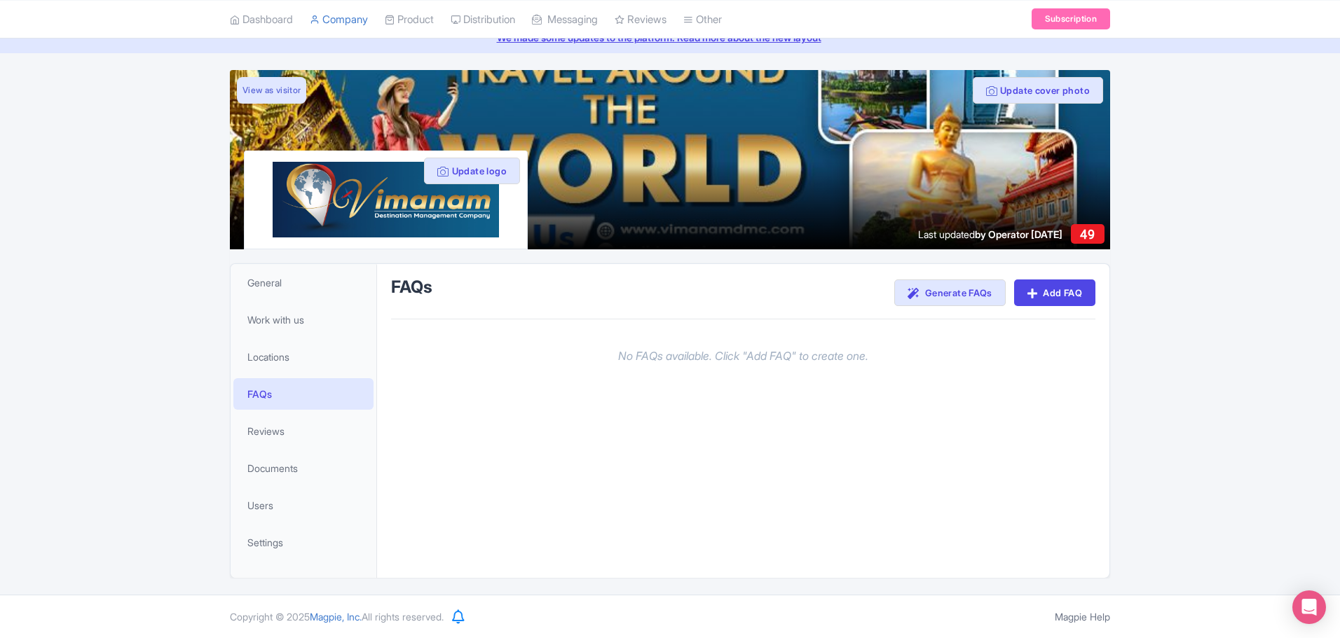
scroll to position [62, 0]
click at [1057, 301] on link "Add FAQ" at bounding box center [1054, 293] width 81 height 27
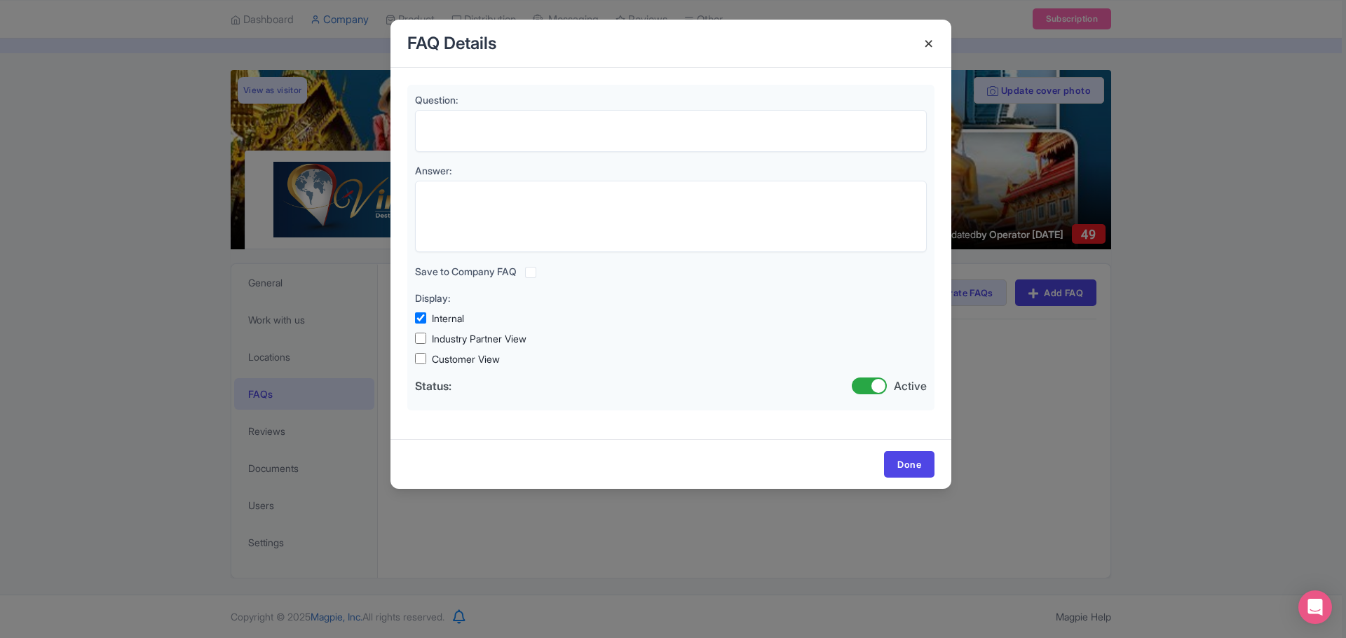
click at [931, 41] on h4 at bounding box center [929, 44] width 34 height 40
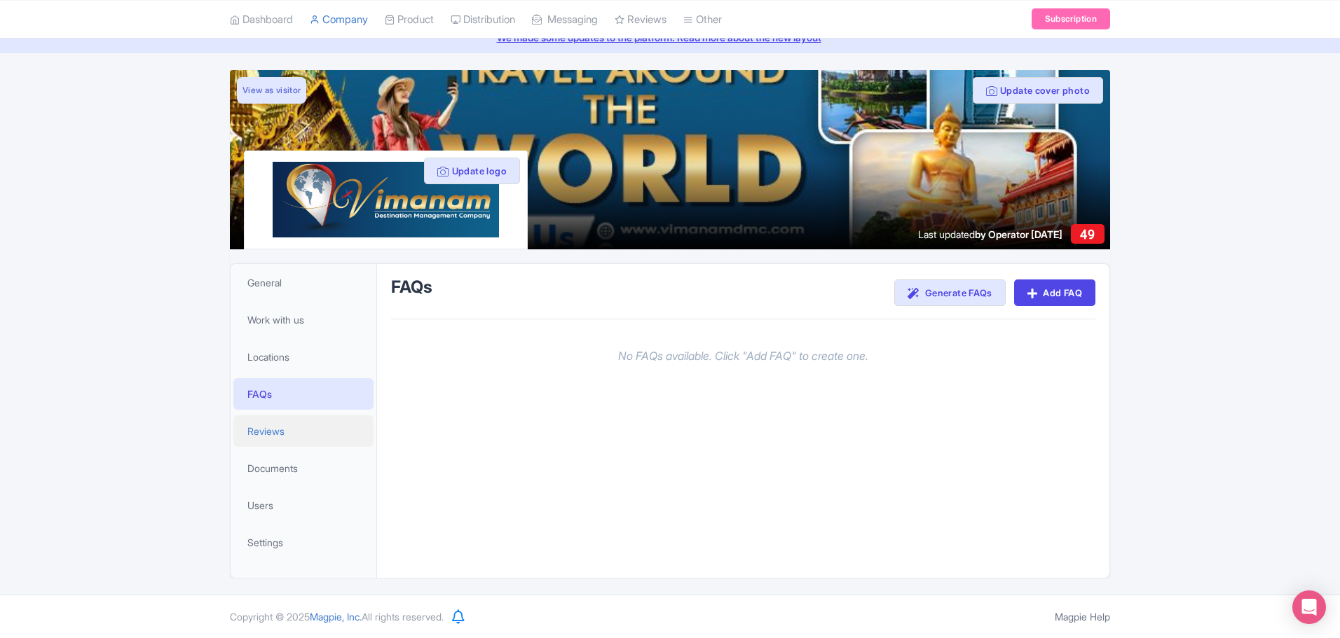
click at [271, 444] on link "Reviews" at bounding box center [303, 432] width 140 height 32
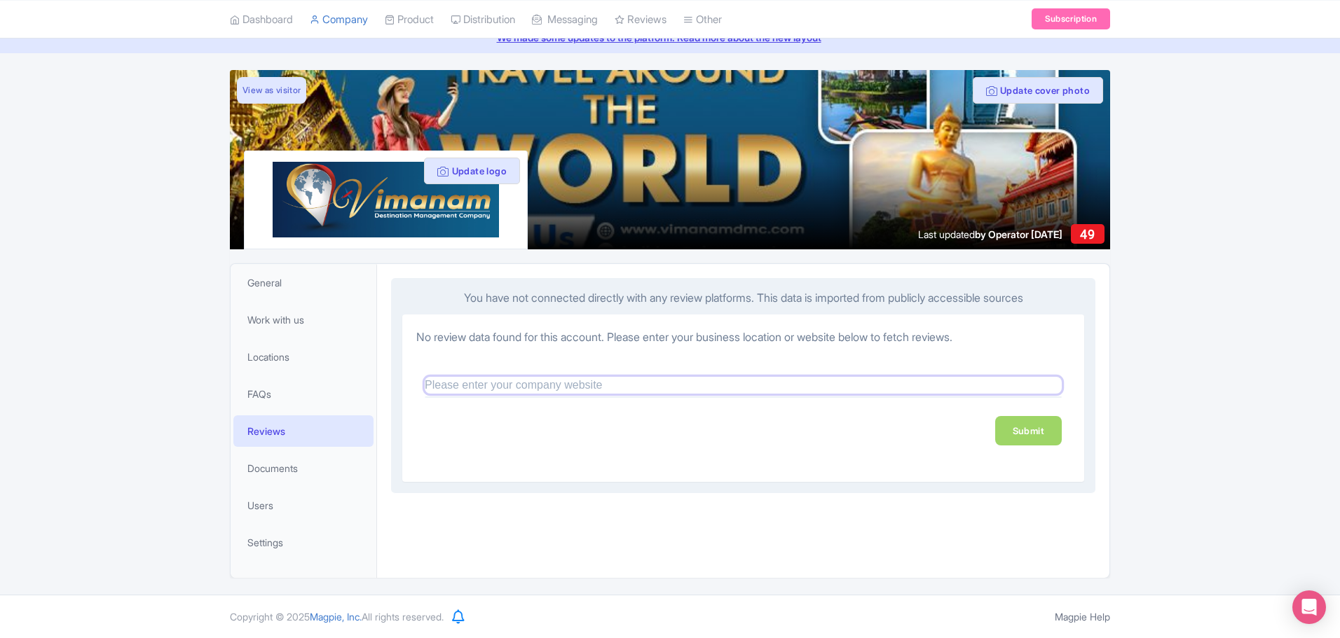
click at [531, 386] on input "text" at bounding box center [743, 385] width 637 height 17
paste input "https://vimanamdmc.com/"
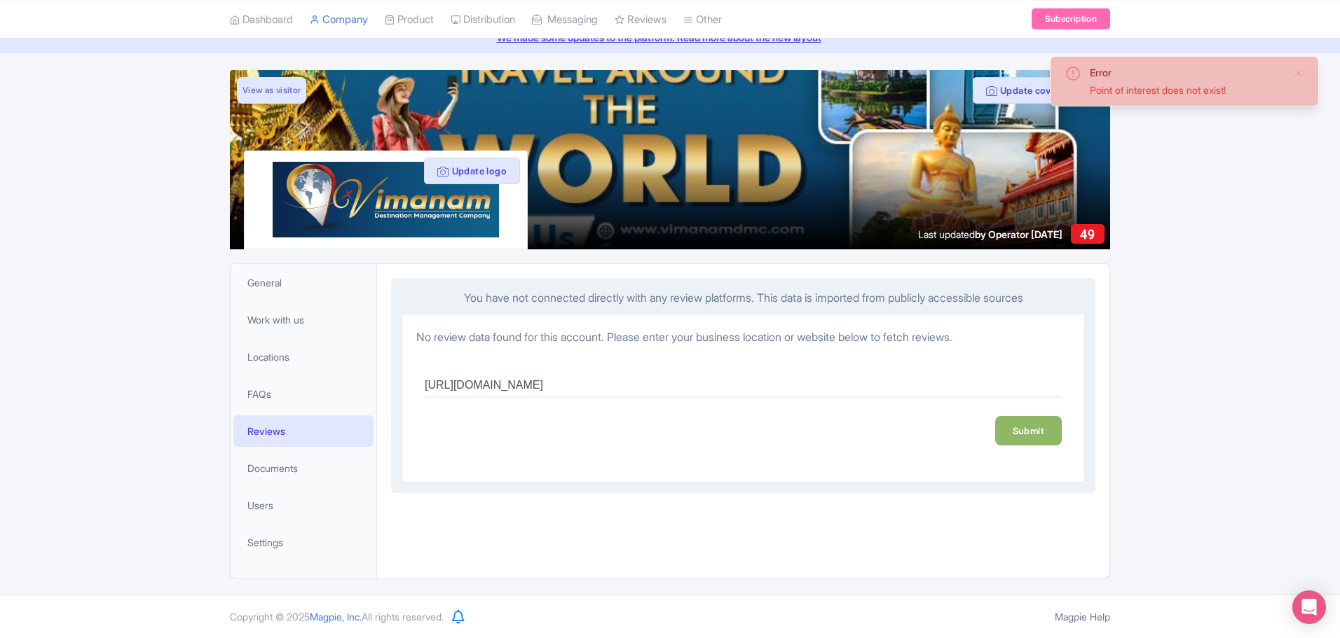
click at [1028, 443] on link "Submit" at bounding box center [1028, 430] width 67 height 29
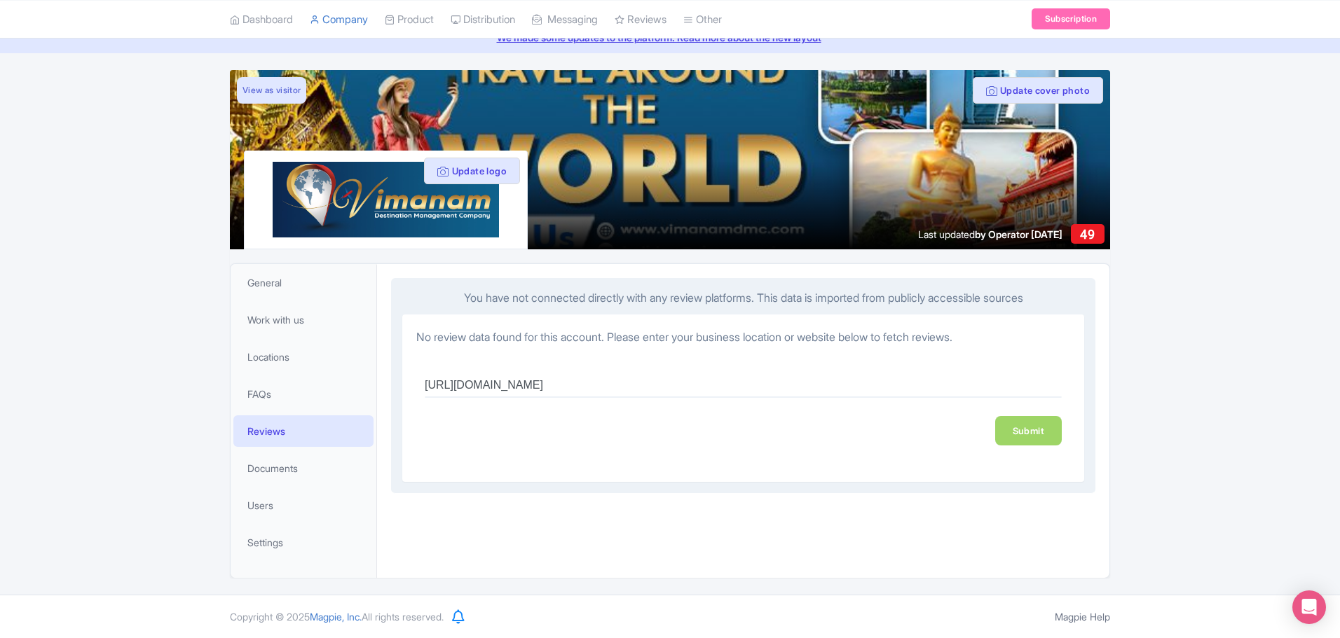
click at [1013, 479] on div "No review data found for this account. Please enter your business location or w…" at bounding box center [743, 399] width 682 height 168
click at [1046, 430] on link "Submit" at bounding box center [1028, 430] width 67 height 29
click at [604, 381] on input "https://vimanamdmc.com/" at bounding box center [743, 385] width 637 height 17
click at [617, 418] on div "Submit" at bounding box center [743, 430] width 637 height 29
click at [317, 472] on link "Documents" at bounding box center [303, 469] width 140 height 32
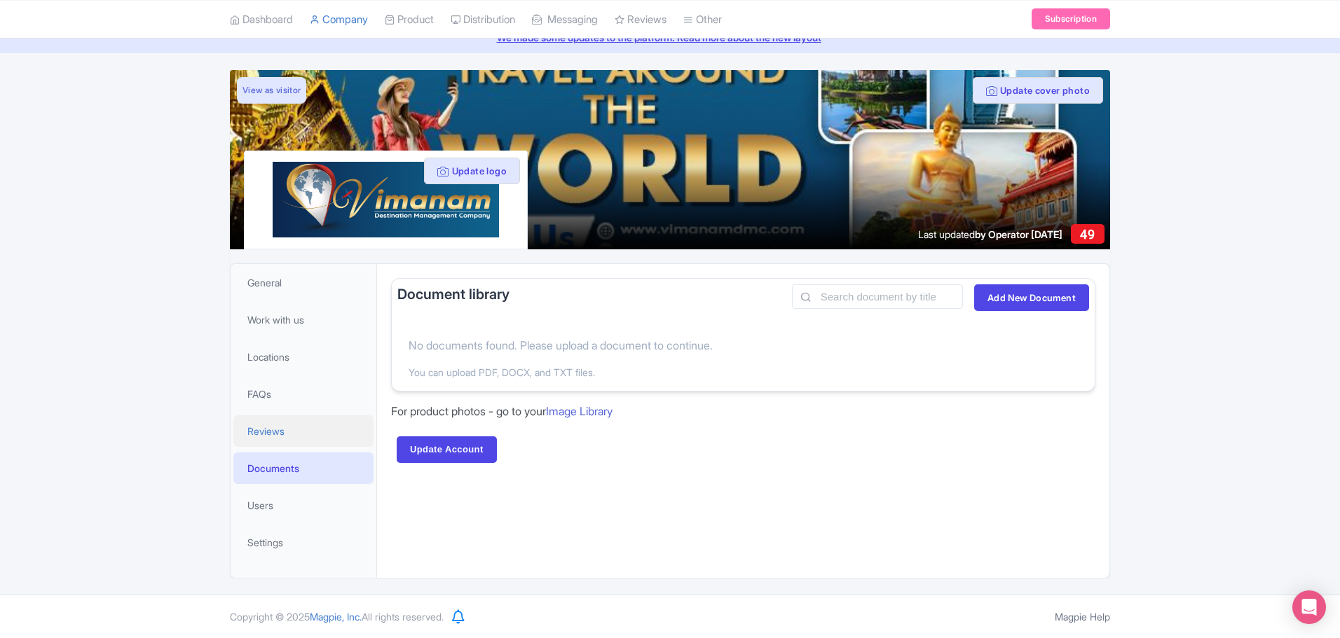
click at [311, 443] on link "Reviews" at bounding box center [303, 432] width 140 height 32
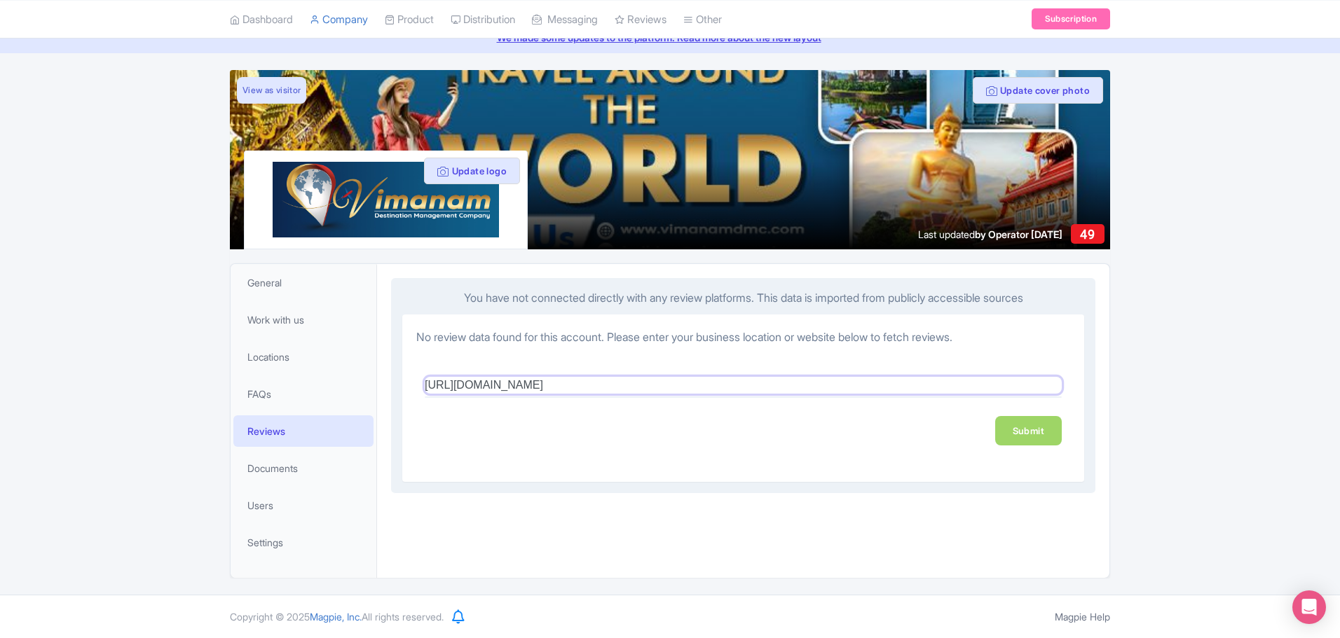
click at [524, 379] on input "https://vimanamdmc.com/" at bounding box center [743, 385] width 637 height 17
paste input "share.google/SmDpmPm2iyM4uFJ8X"
type input "https://share.google/SmDpmPm2iyM4uFJ8X"
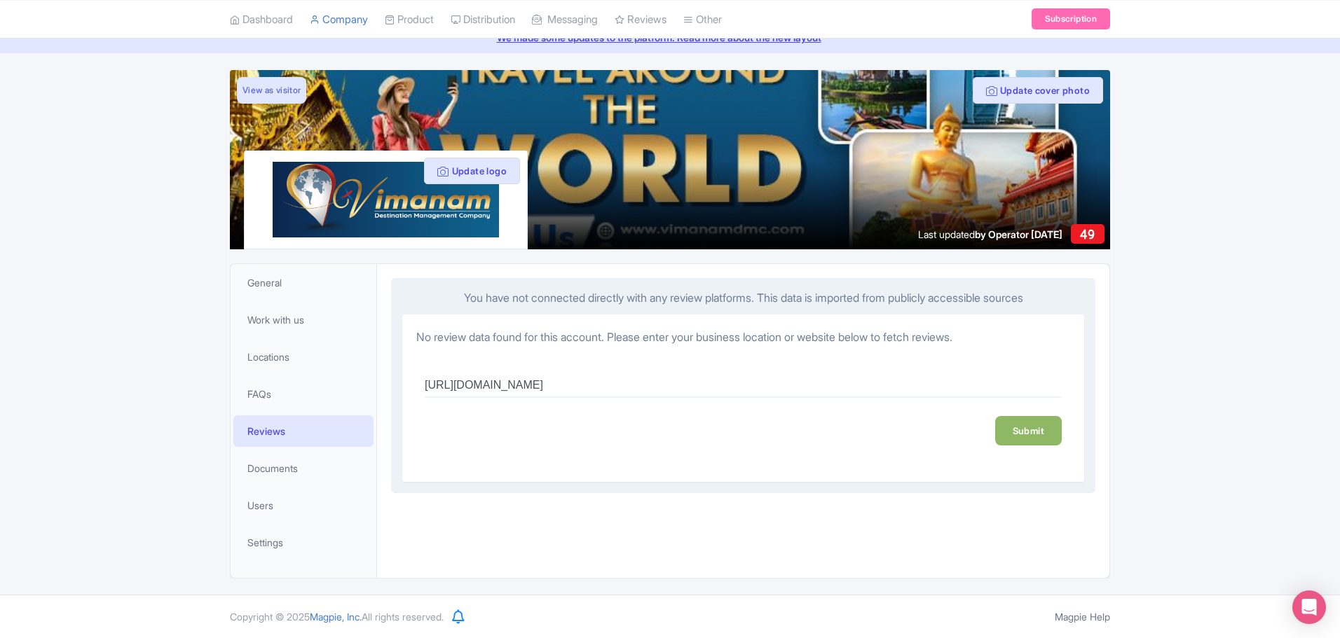
click at [1036, 437] on link "Submit" at bounding box center [1028, 430] width 67 height 29
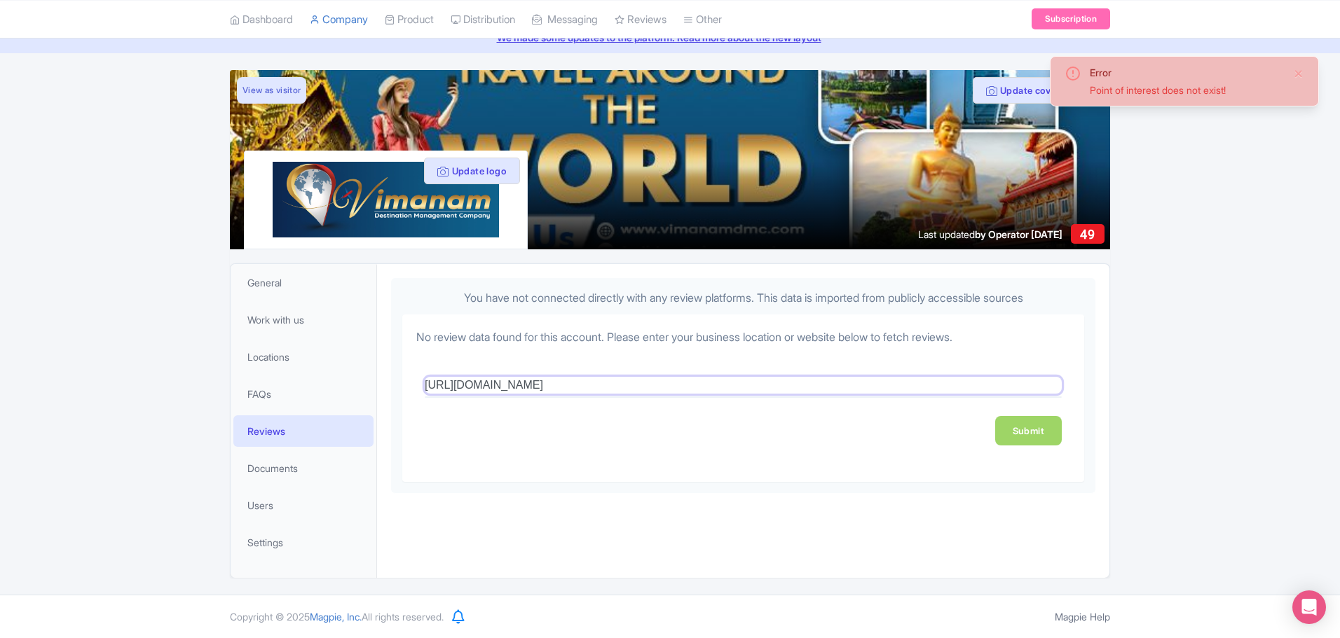
drag, startPoint x: 650, startPoint y: 383, endPoint x: 218, endPoint y: 352, distance: 433.6
click at [218, 352] on div "Error Point of interest does not exist! Update cover photo View as visitor Upda…" at bounding box center [670, 324] width 1340 height 508
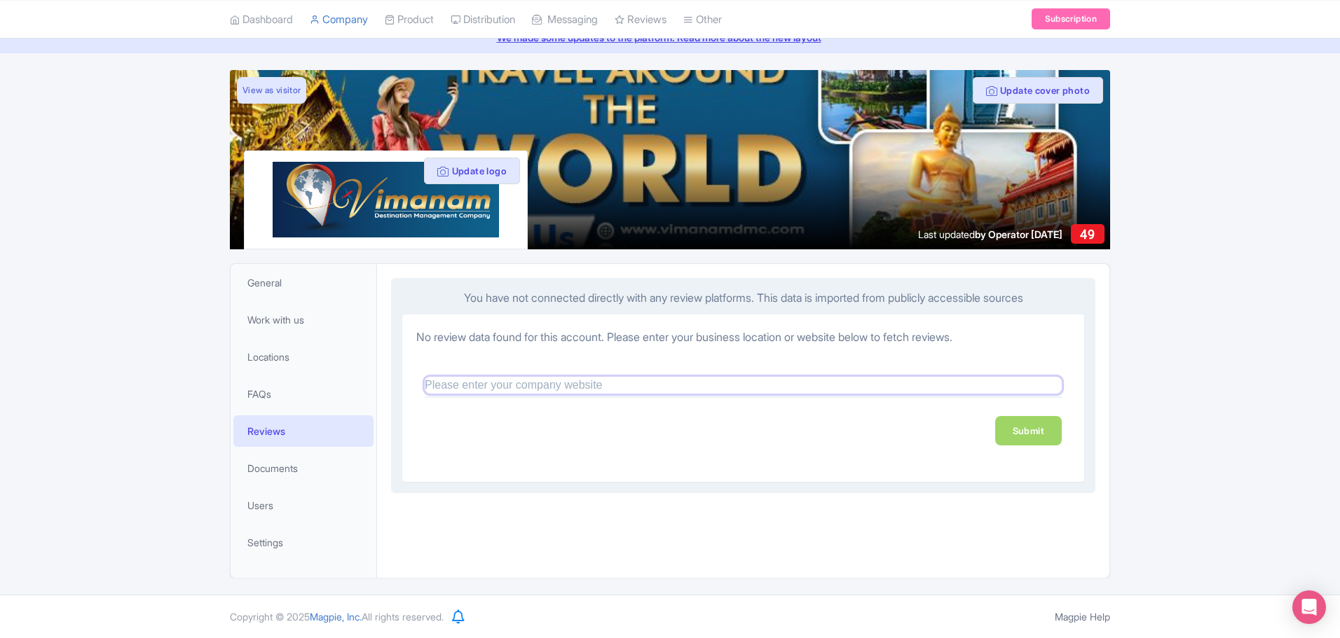
paste input "https://vimanamdmc.com/"
type input "https://vimanamdmc.com/"
click at [1039, 435] on link "Submit" at bounding box center [1028, 430] width 67 height 29
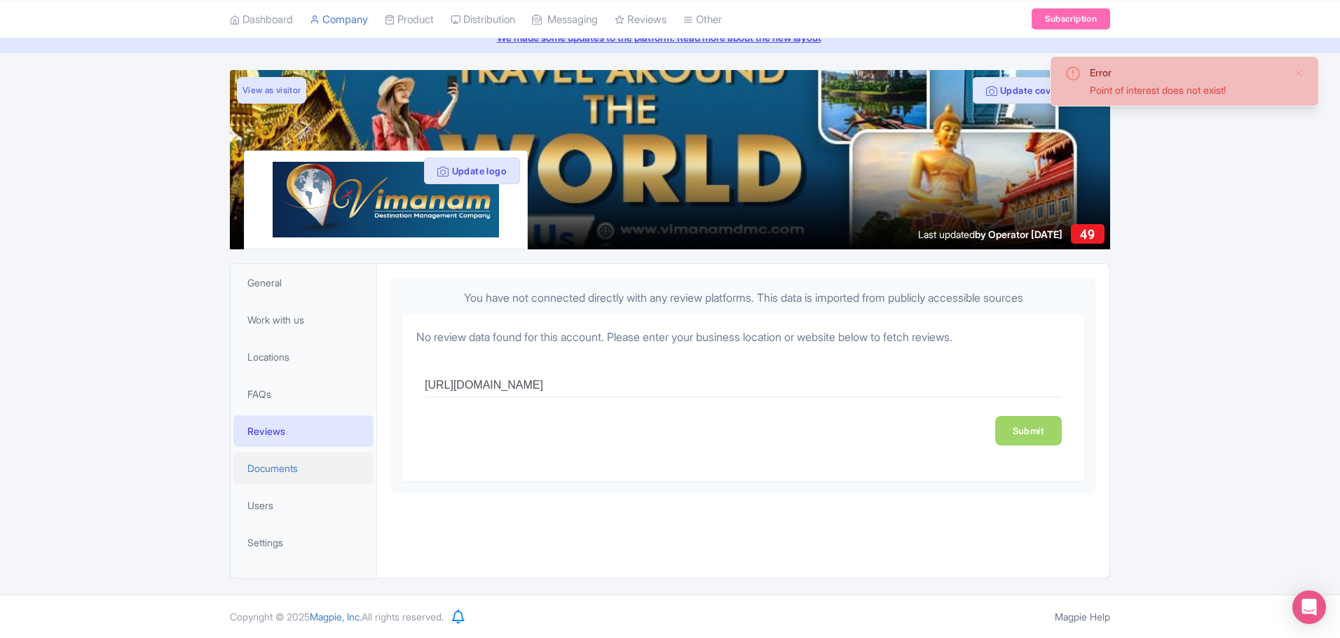
click at [267, 469] on span "Documents" at bounding box center [272, 468] width 50 height 15
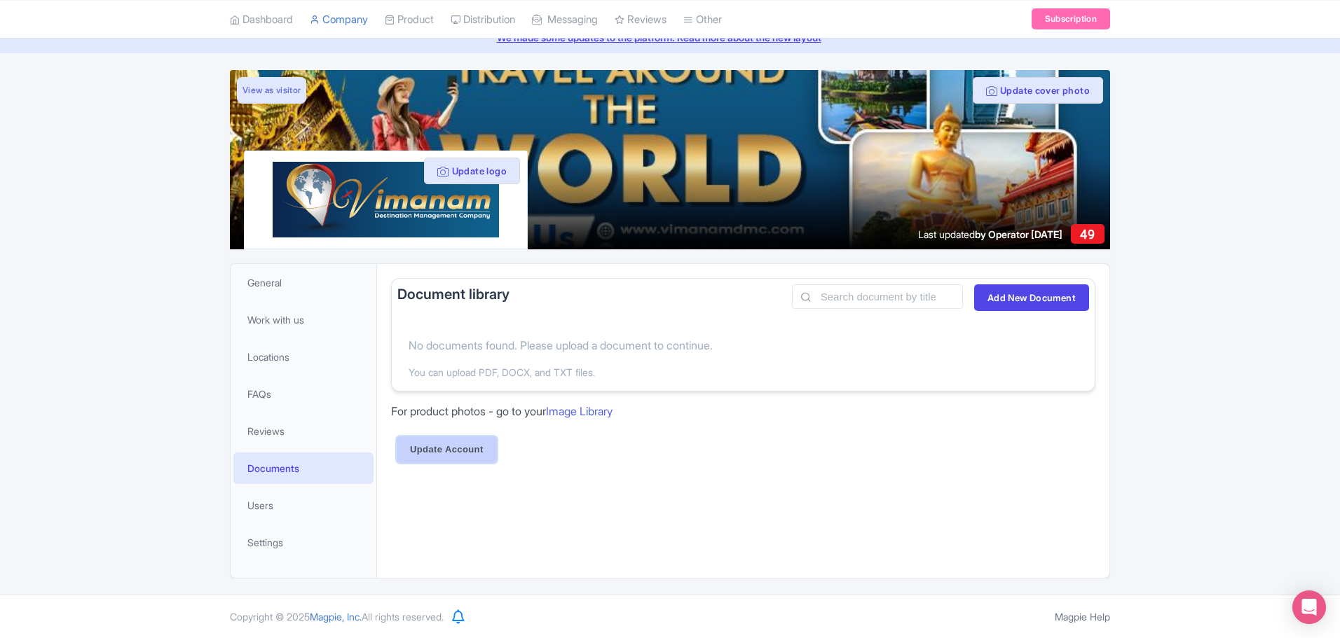
click at [448, 456] on input "Update Account" at bounding box center [447, 450] width 100 height 27
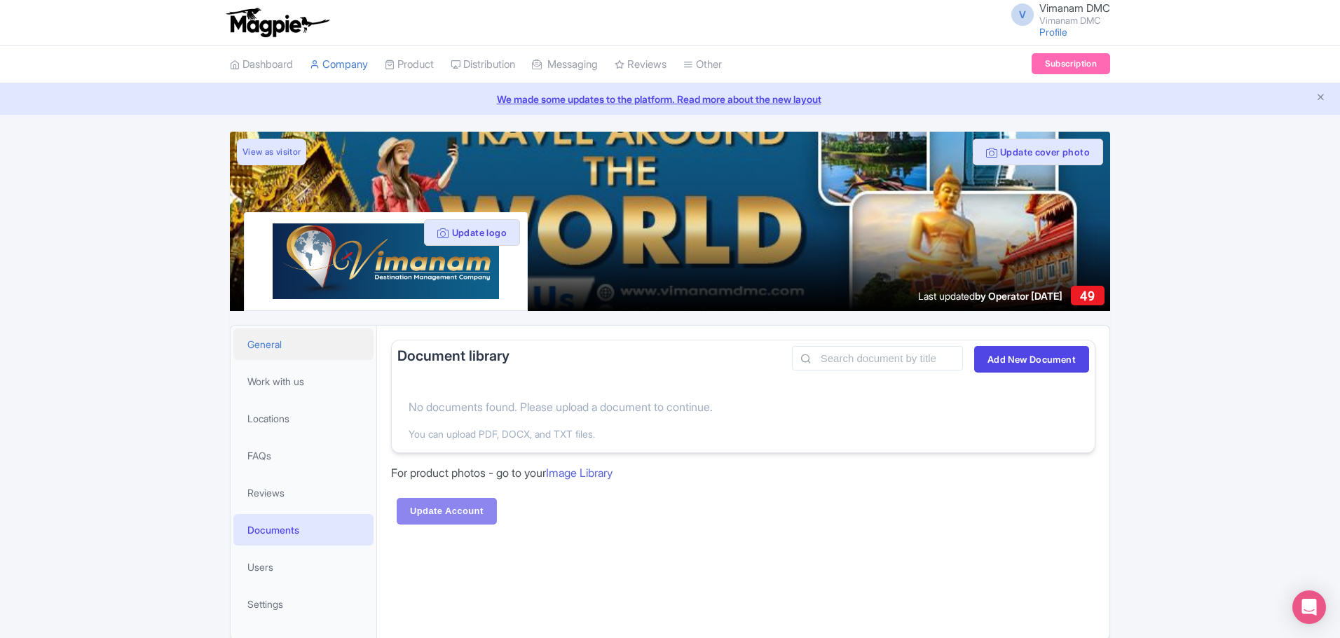
drag, startPoint x: 284, startPoint y: 354, endPoint x: 269, endPoint y: 340, distance: 20.3
click at [284, 354] on link "General" at bounding box center [303, 345] width 140 height 32
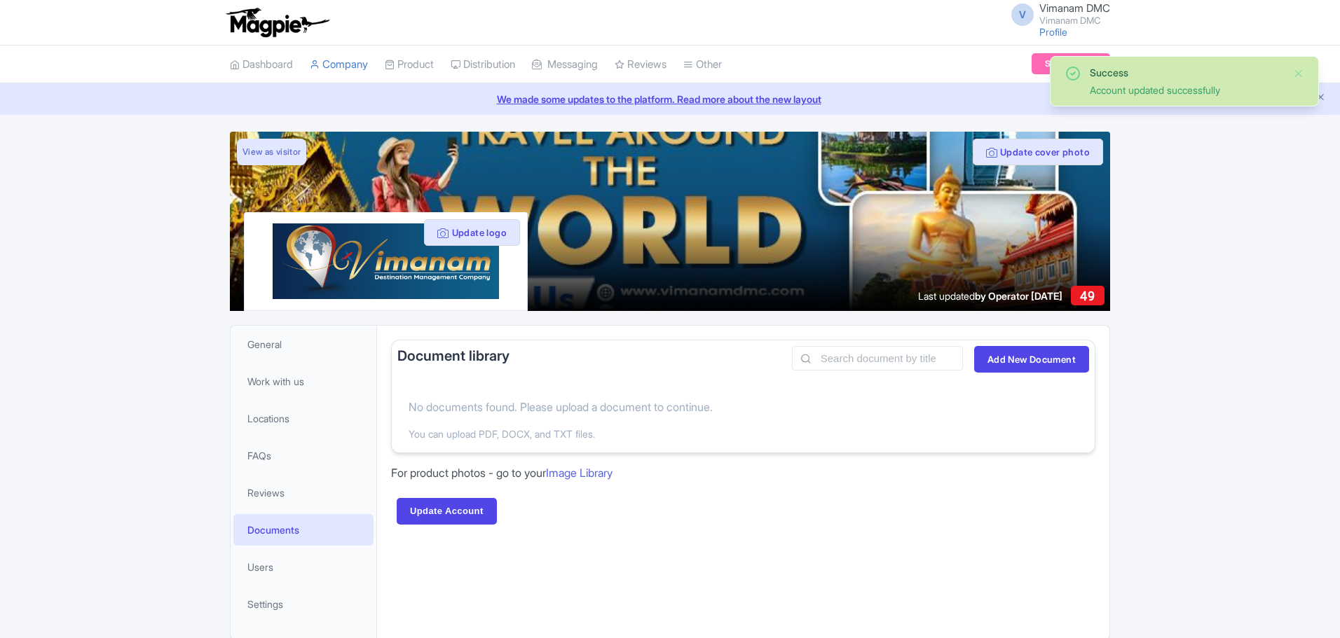
scroll to position [62, 0]
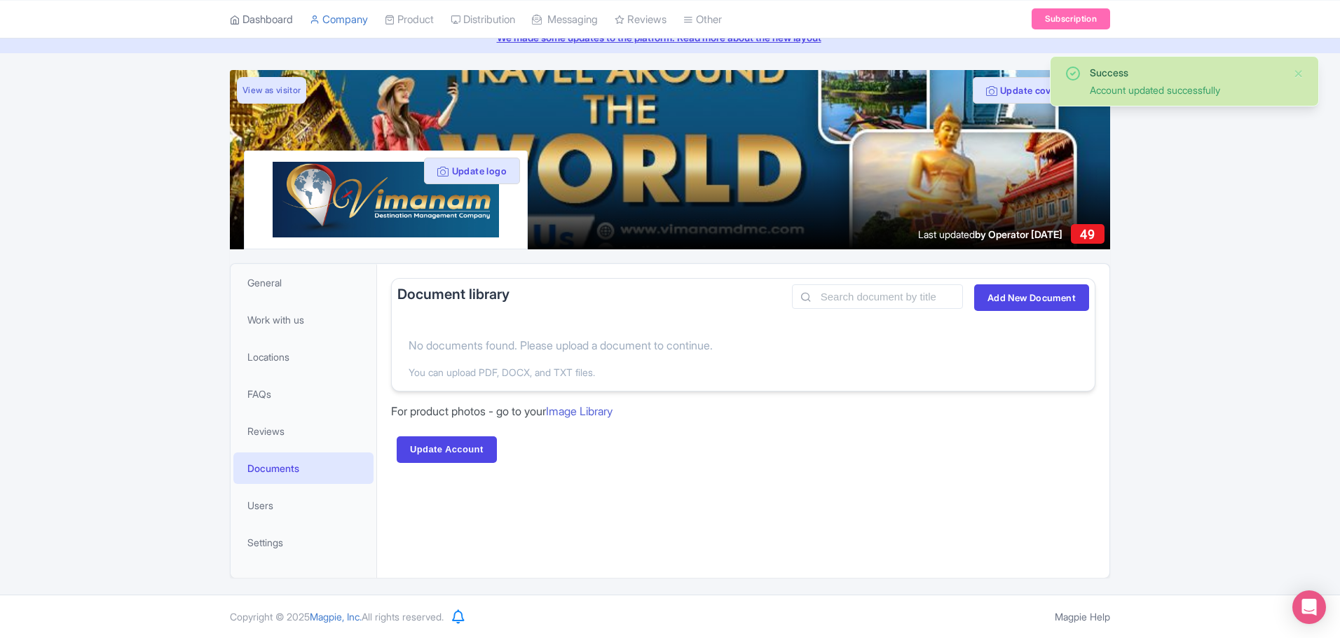
click at [259, 20] on link "Dashboard" at bounding box center [261, 19] width 63 height 39
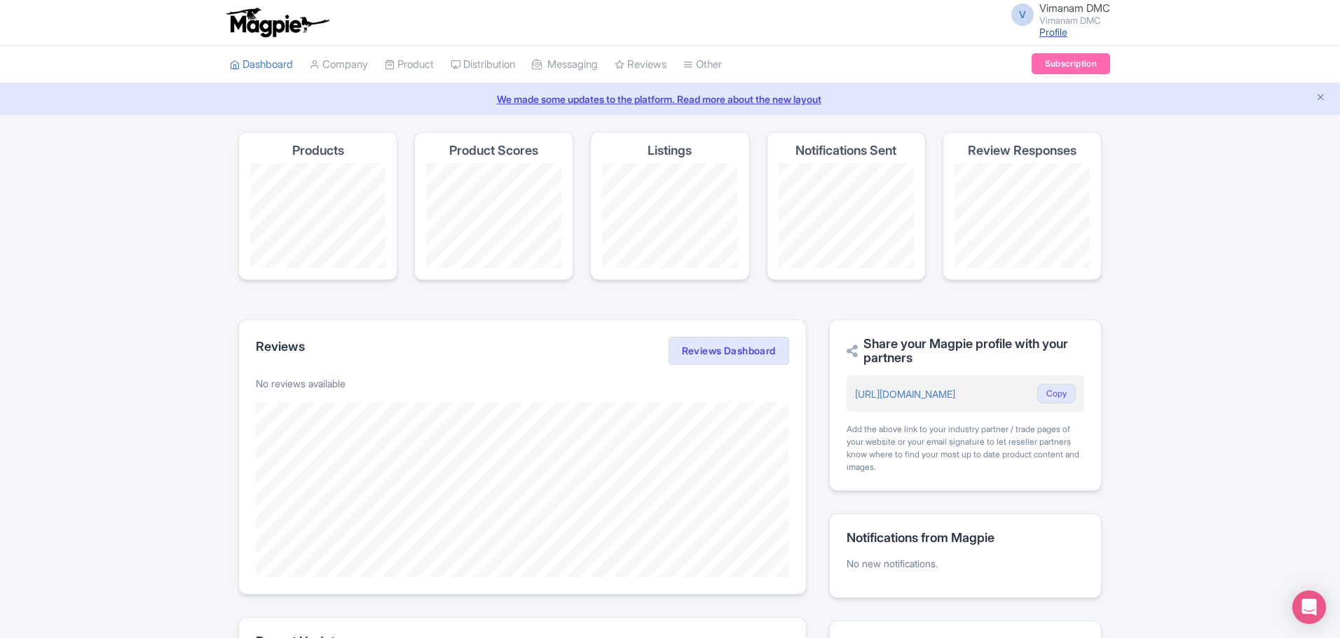
click at [1046, 27] on link "Profile" at bounding box center [1053, 32] width 28 height 12
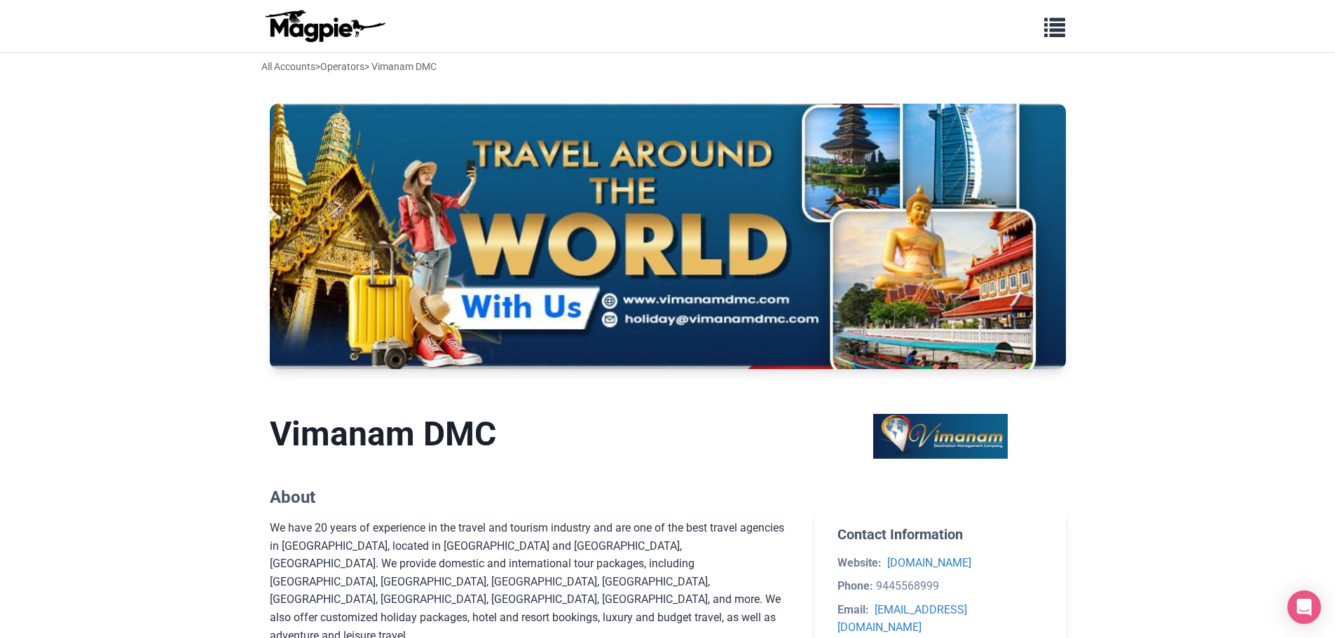
click at [874, 194] on img at bounding box center [668, 236] width 796 height 265
